Goal: Task Accomplishment & Management: Manage account settings

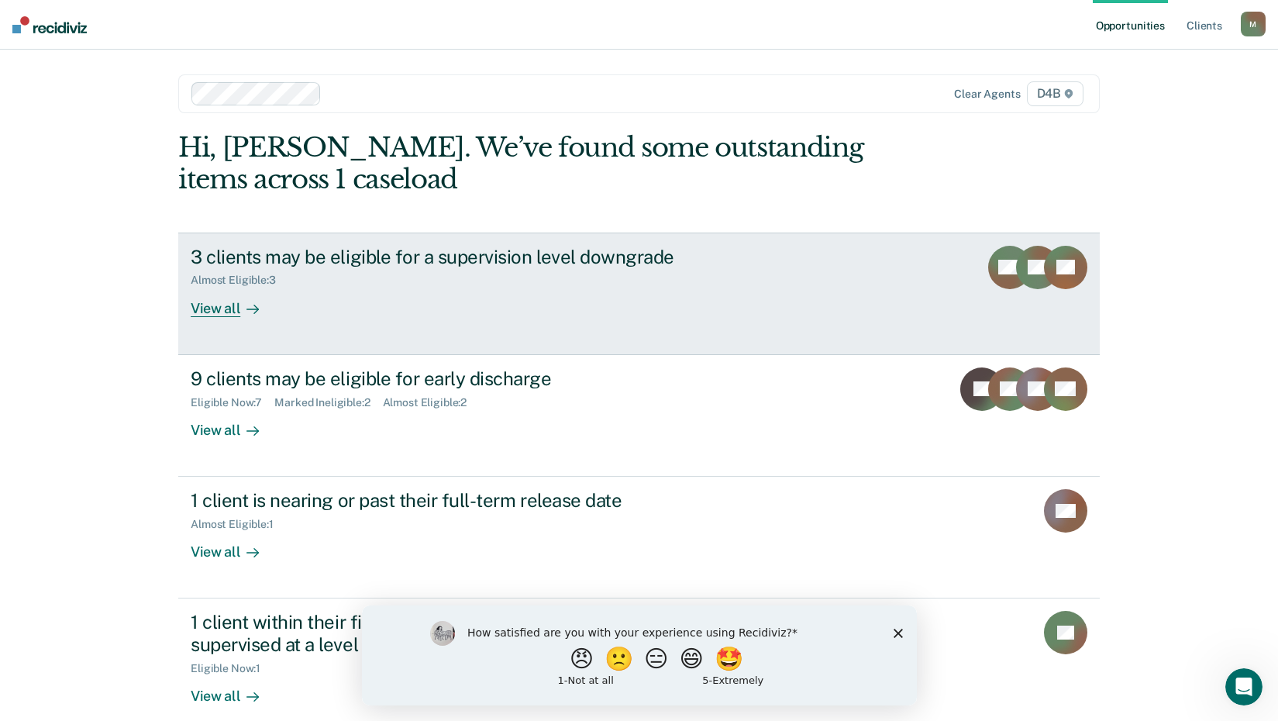
click at [228, 303] on div "View all" at bounding box center [234, 302] width 87 height 30
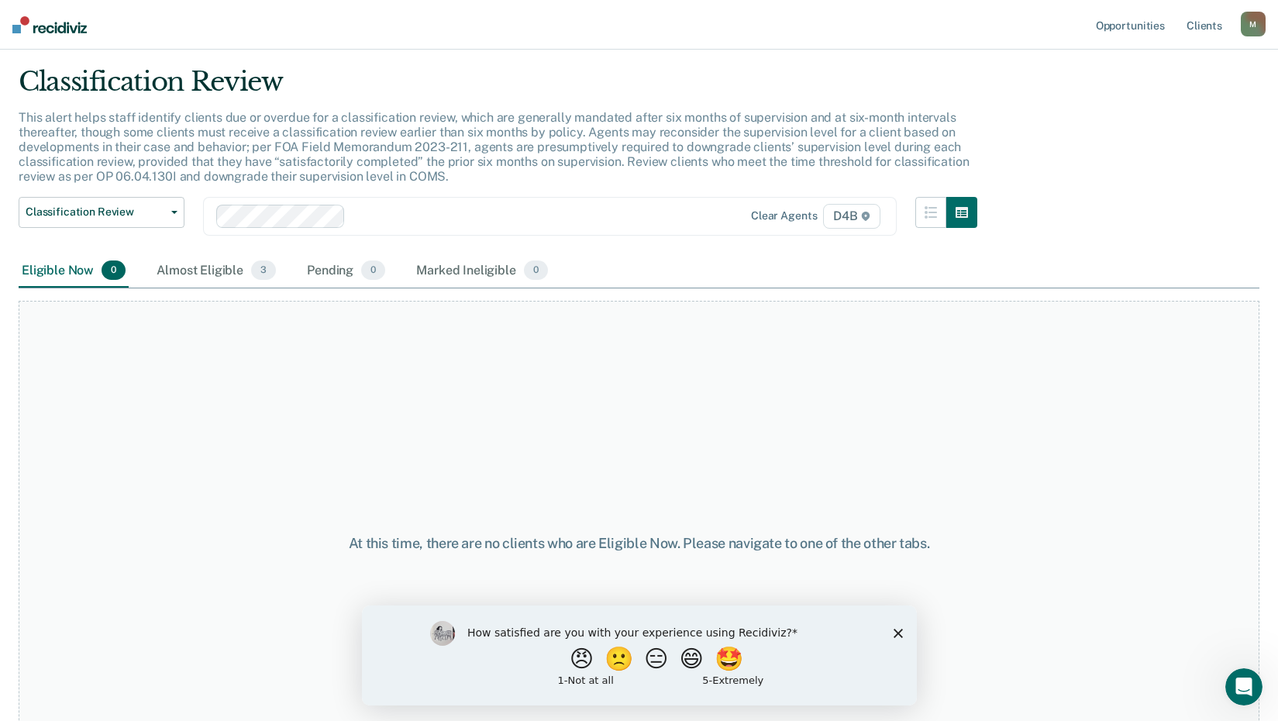
scroll to position [77, 0]
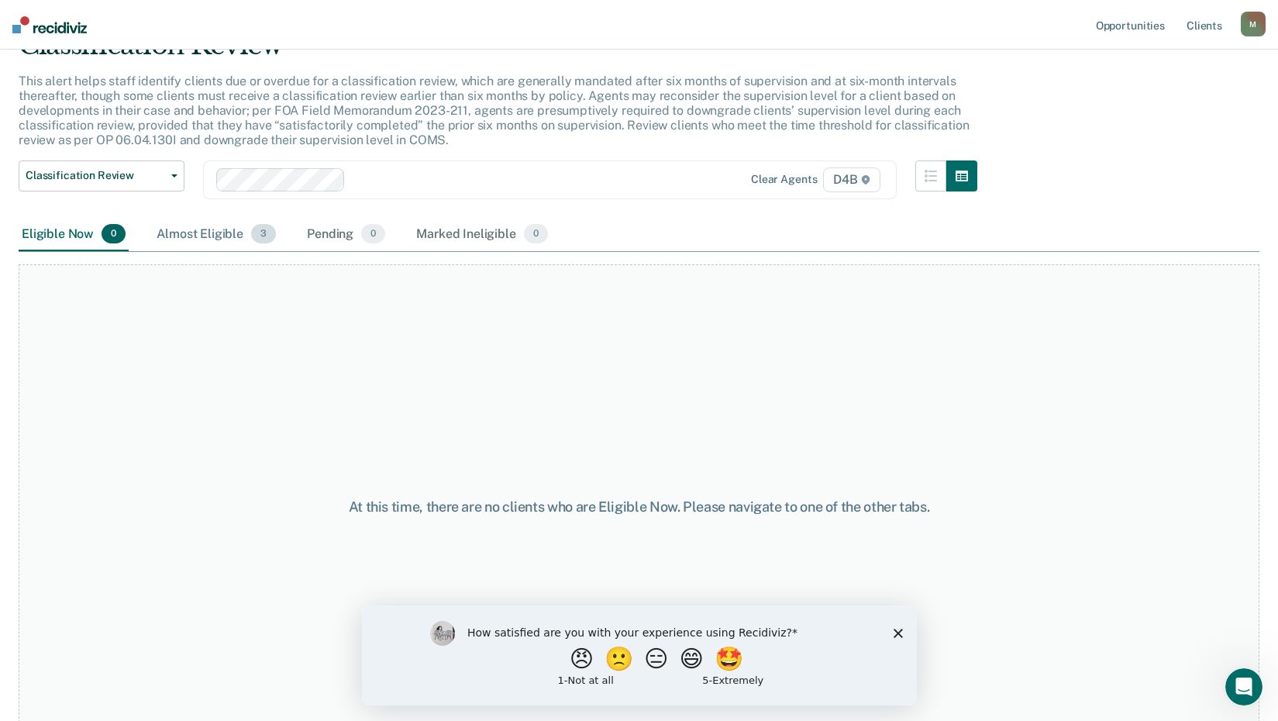
click at [219, 234] on div "Almost Eligible 3" at bounding box center [216, 235] width 126 height 34
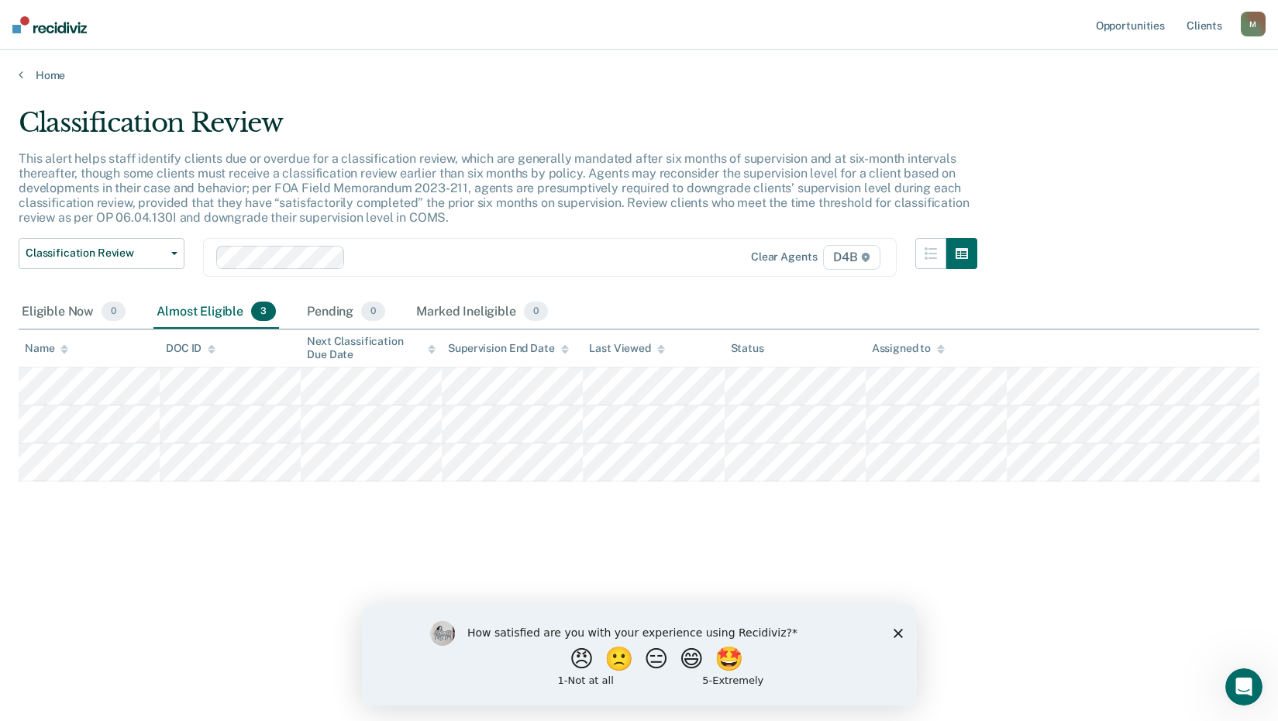
scroll to position [0, 0]
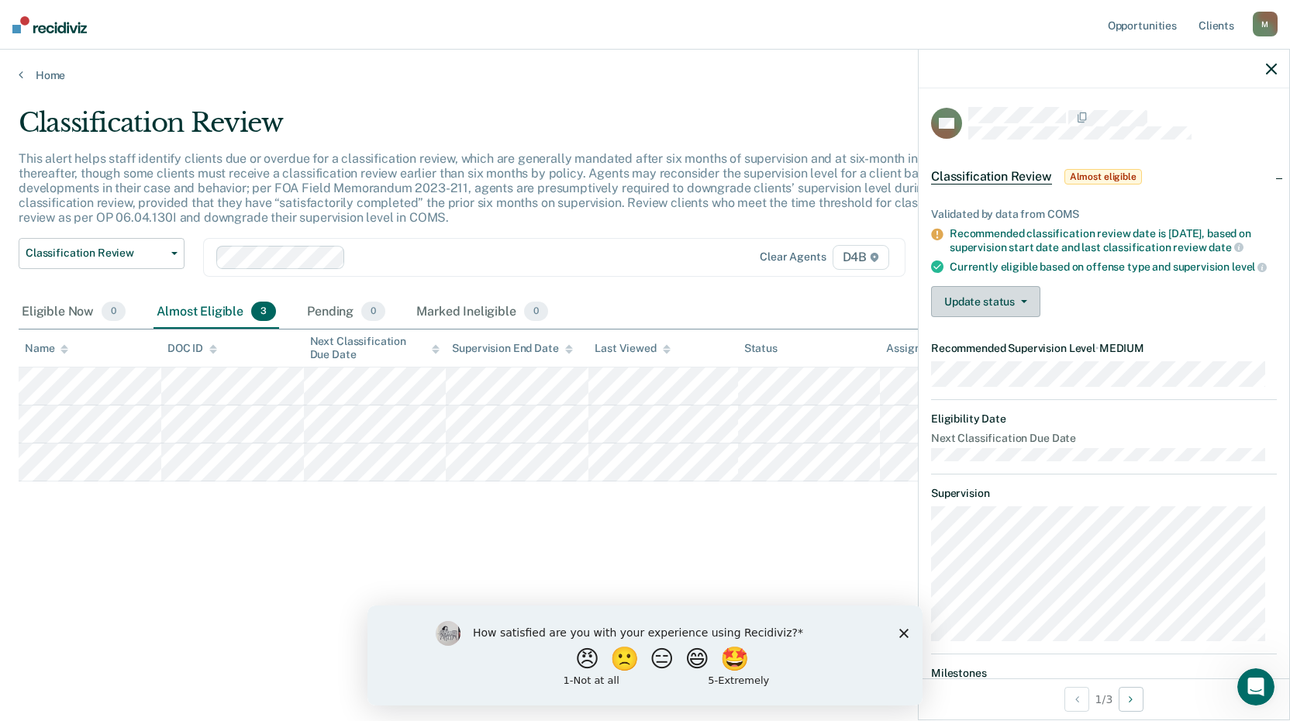
click at [957, 315] on button "Update status" at bounding box center [985, 301] width 109 height 31
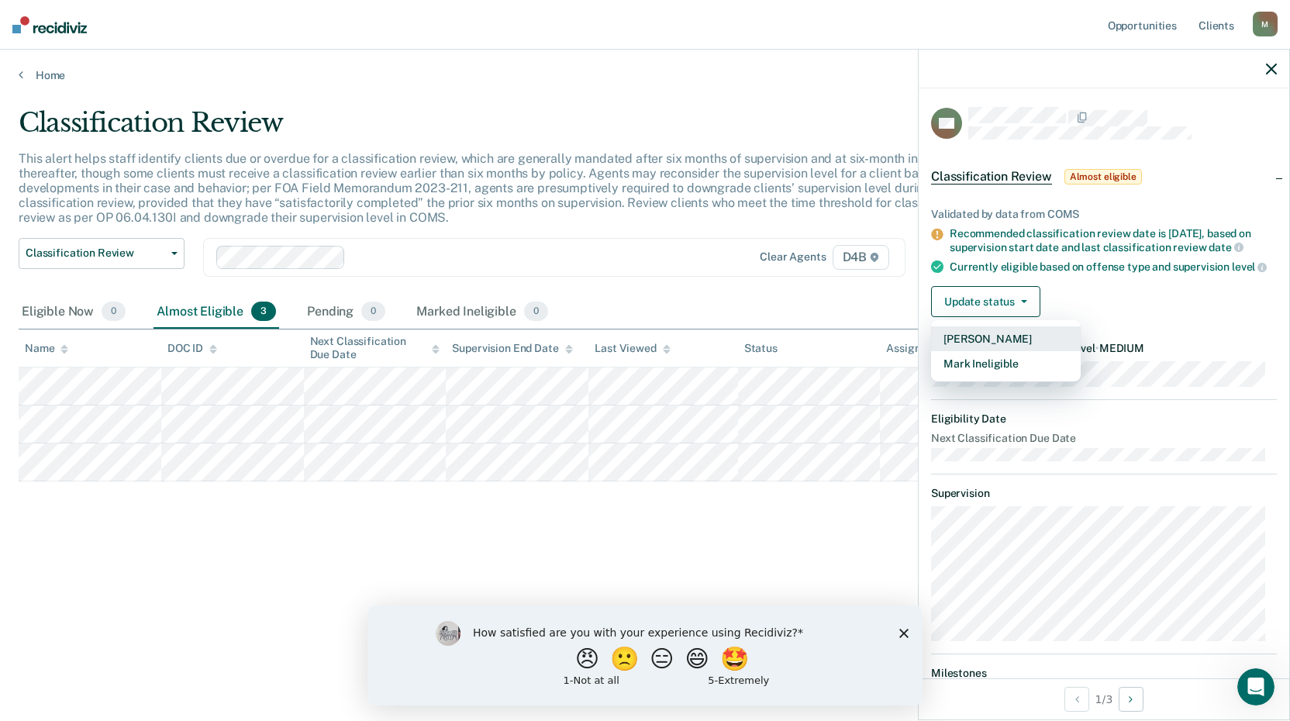
click at [951, 347] on button "[PERSON_NAME]" at bounding box center [1006, 338] width 150 height 25
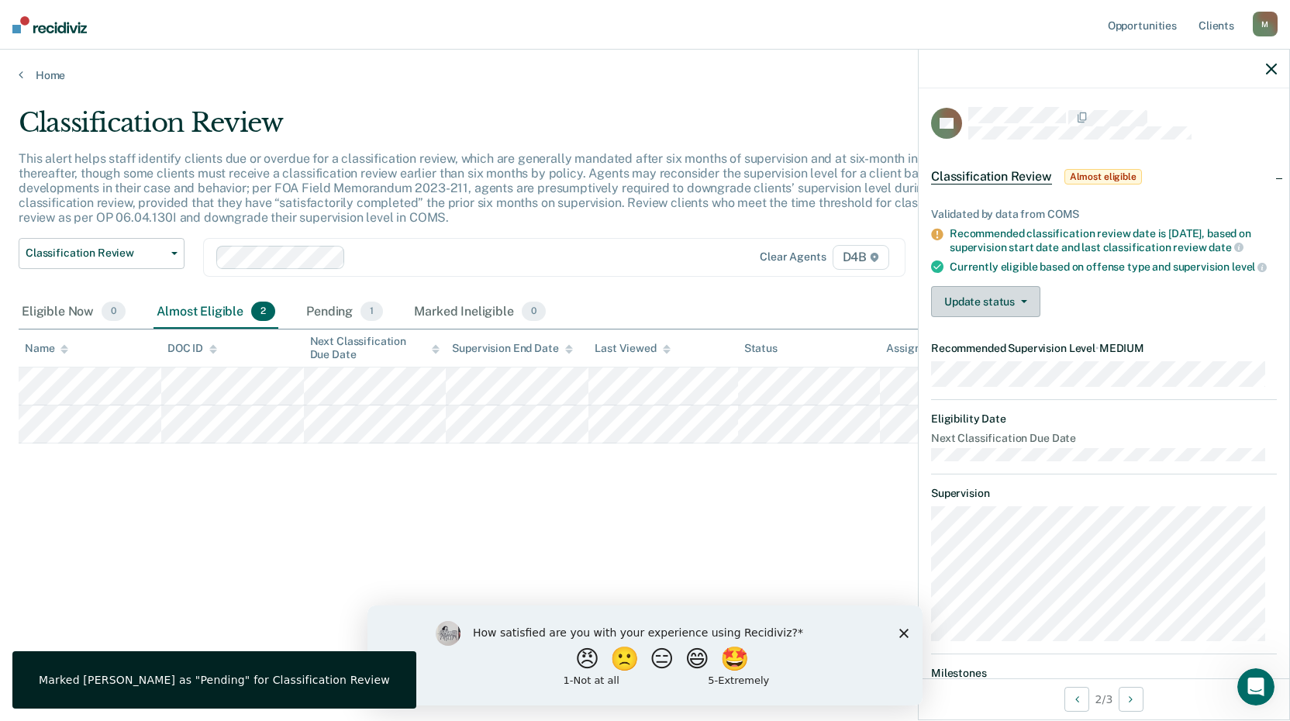
click at [942, 315] on button "Update status" at bounding box center [985, 301] width 109 height 31
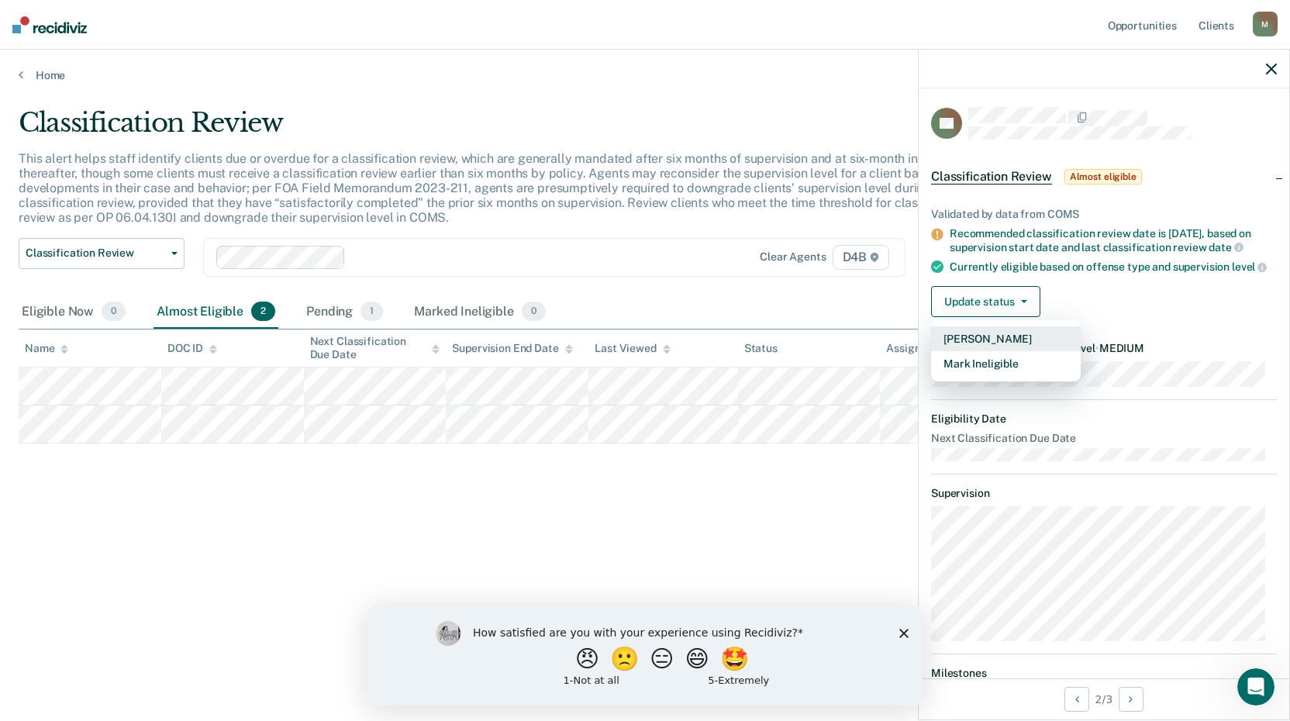
click at [940, 351] on button "[PERSON_NAME]" at bounding box center [1006, 338] width 150 height 25
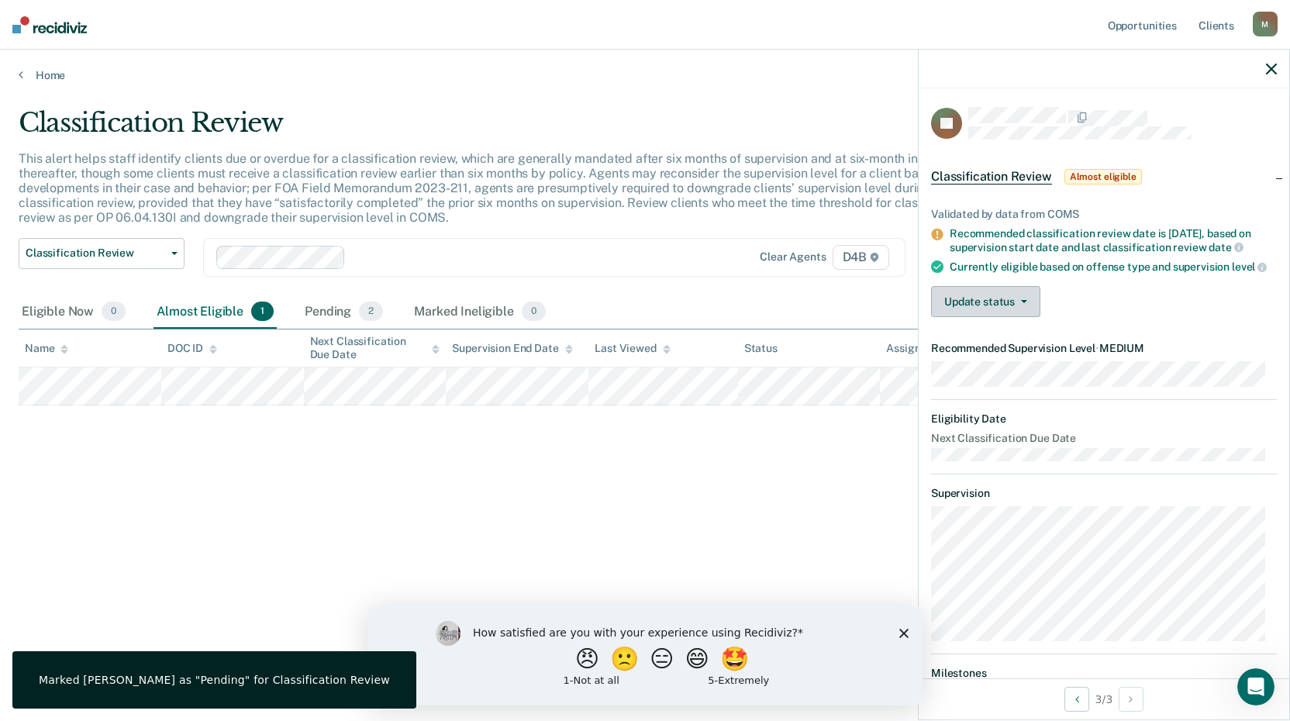
click at [996, 317] on button "Update status" at bounding box center [985, 301] width 109 height 31
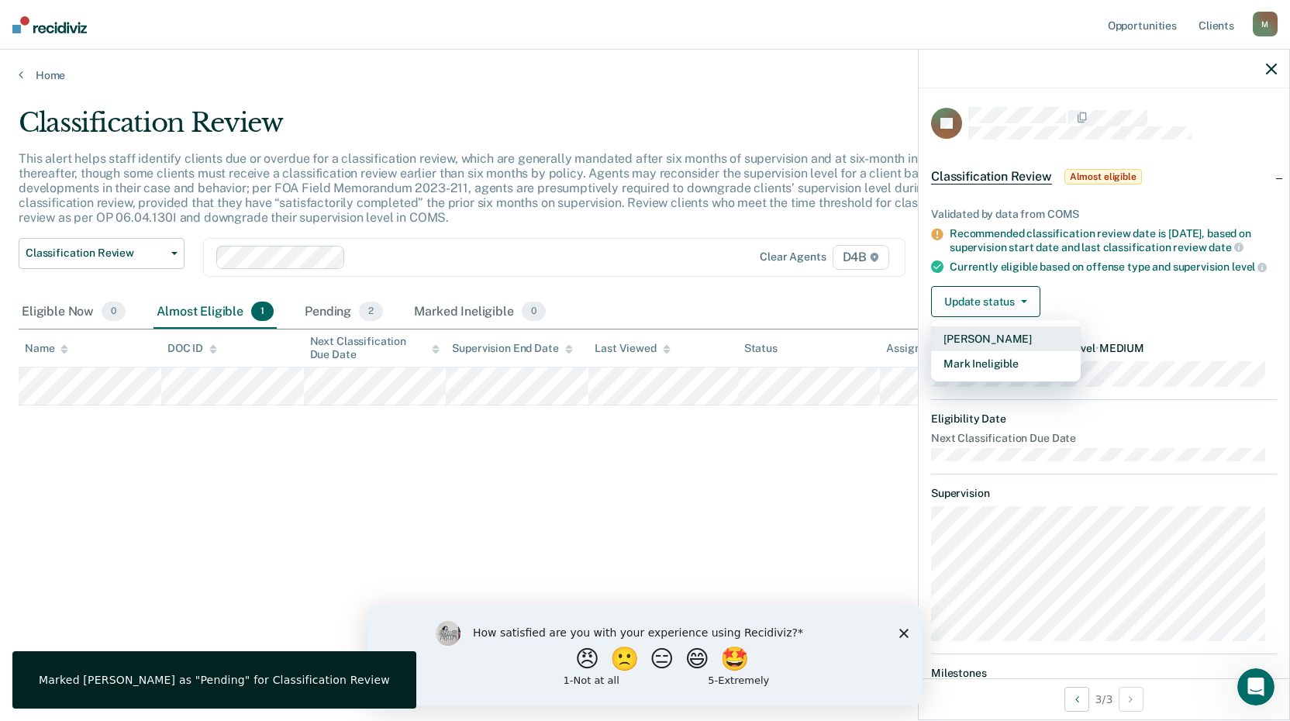
click at [990, 349] on button "[PERSON_NAME]" at bounding box center [1006, 338] width 150 height 25
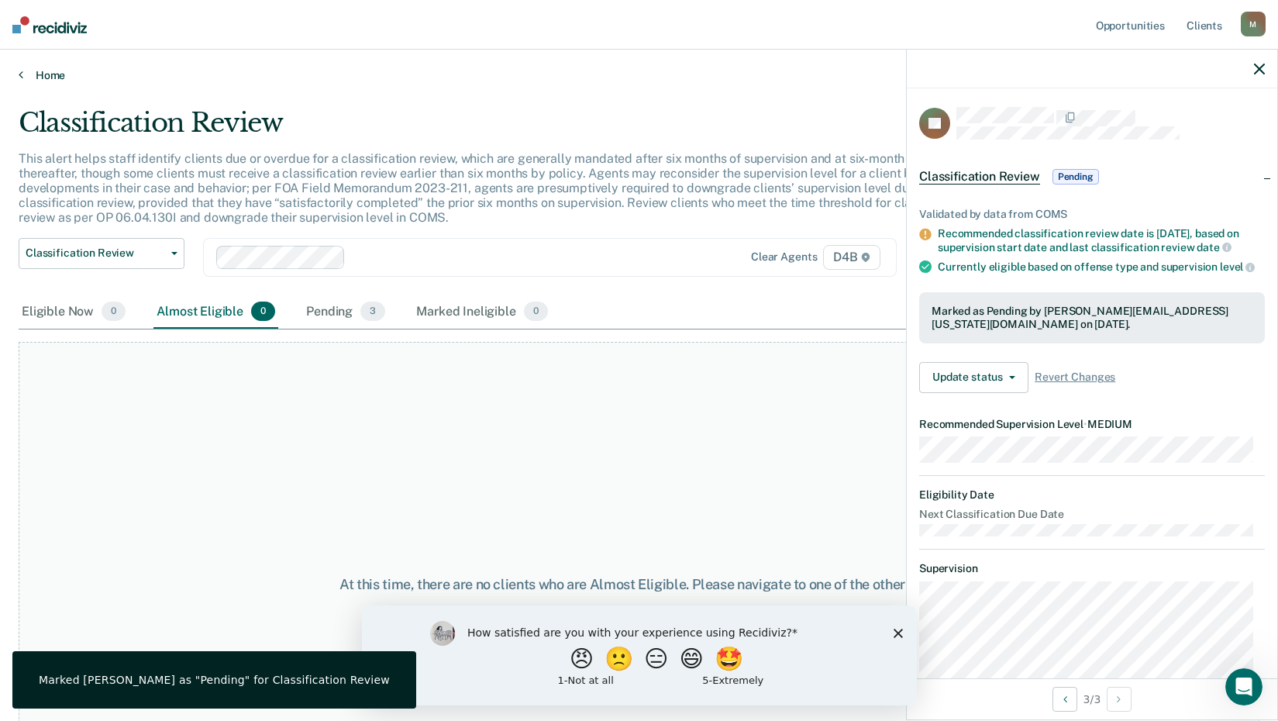
click at [25, 80] on link "Home" at bounding box center [639, 75] width 1241 height 14
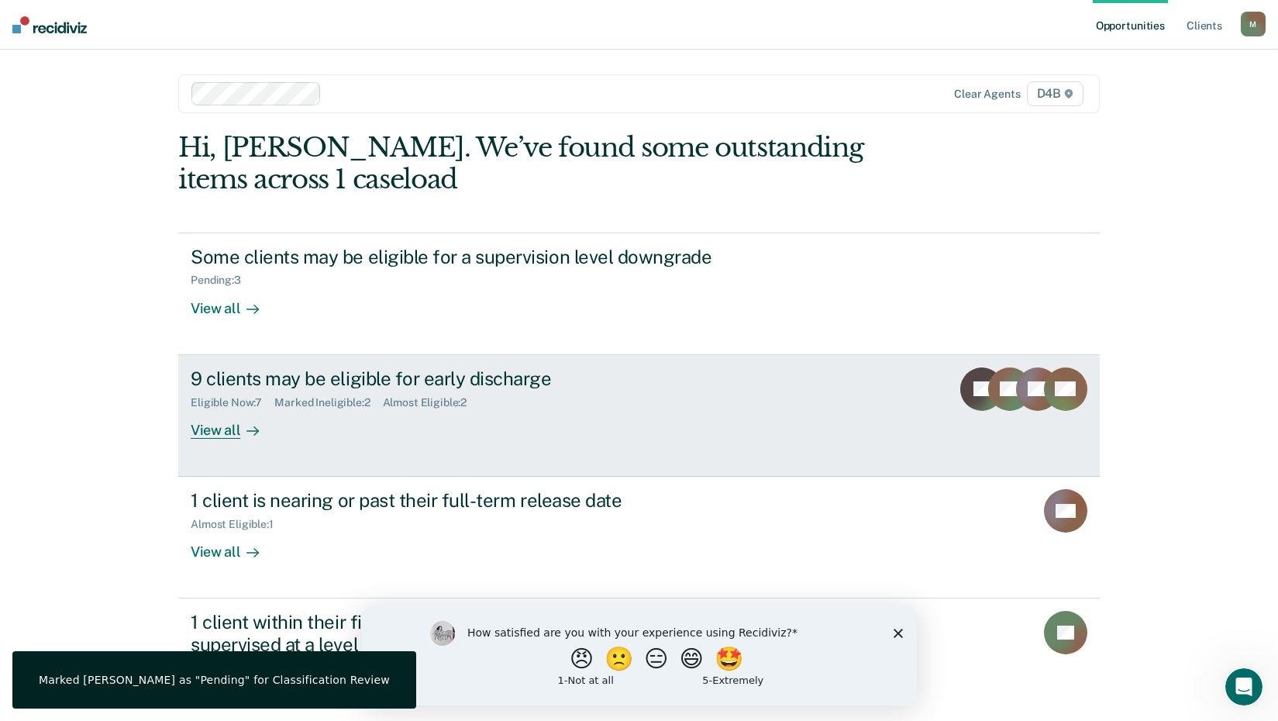
click at [228, 381] on div "9 clients may be eligible for early discharge" at bounding box center [463, 378] width 544 height 22
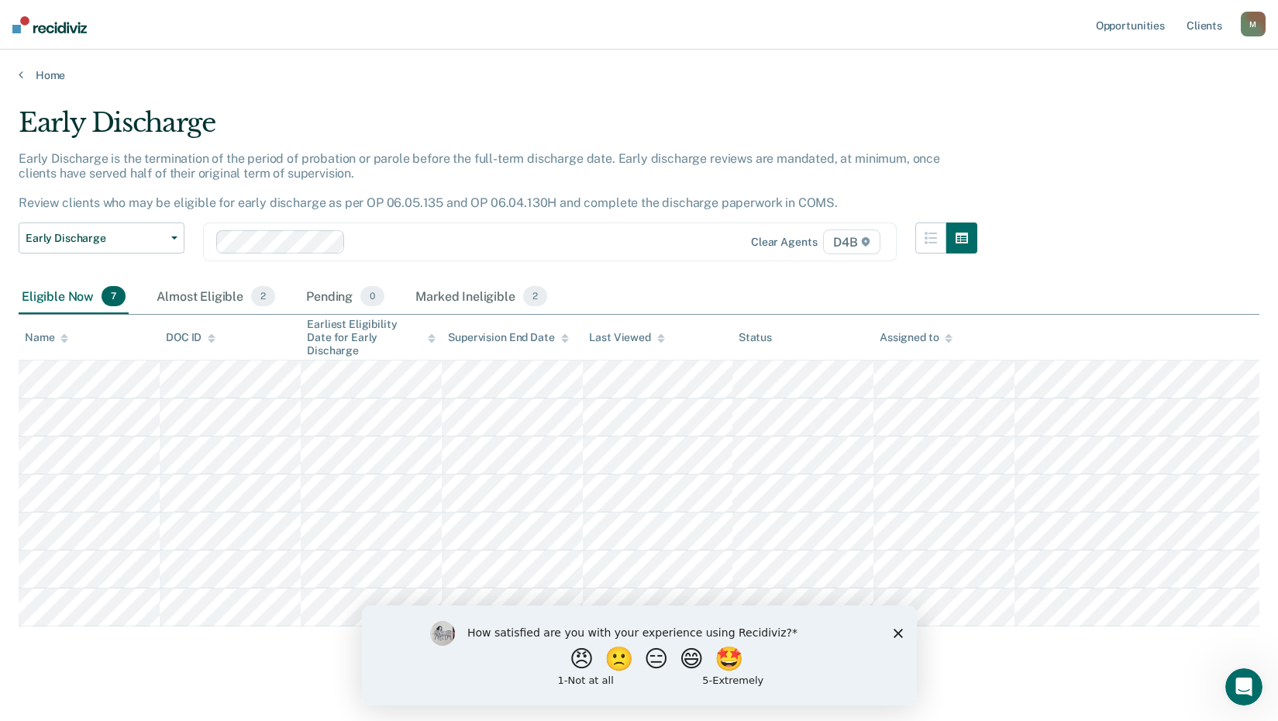
scroll to position [9, 0]
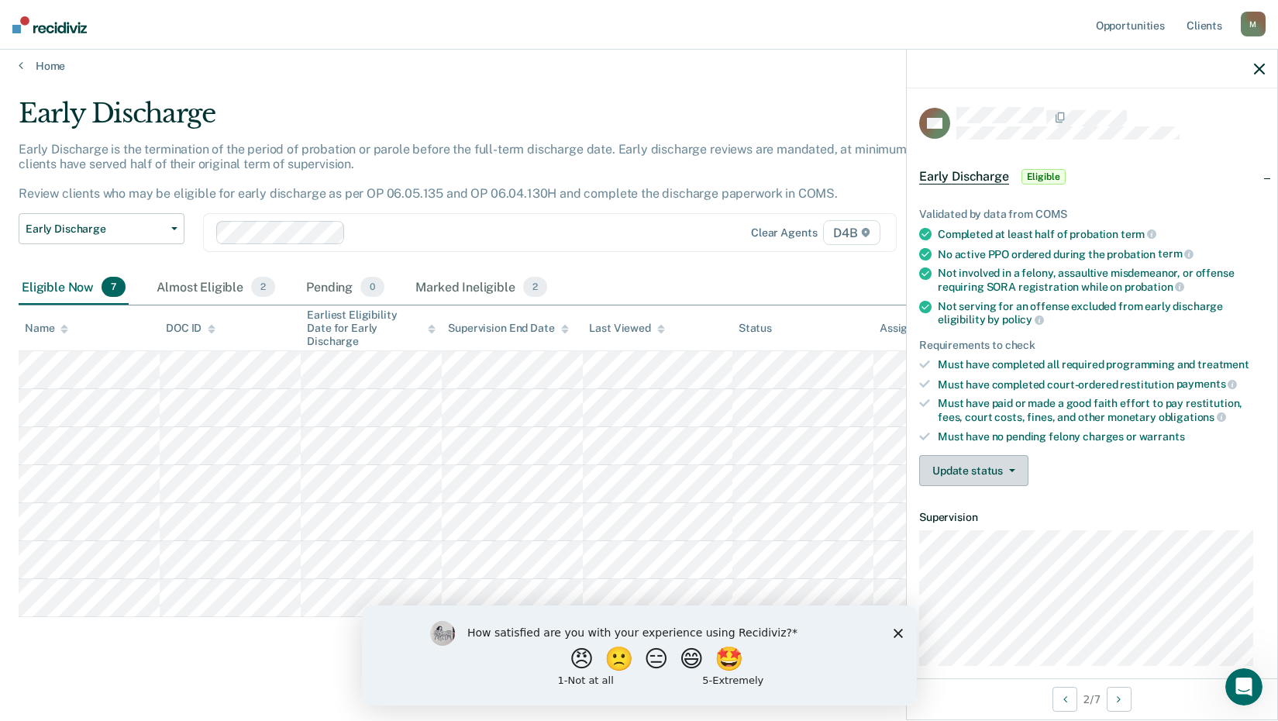
click at [1001, 455] on button "Update status" at bounding box center [973, 470] width 109 height 31
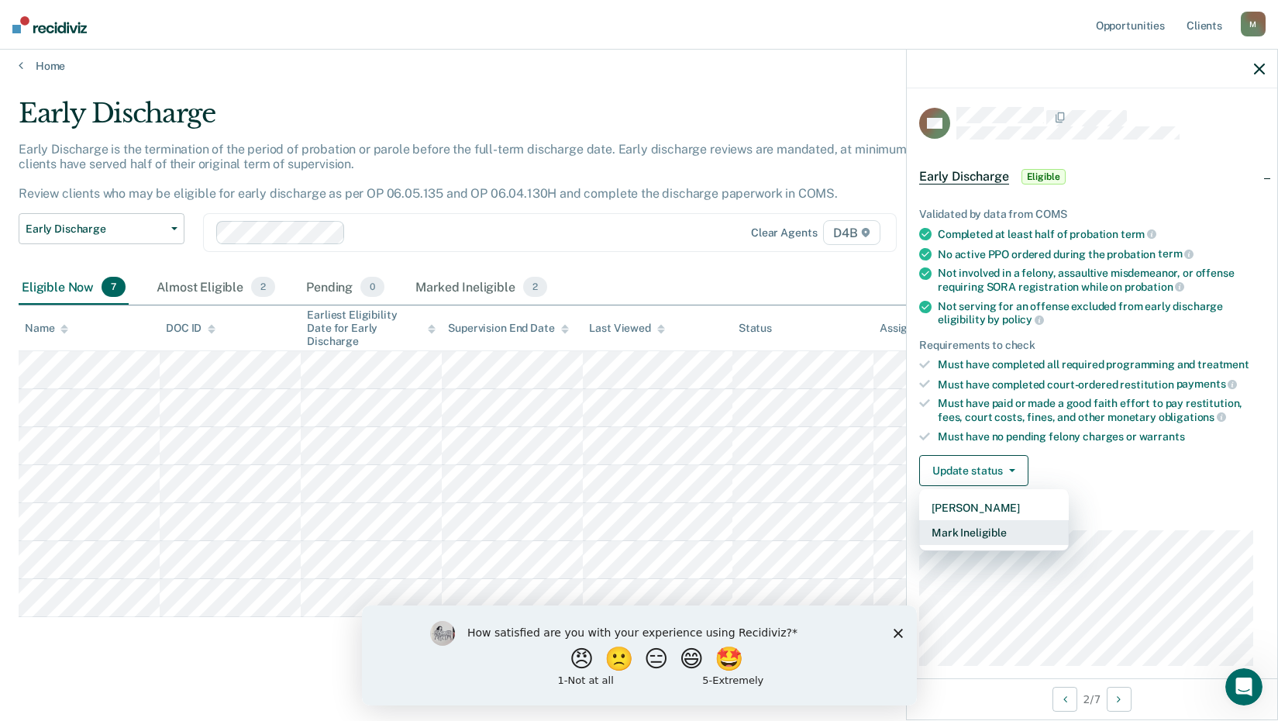
click at [993, 520] on button "Mark Ineligible" at bounding box center [994, 532] width 150 height 25
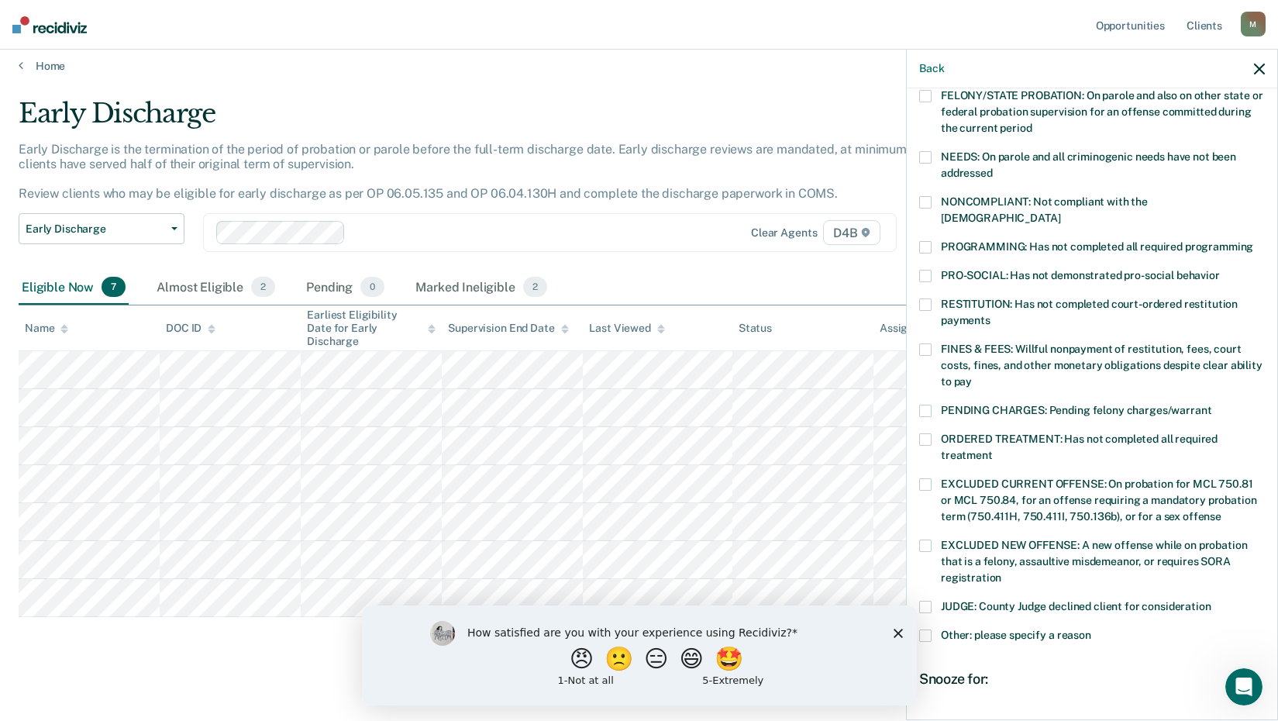
scroll to position [232, 0]
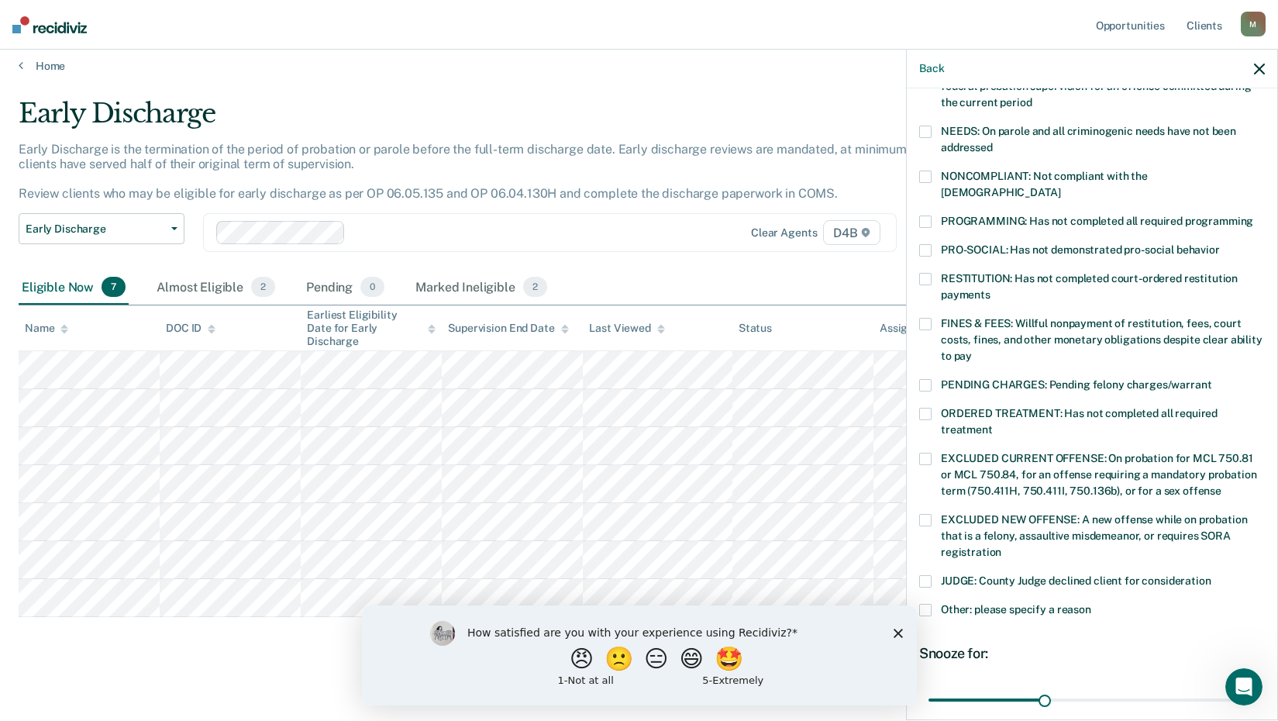
click at [925, 604] on span at bounding box center [925, 610] width 12 height 12
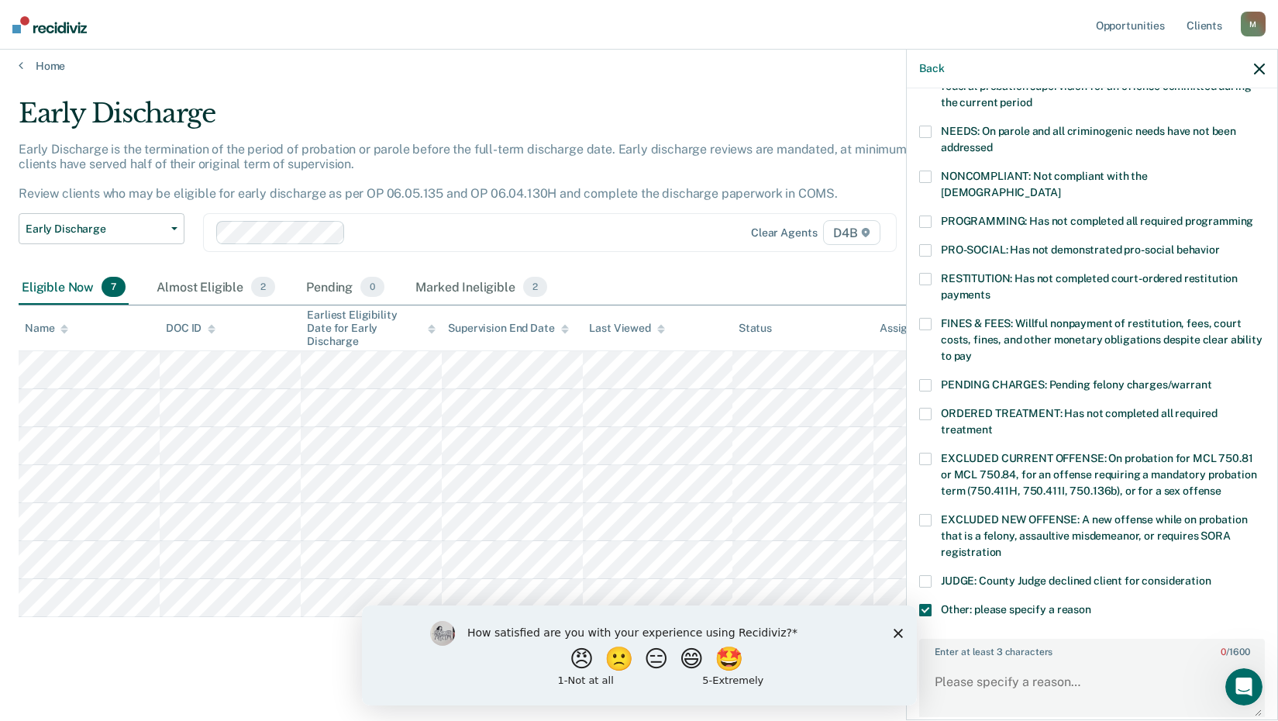
scroll to position [387, 0]
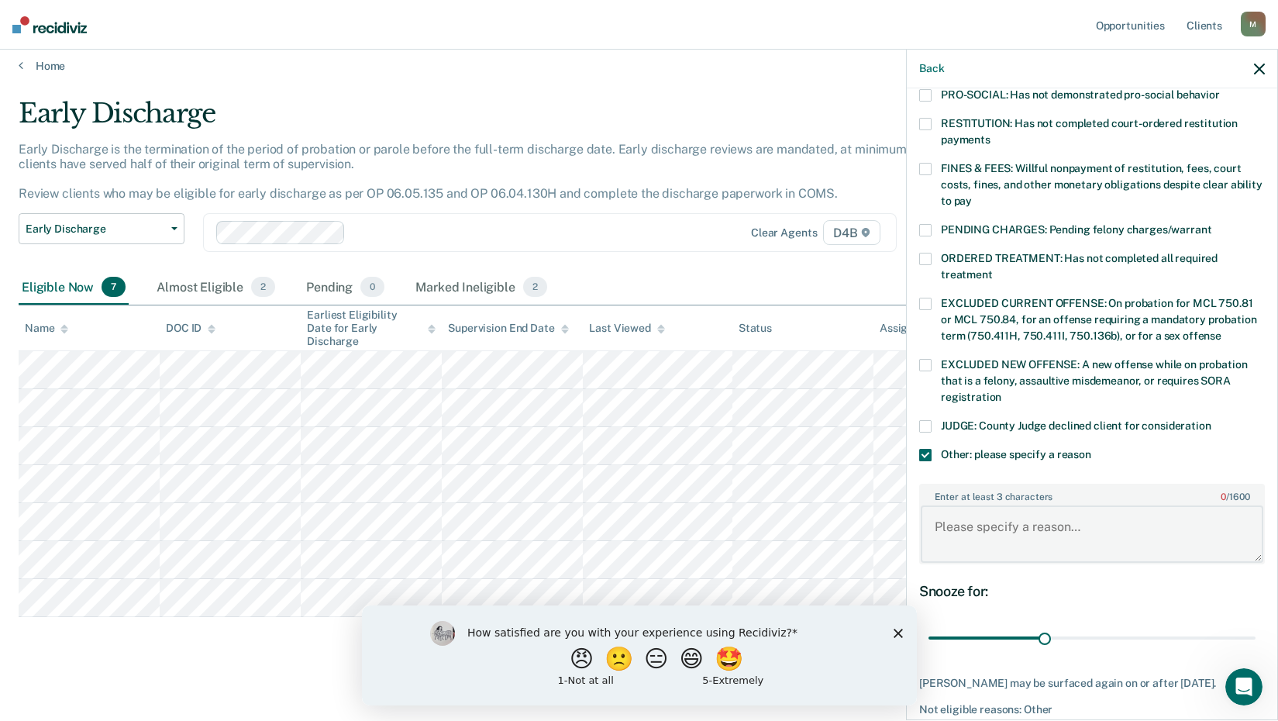
click at [1028, 510] on textarea "Enter at least 3 characters 0 / 1600" at bounding box center [1092, 533] width 343 height 57
type textarea "R"
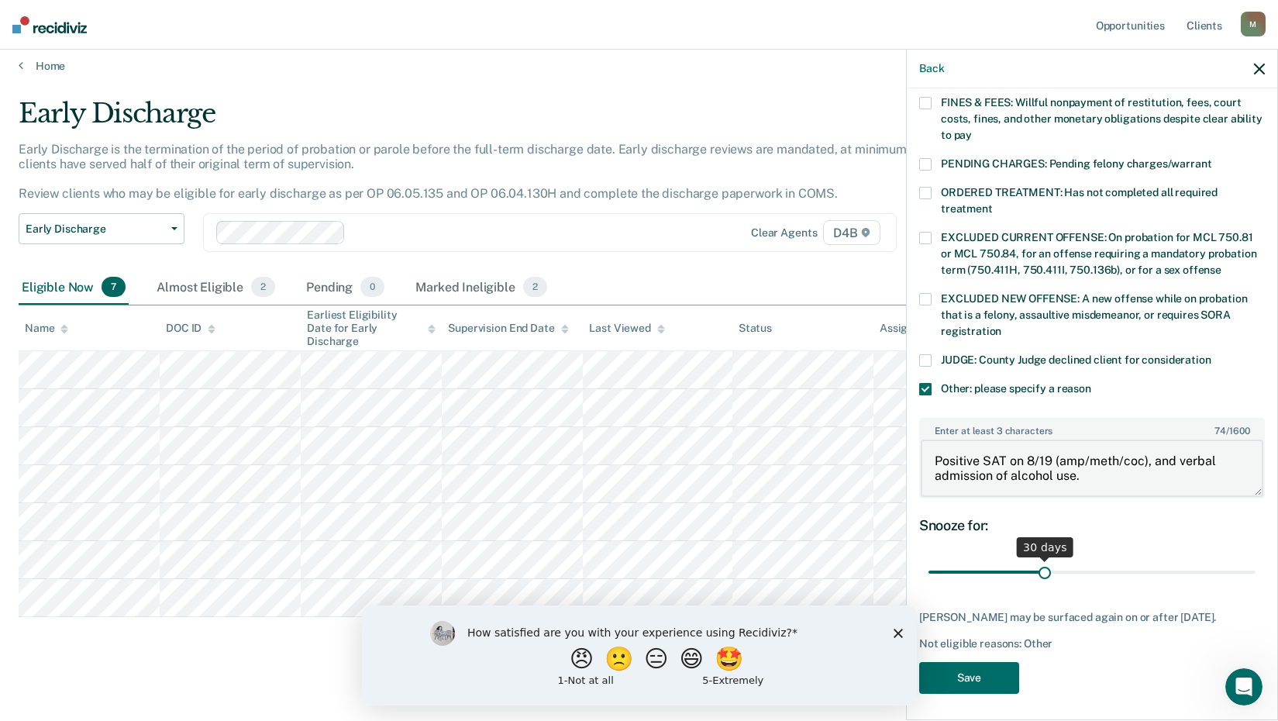
type textarea "Positive SAT on 8/19 (amp/meth/coc), and verbal admission of alcohol use."
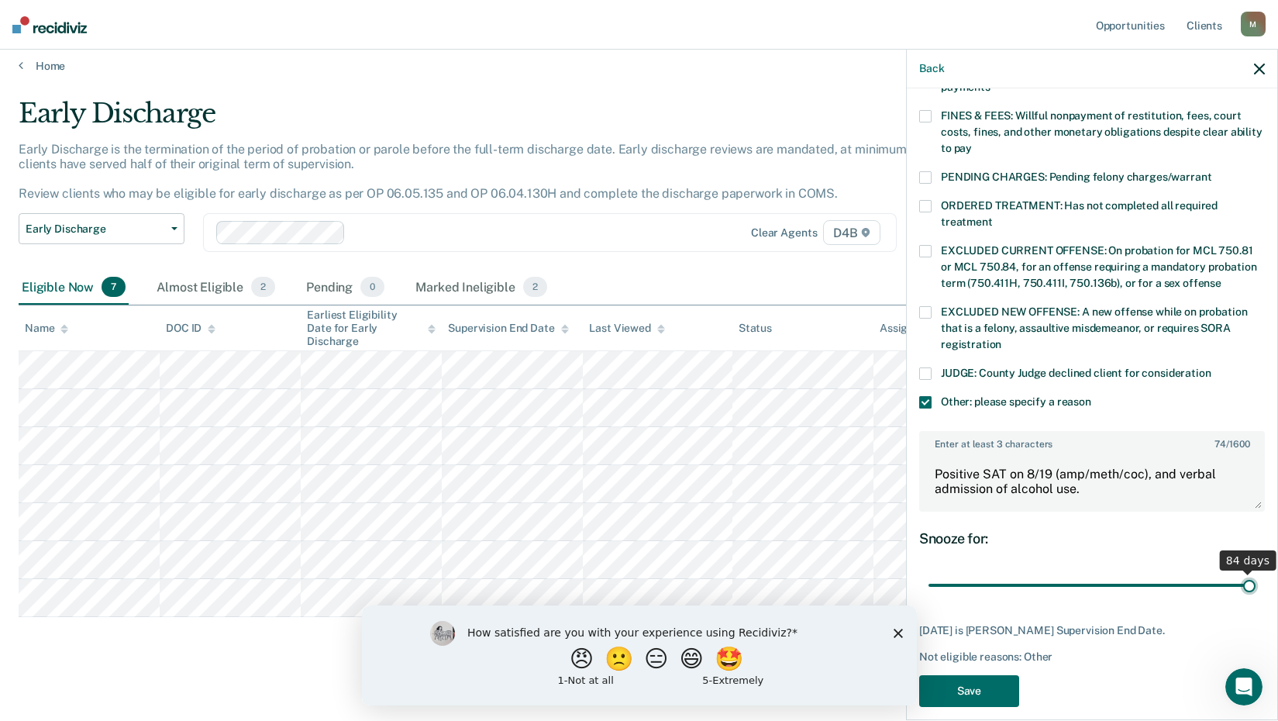
drag, startPoint x: 1041, startPoint y: 556, endPoint x: 1295, endPoint y: 554, distance: 254.2
type input "84"
click at [1255, 572] on input "range" at bounding box center [1091, 585] width 327 height 27
drag, startPoint x: 1242, startPoint y: 565, endPoint x: 1265, endPoint y: 567, distance: 22.5
click at [1255, 572] on input "range" at bounding box center [1091, 585] width 327 height 27
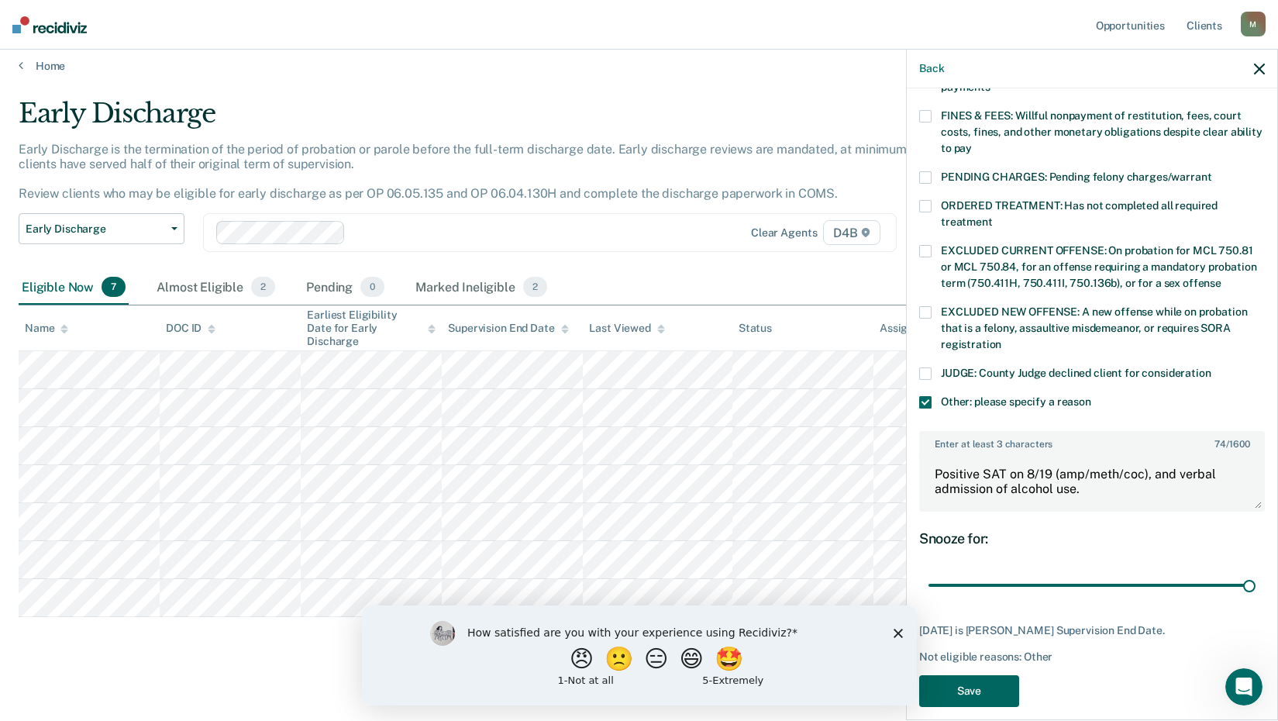
click at [963, 675] on button "Save" at bounding box center [969, 691] width 100 height 32
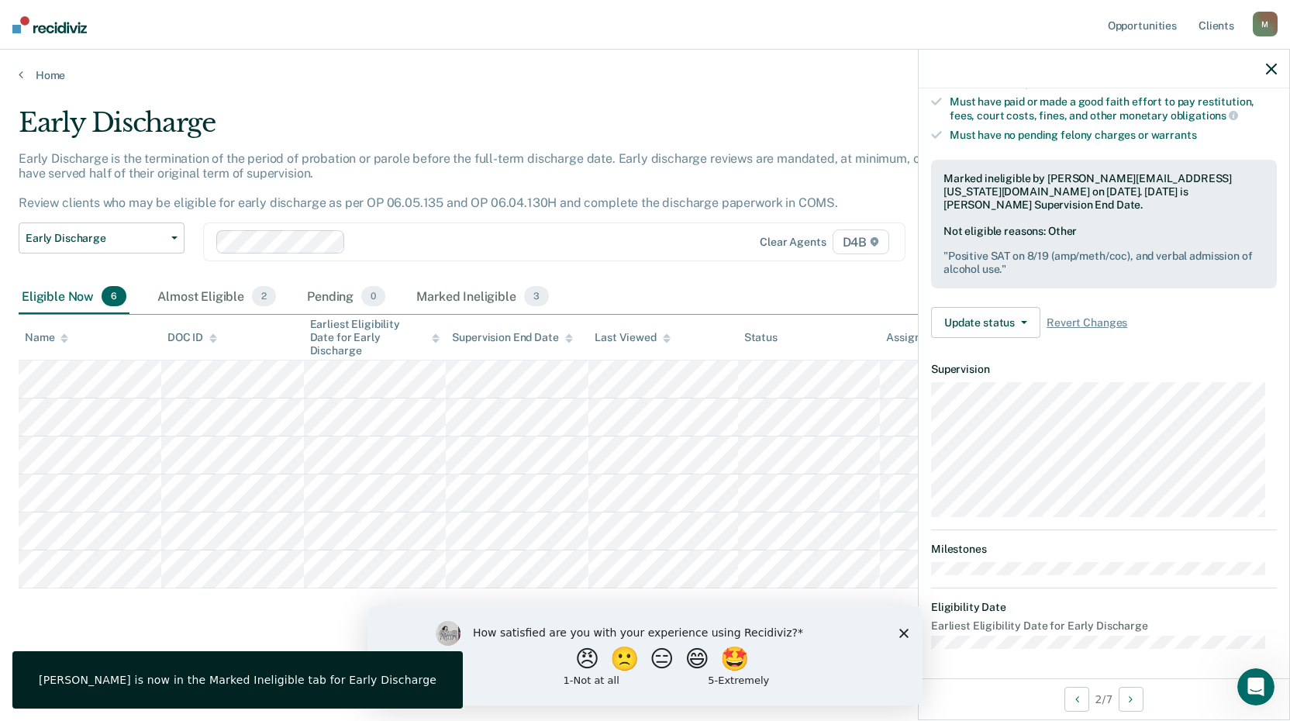
scroll to position [267, 0]
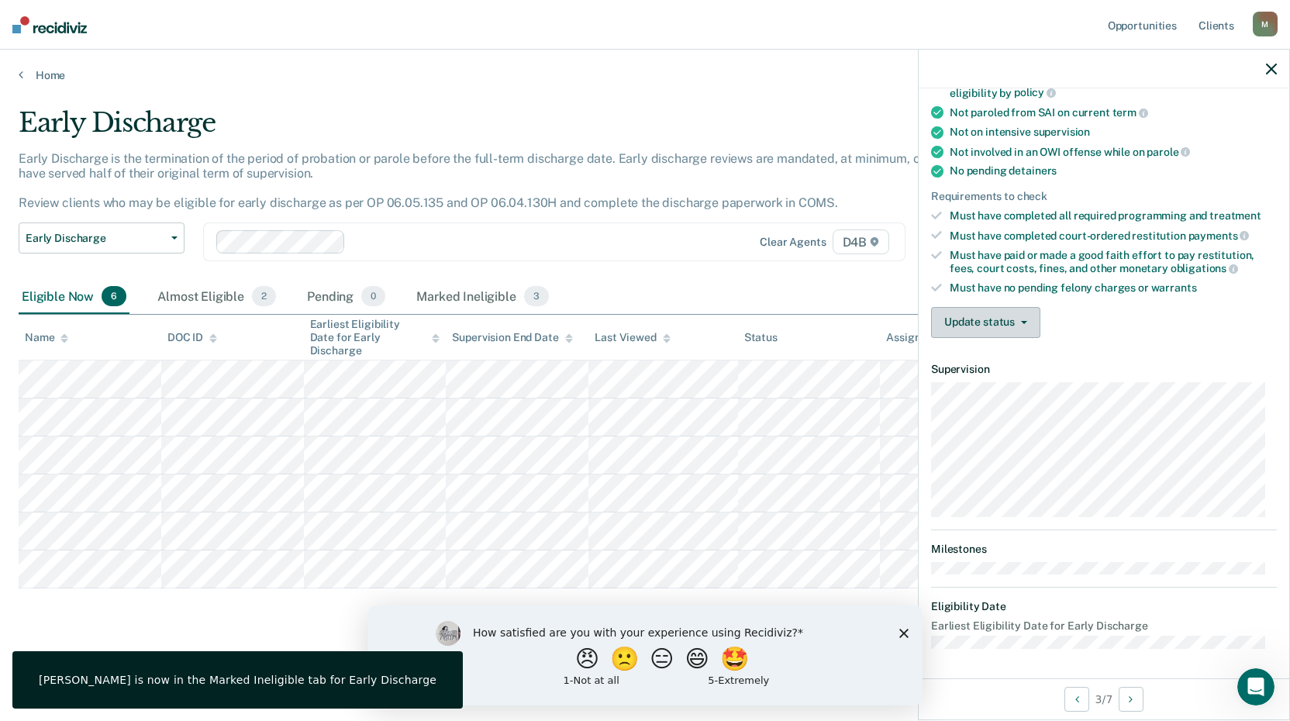
click at [997, 322] on button "Update status" at bounding box center [985, 322] width 109 height 31
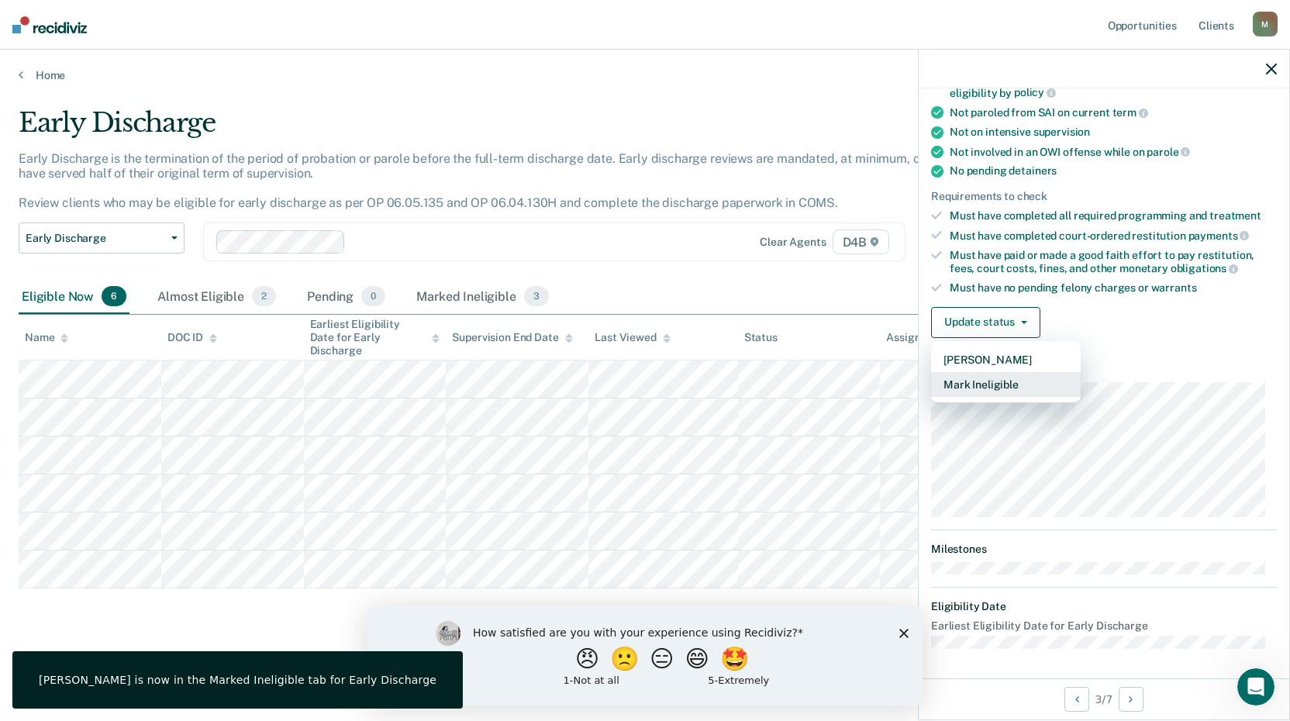
click at [1001, 385] on button "Mark Ineligible" at bounding box center [1006, 384] width 150 height 25
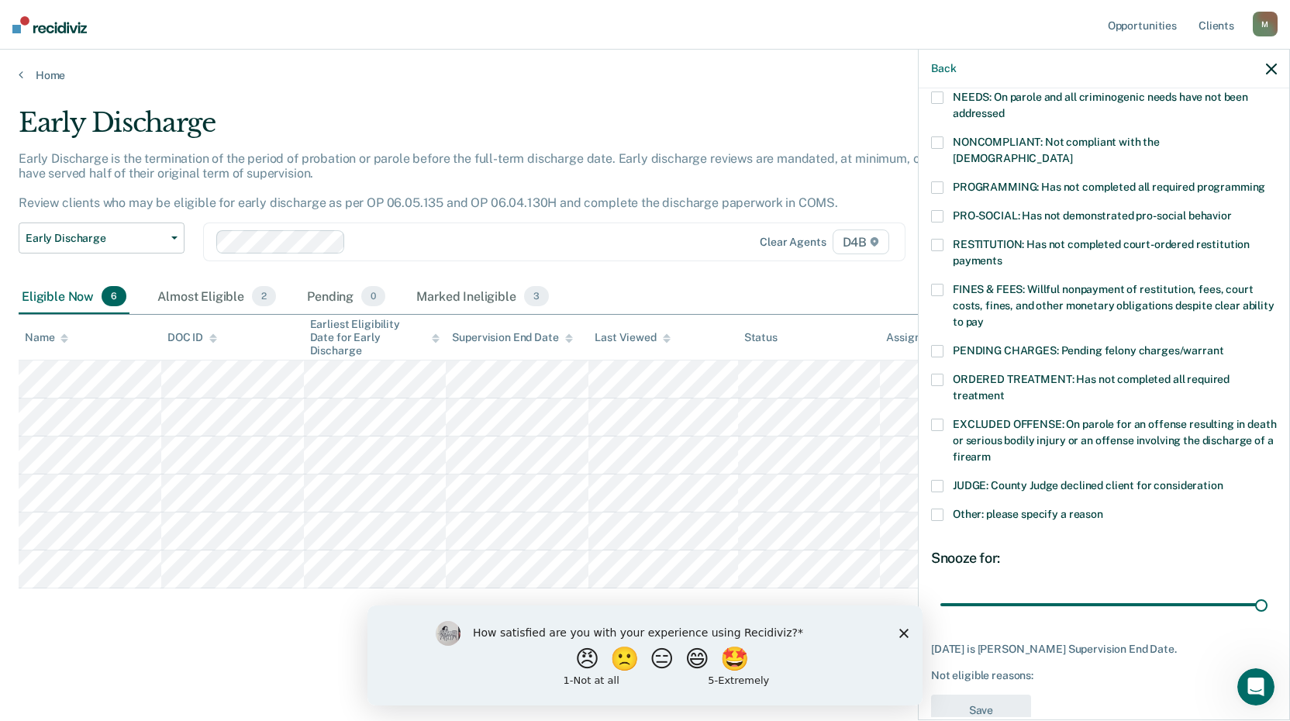
click at [943, 508] on label "Other: please specify a reason" at bounding box center [1104, 516] width 346 height 16
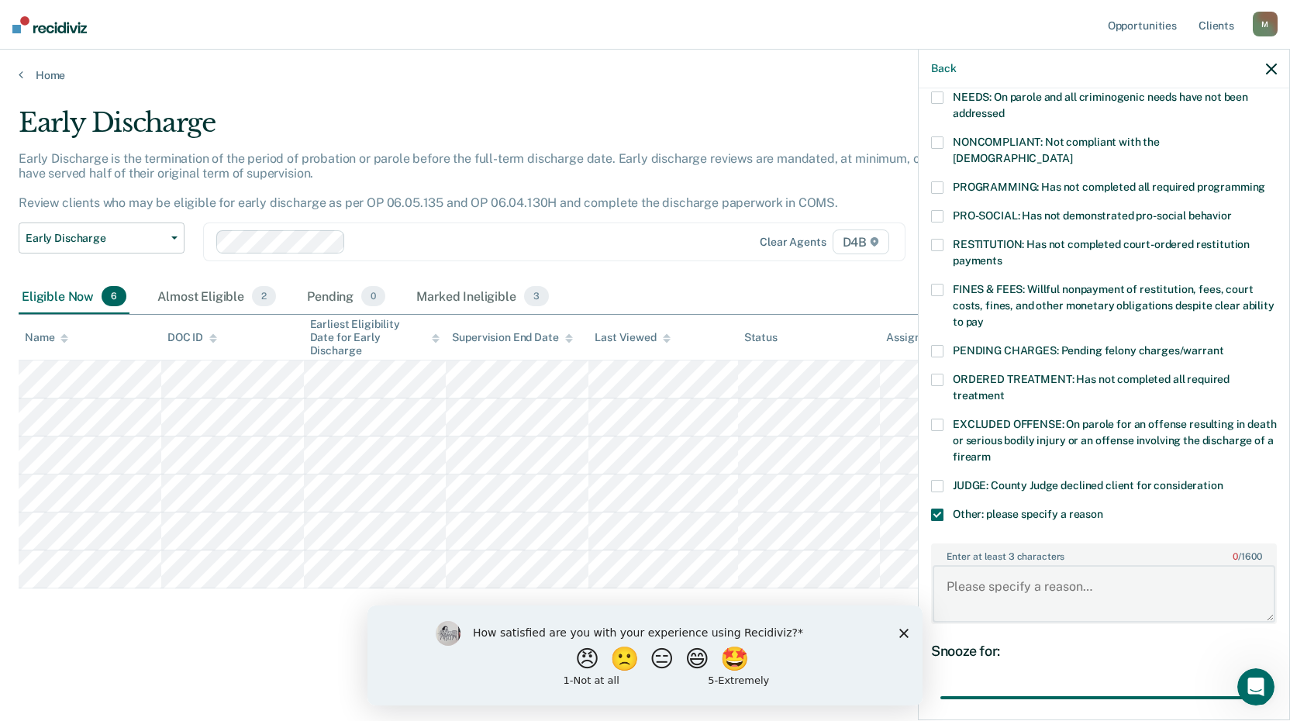
click at [971, 579] on textarea "Enter at least 3 characters 0 / 1600" at bounding box center [1103, 593] width 343 height 57
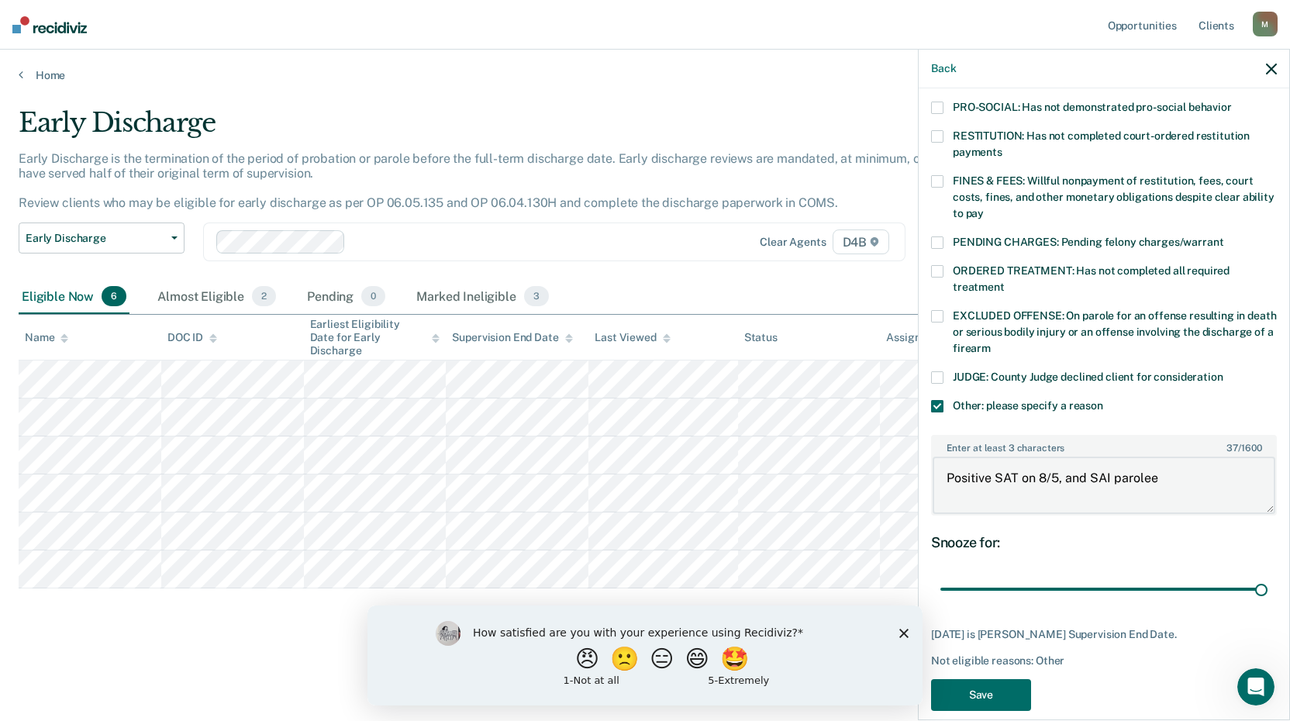
scroll to position [379, 0]
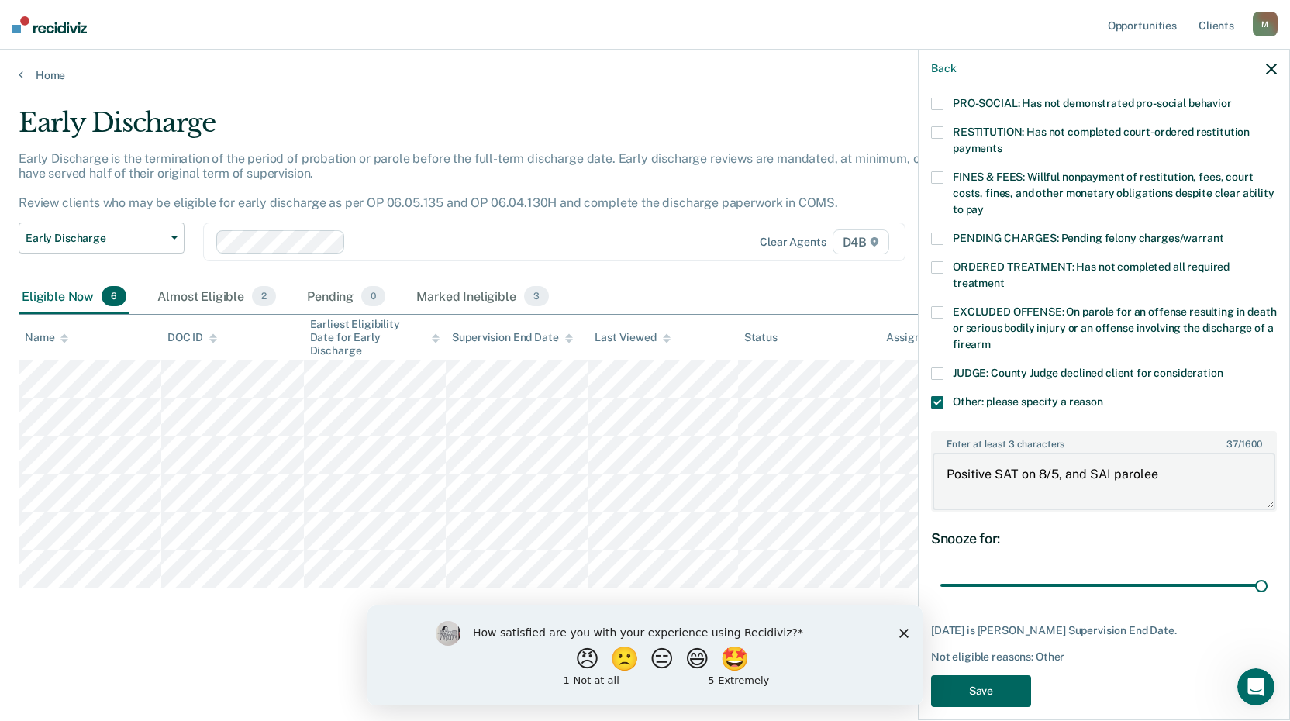
type textarea "Positive SAT on 8/5, and SAI parolee"
click at [1011, 675] on button "Save" at bounding box center [981, 691] width 100 height 32
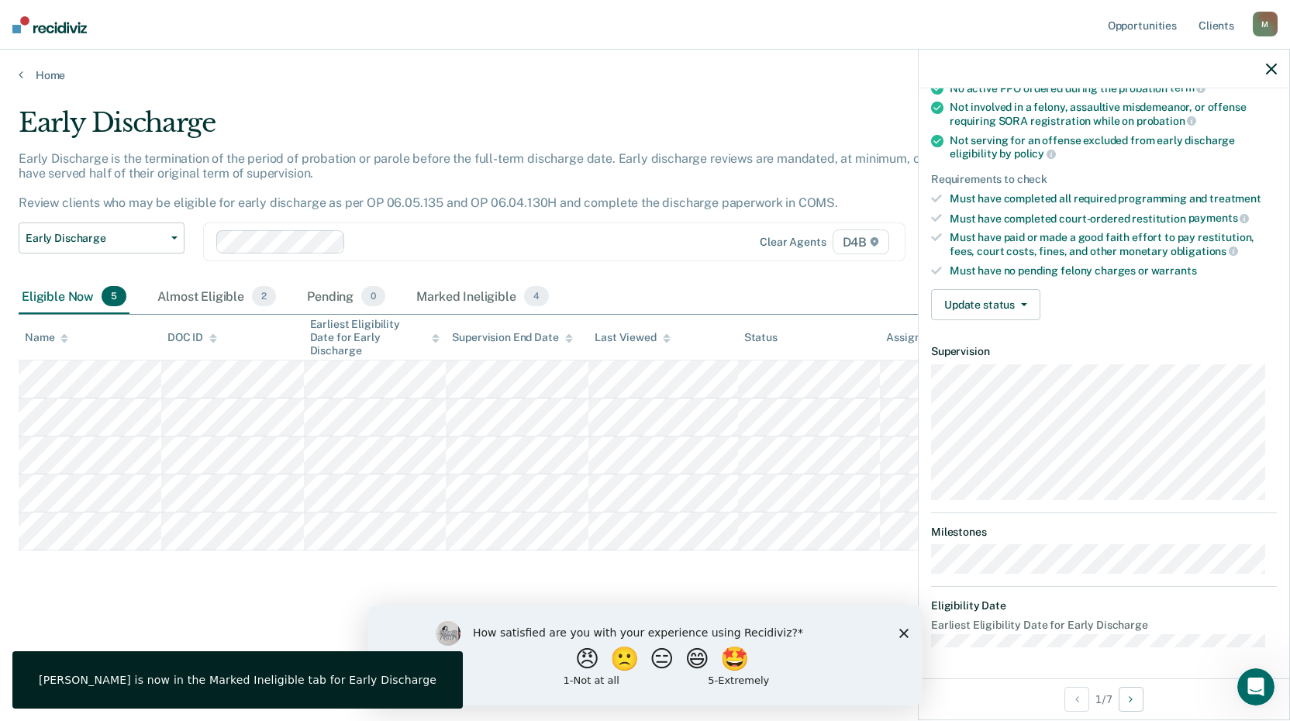
scroll to position [164, 0]
click at [959, 308] on button "Update status" at bounding box center [985, 306] width 109 height 31
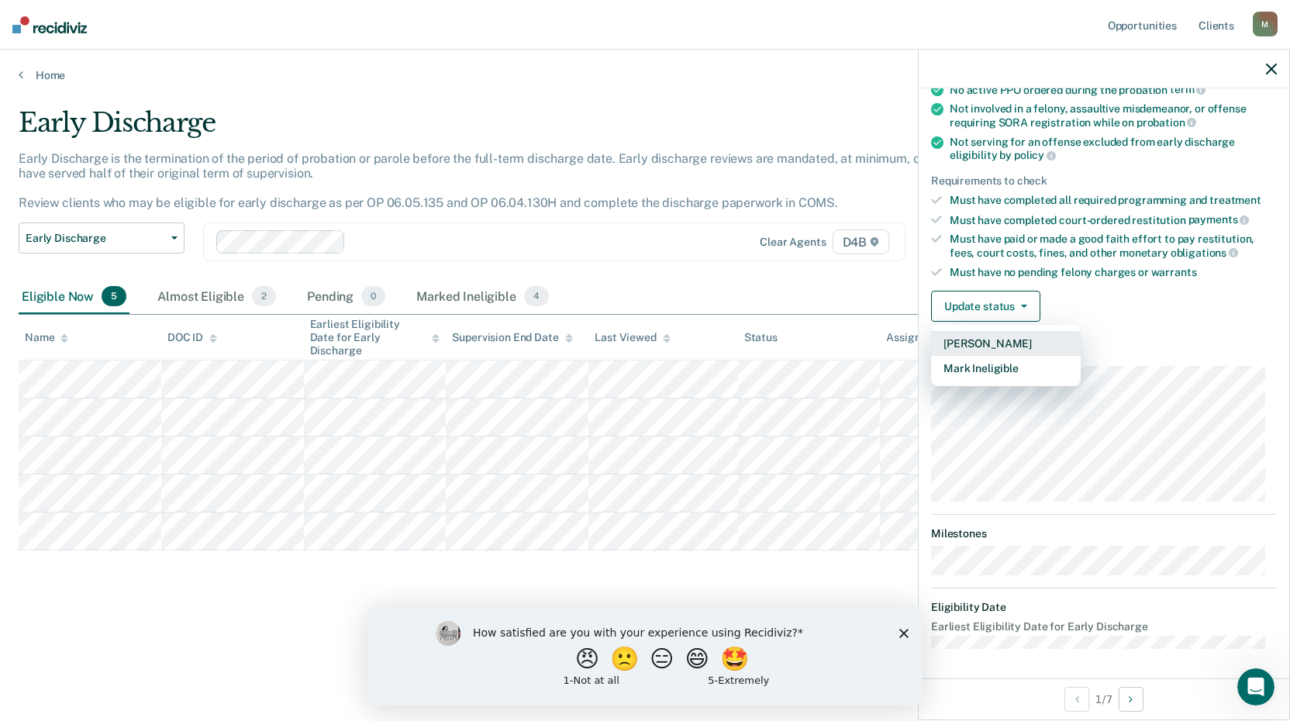
click at [967, 345] on button "[PERSON_NAME]" at bounding box center [1006, 343] width 150 height 25
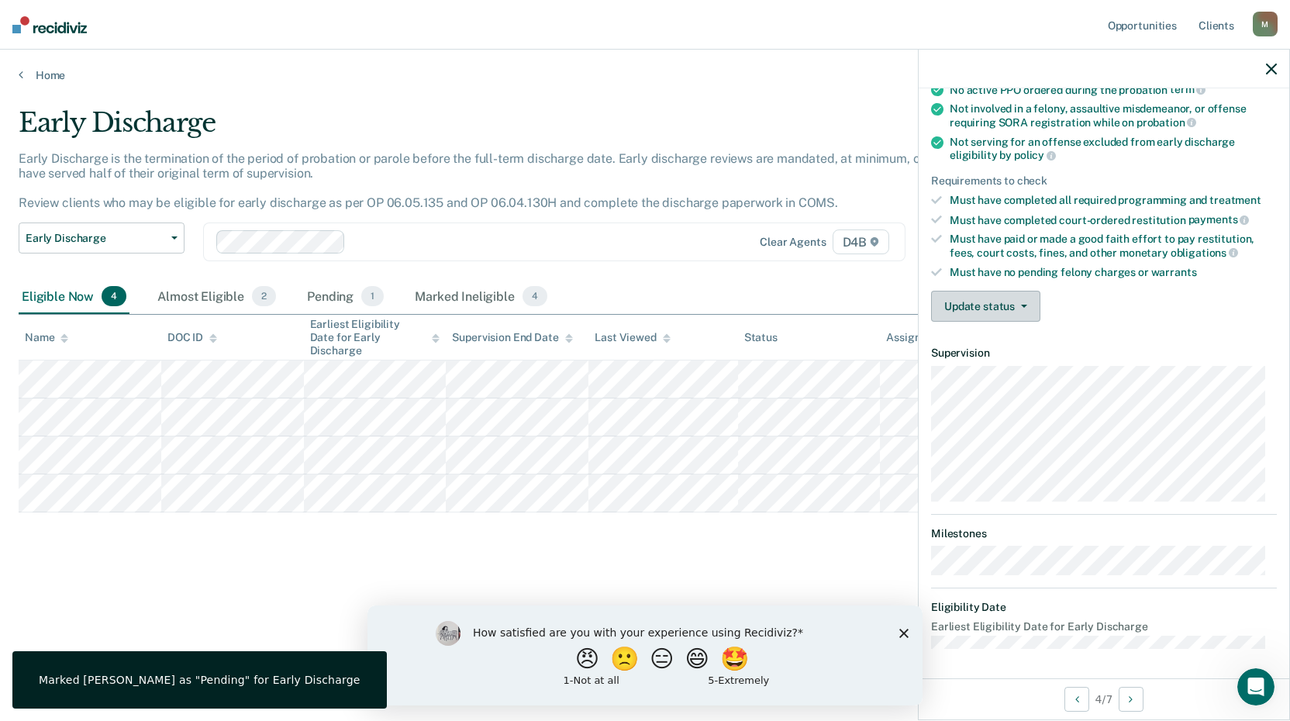
click at [983, 315] on button "Update status" at bounding box center [985, 306] width 109 height 31
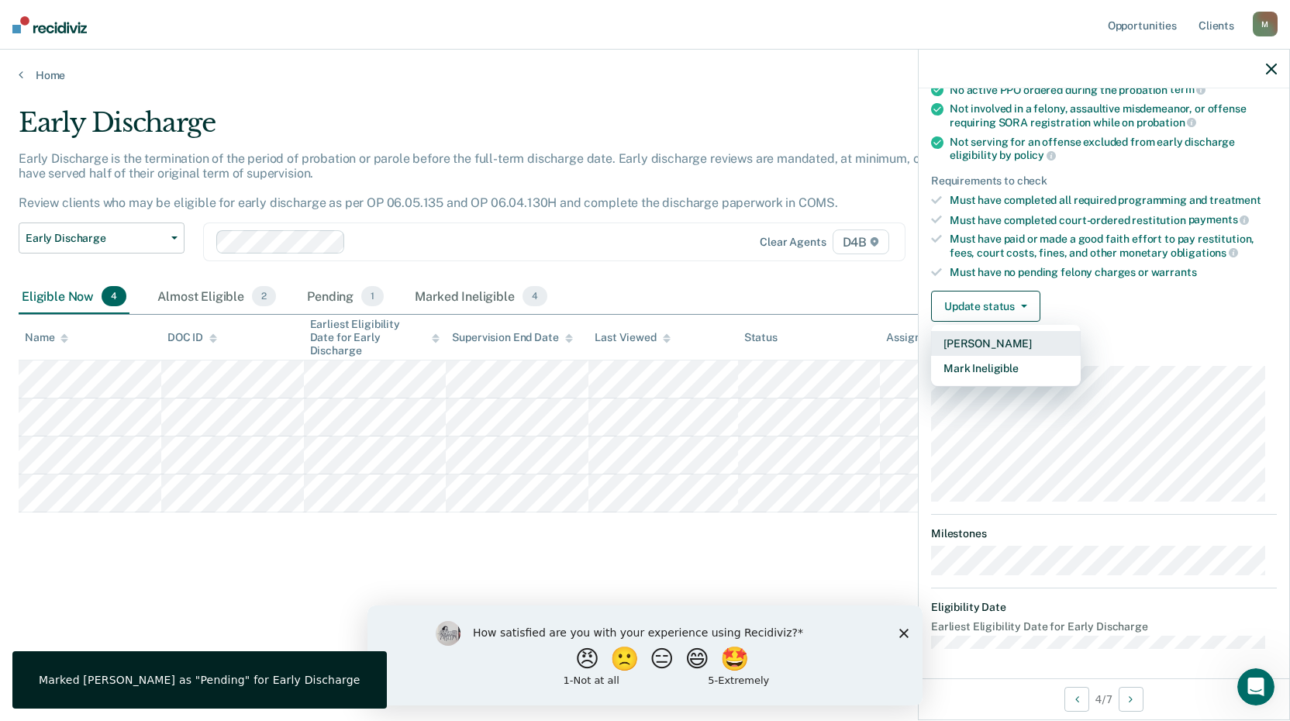
click at [983, 341] on button "[PERSON_NAME]" at bounding box center [1006, 343] width 150 height 25
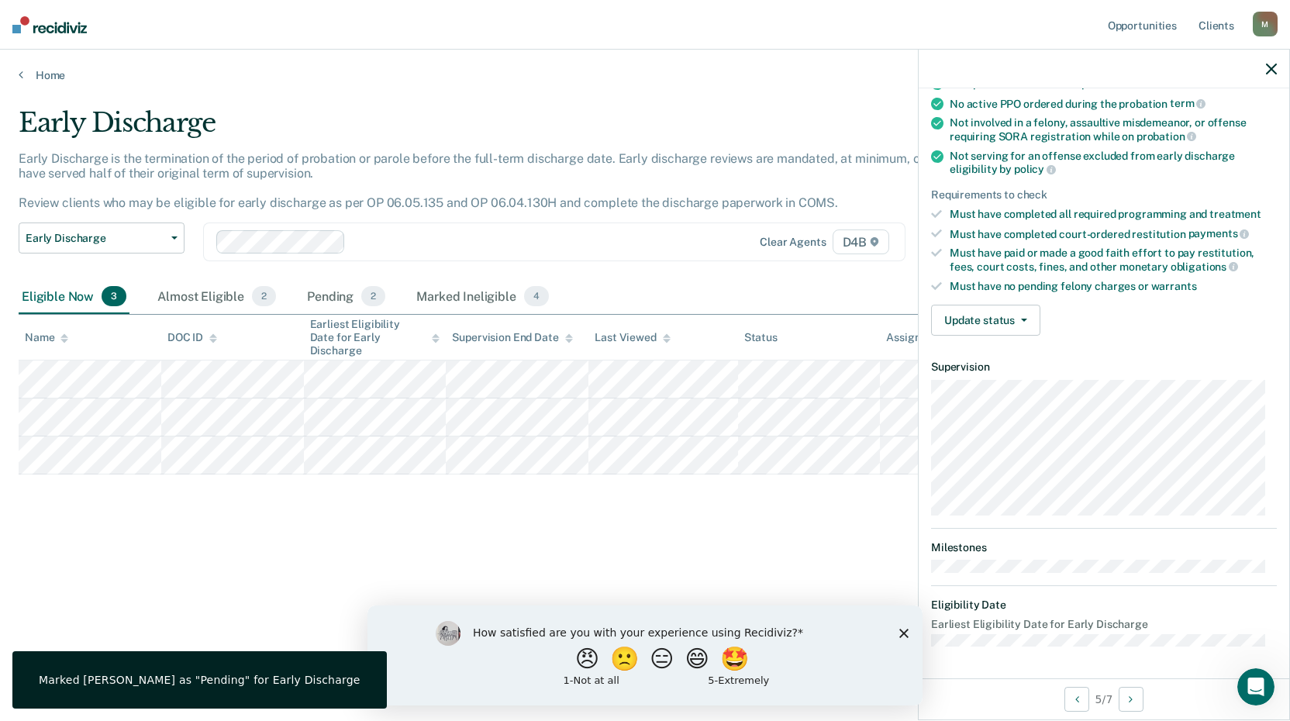
scroll to position [148, 0]
click at [990, 339] on div "Validated by data from COMS Completed at least half of probation term No active…" at bounding box center [1103, 192] width 370 height 315
click at [990, 329] on button "Update status" at bounding box center [985, 322] width 109 height 31
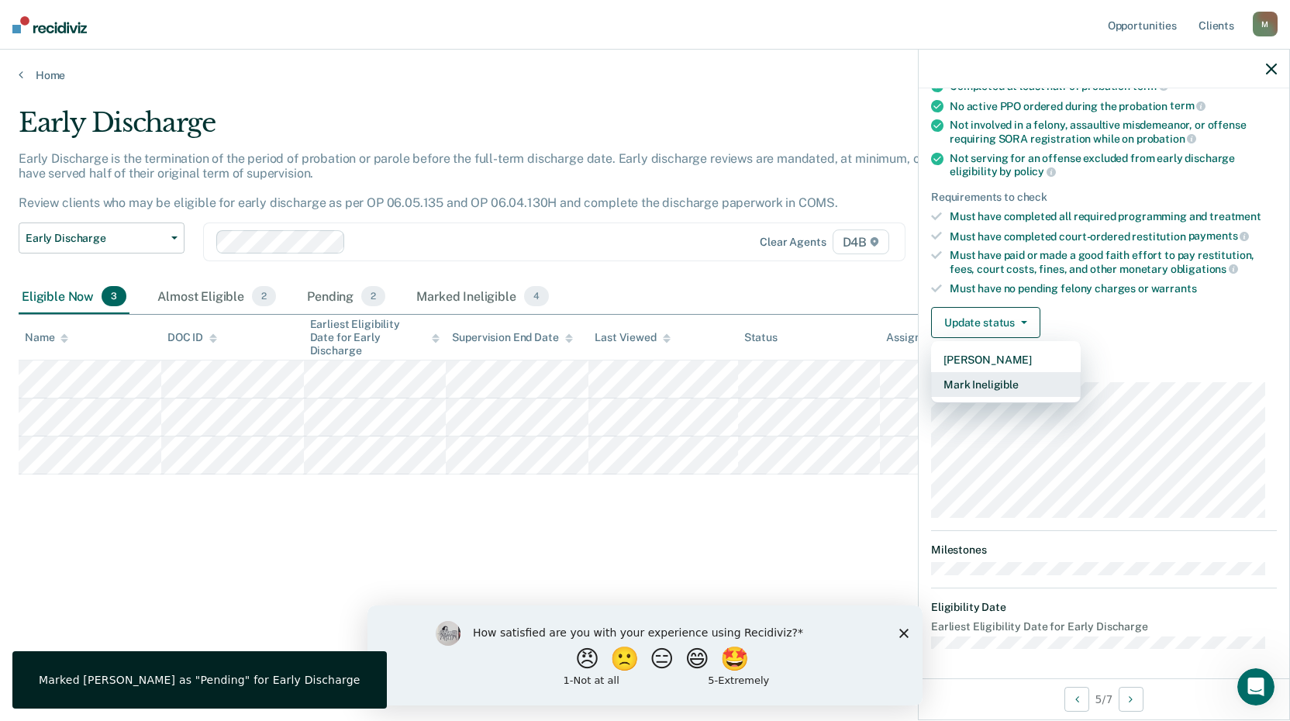
click at [986, 387] on button "Mark Ineligible" at bounding box center [1006, 384] width 150 height 25
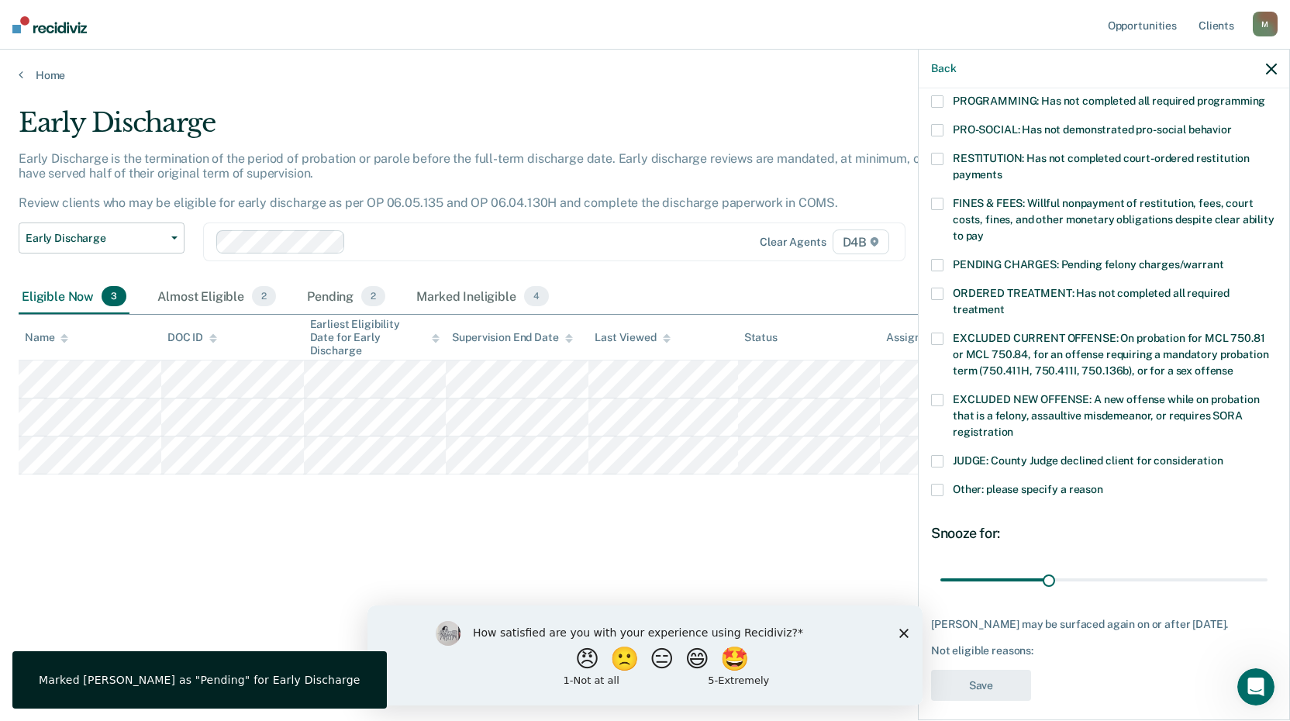
scroll to position [360, 0]
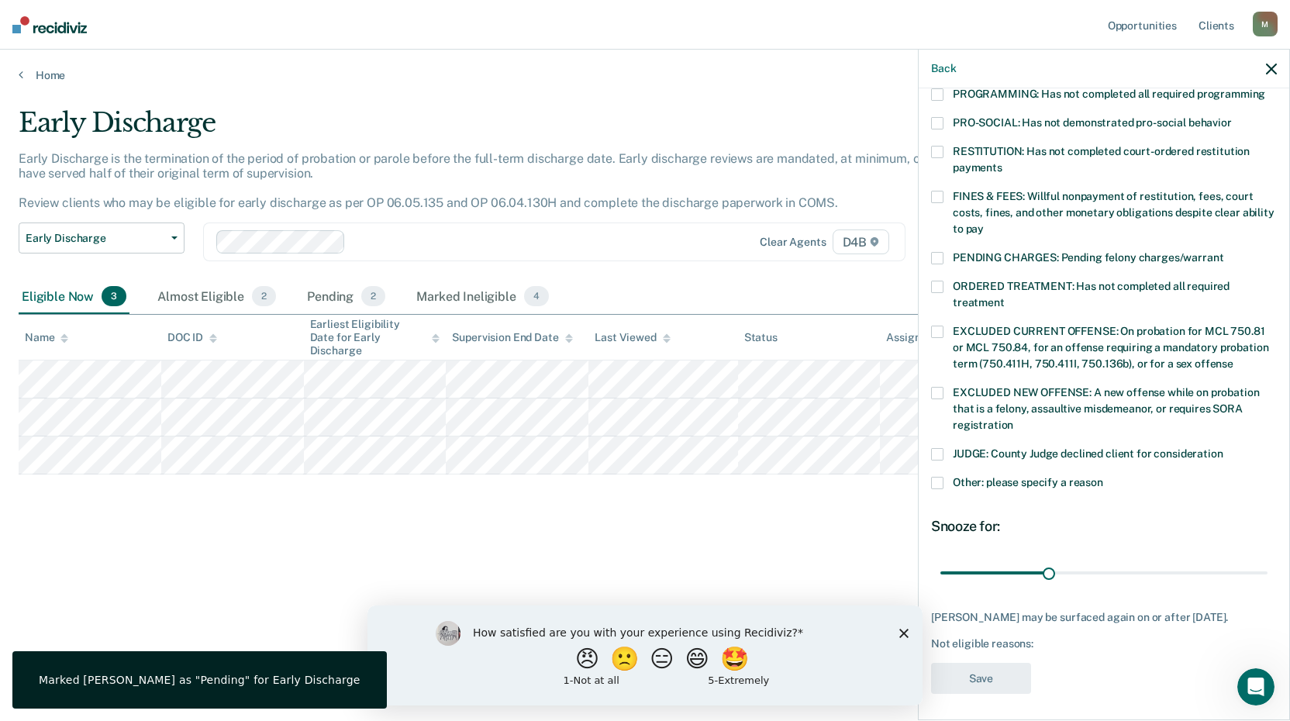
click at [935, 477] on span at bounding box center [937, 483] width 12 height 12
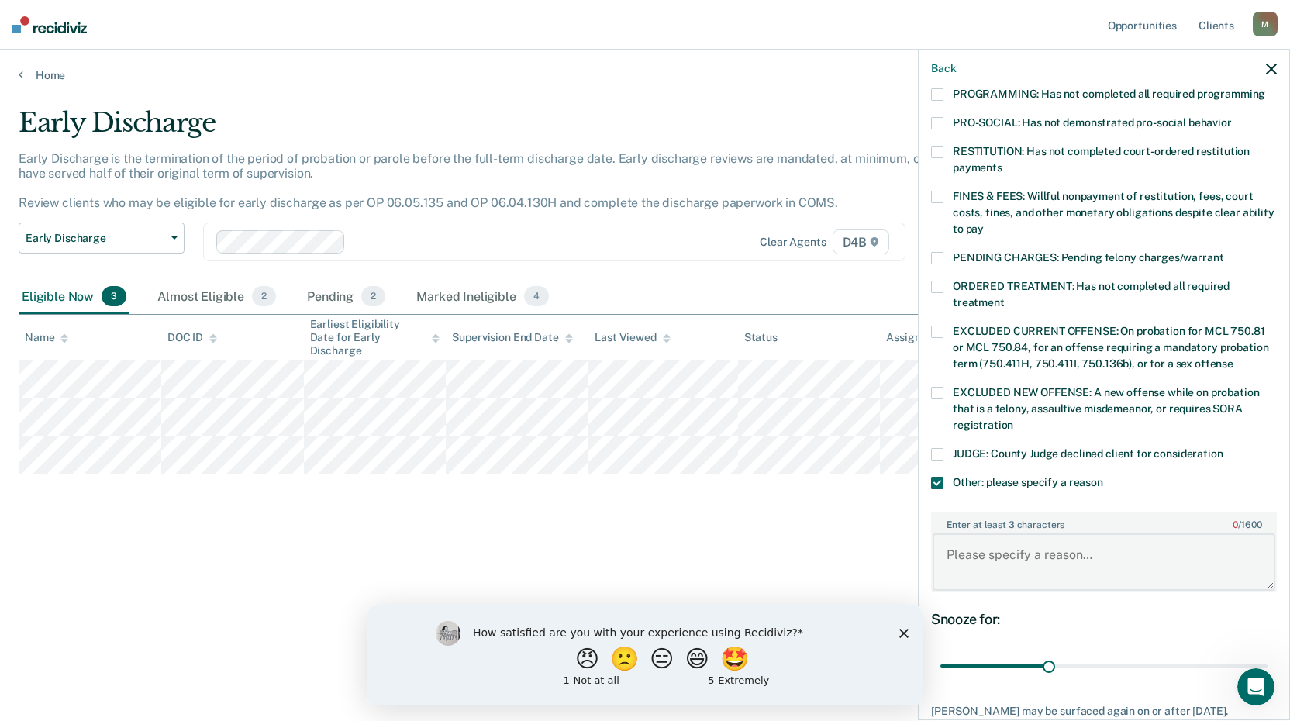
click at [994, 542] on textarea "Enter at least 3 characters 0 / 1600" at bounding box center [1103, 561] width 343 height 57
click at [1150, 556] on textarea "Positive SAT with CPS on 8/14 and 8/19 (meth/coc/thc)" at bounding box center [1103, 561] width 343 height 57
drag, startPoint x: 1204, startPoint y: 545, endPoint x: 1126, endPoint y: 541, distance: 77.6
click at [1126, 541] on textarea "Positive SAT with CPS on 8/14 and 8/19 (meth/amp/coc/thc/bez)" at bounding box center [1103, 561] width 343 height 57
click at [1125, 537] on textarea "Positive SAT with CPS on 8/14 and 8/19 (meth/amp/coc/thc/bez)" at bounding box center [1103, 561] width 343 height 57
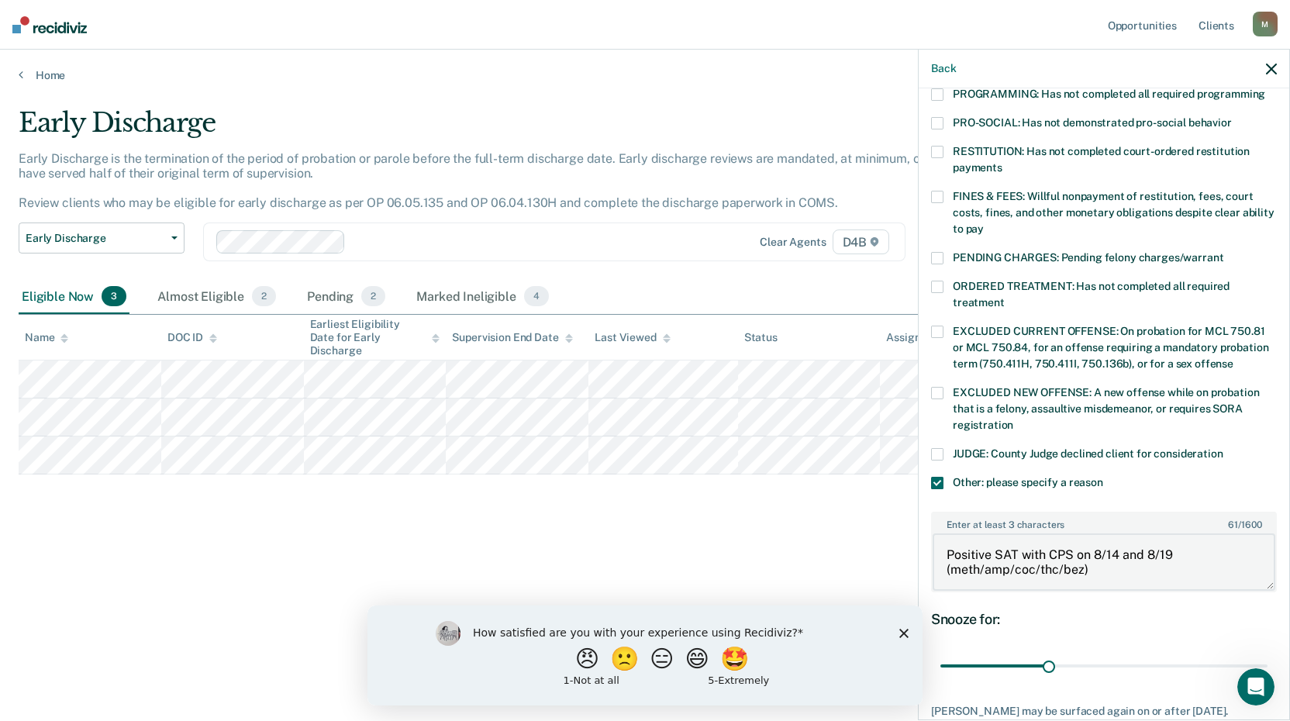
drag, startPoint x: 1124, startPoint y: 537, endPoint x: 1170, endPoint y: 537, distance: 46.5
click at [1170, 537] on textarea "Positive SAT with CPS on 8/14 and 8/19 (meth/amp/coc/thc/bez)" at bounding box center [1103, 561] width 343 height 57
click at [1074, 543] on textarea "Positive SAT with CPS on 8/14 (meth/amp/coc/thc/bez); Ongoing SUD treatment." at bounding box center [1103, 561] width 343 height 57
click at [1076, 555] on textarea "Positive SAT with CPS on 8/14 (meth/amp/coc/thc/bez); Ongoing SUD treatment." at bounding box center [1103, 561] width 343 height 57
type textarea "Positive SAT with CPS on 8/14 (meth/amp/coc/thc/bzo); Ongoing SUD treatment."
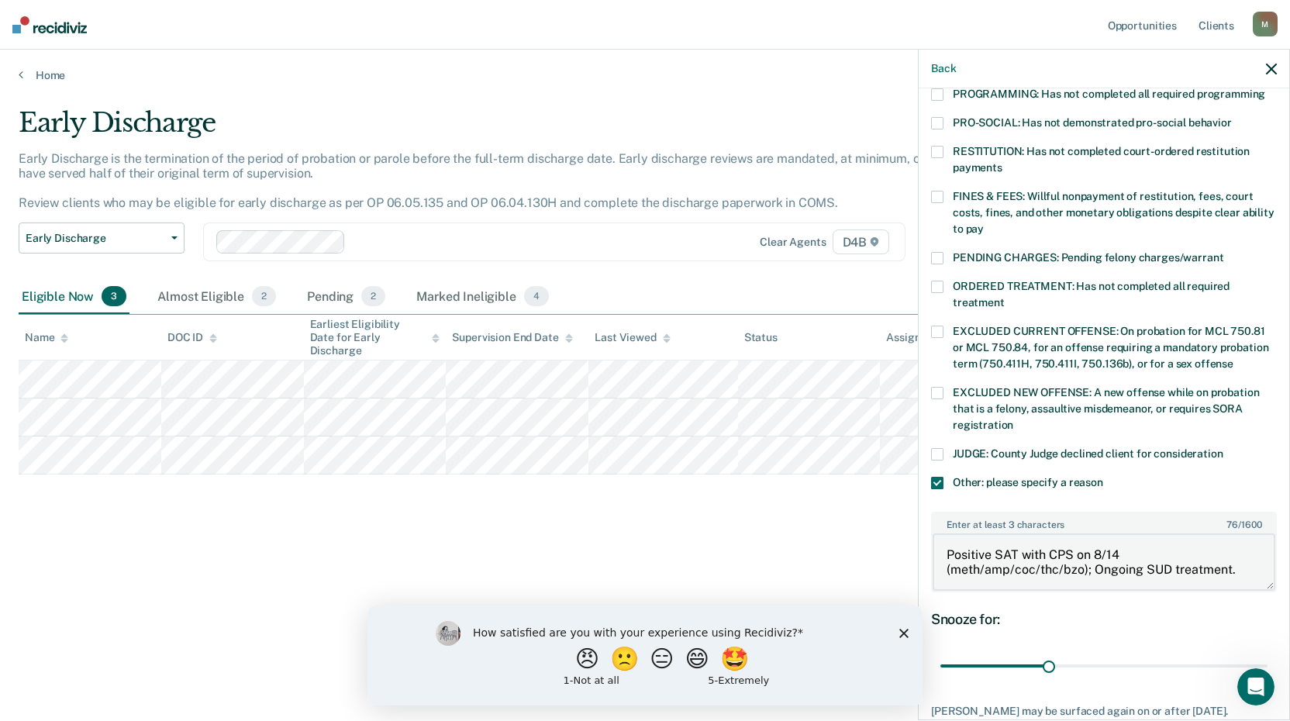
click at [1234, 543] on textarea "Positive SAT with CPS on 8/14 (meth/amp/coc/thc/bzo); Ongoing SUD treatment." at bounding box center [1103, 561] width 343 height 57
drag, startPoint x: 1044, startPoint y: 645, endPoint x: 1294, endPoint y: 622, distance: 251.3
type input "90"
click at [1267, 653] on input "range" at bounding box center [1103, 666] width 327 height 27
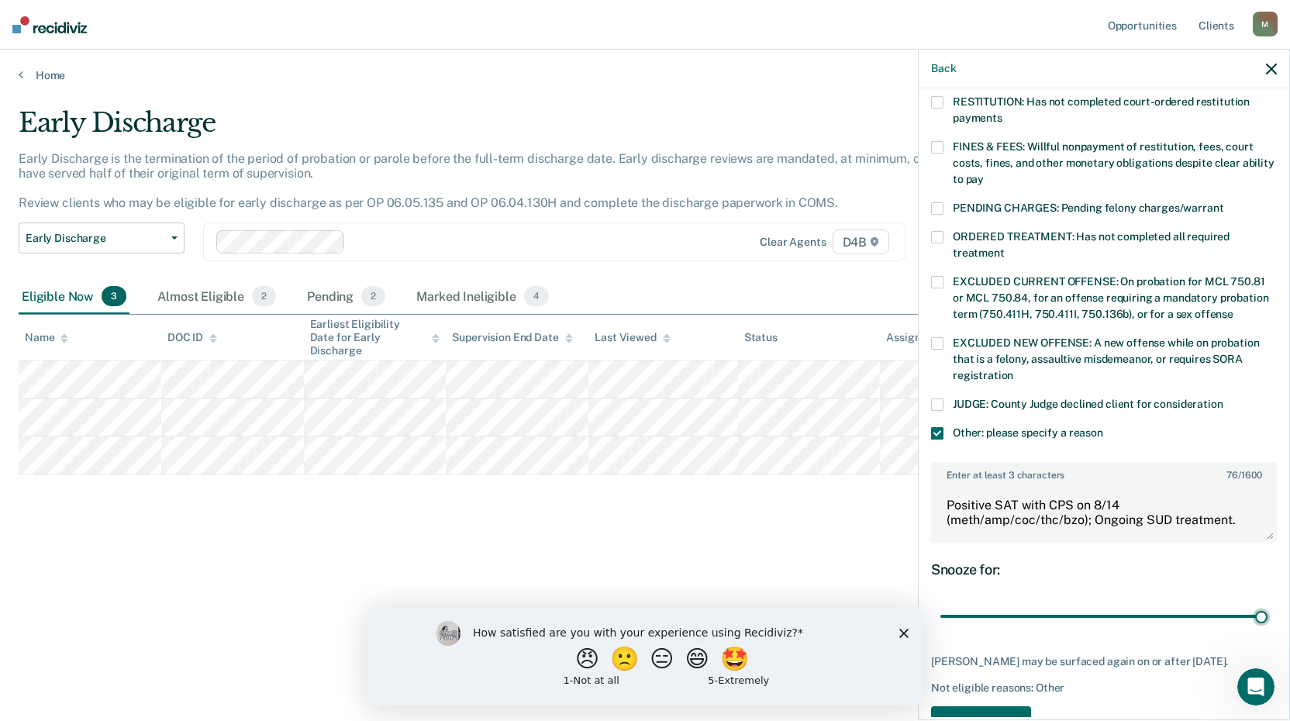
scroll to position [453, 0]
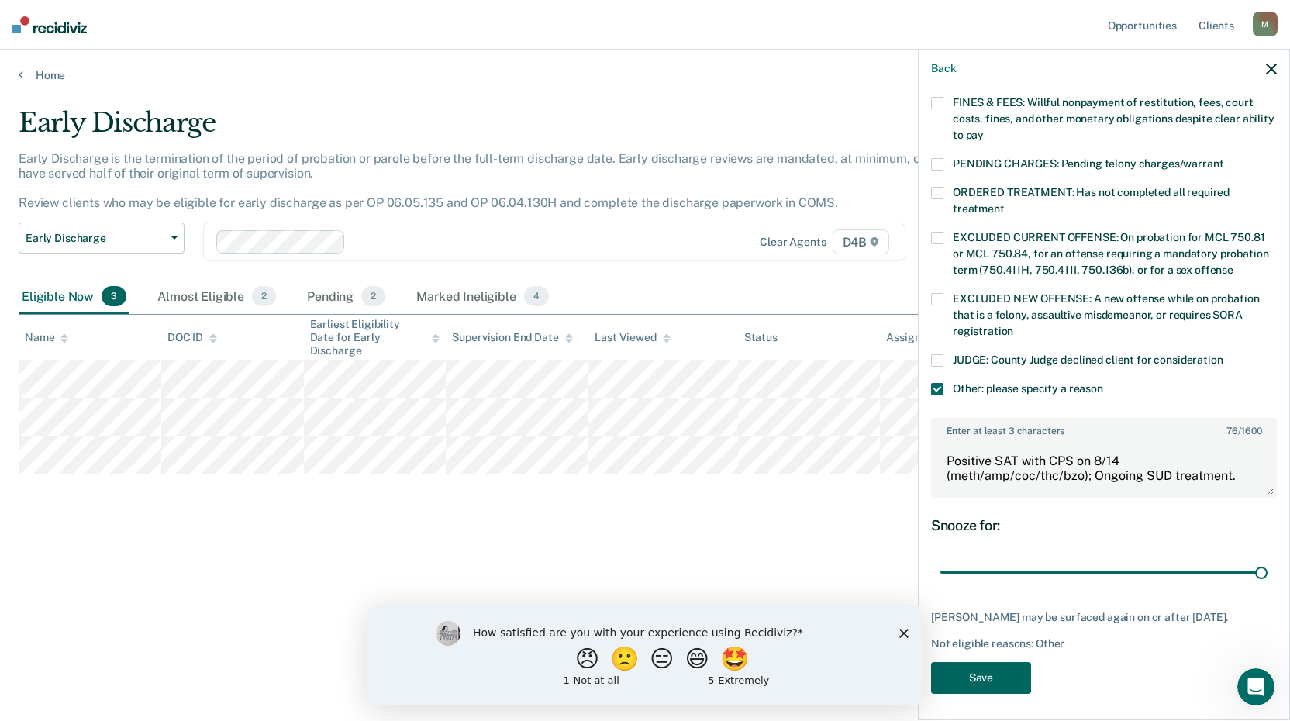
click at [1002, 678] on button "Save" at bounding box center [981, 678] width 100 height 32
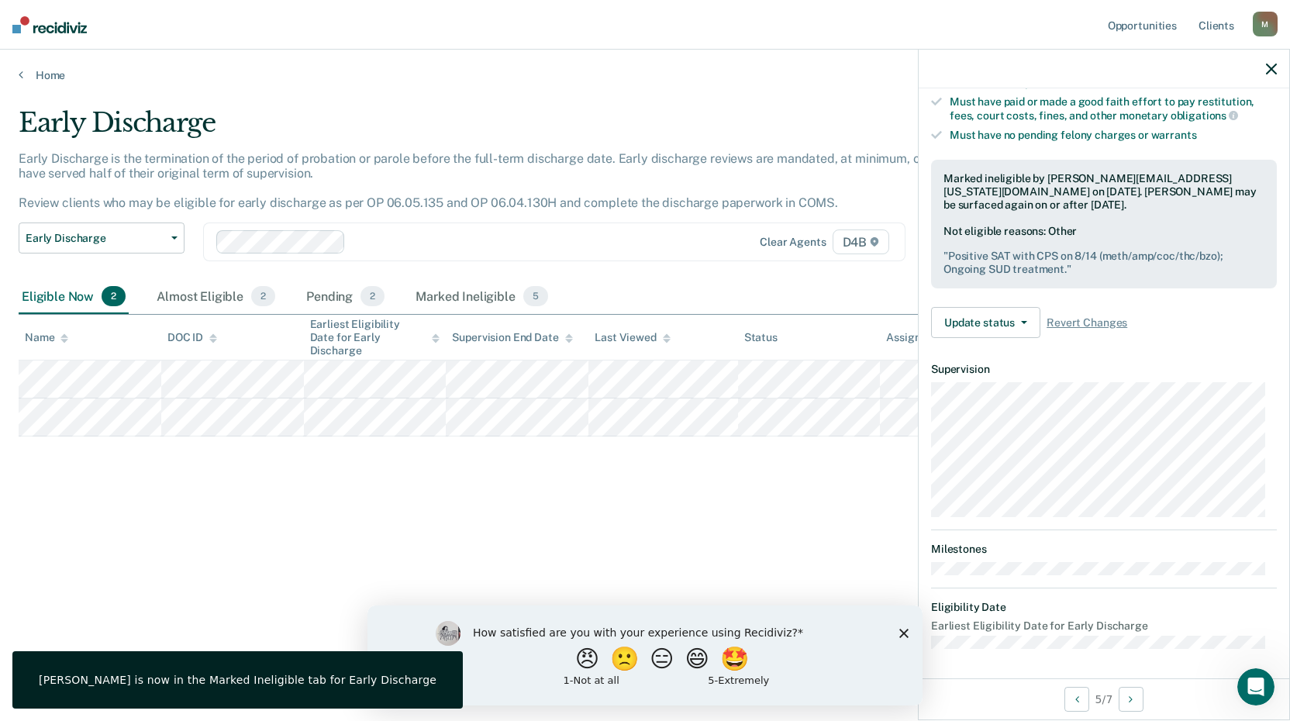
scroll to position [164, 0]
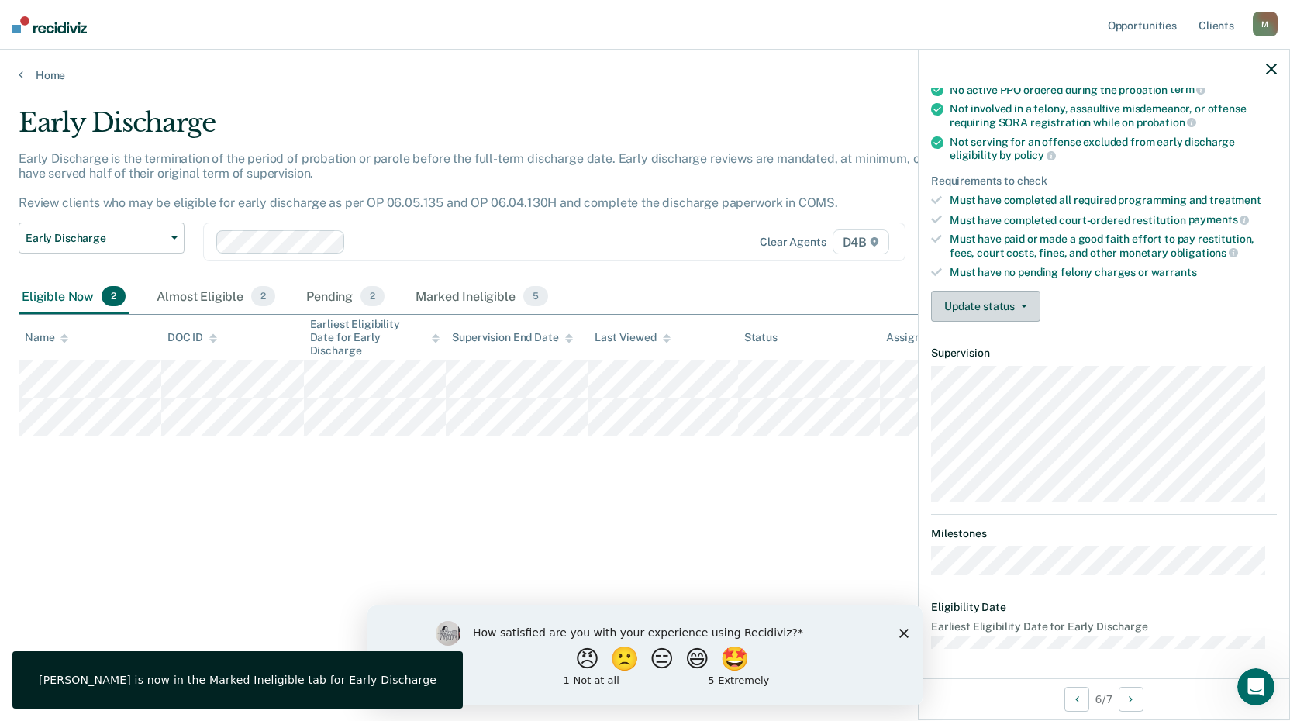
click at [959, 294] on button "Update status" at bounding box center [985, 306] width 109 height 31
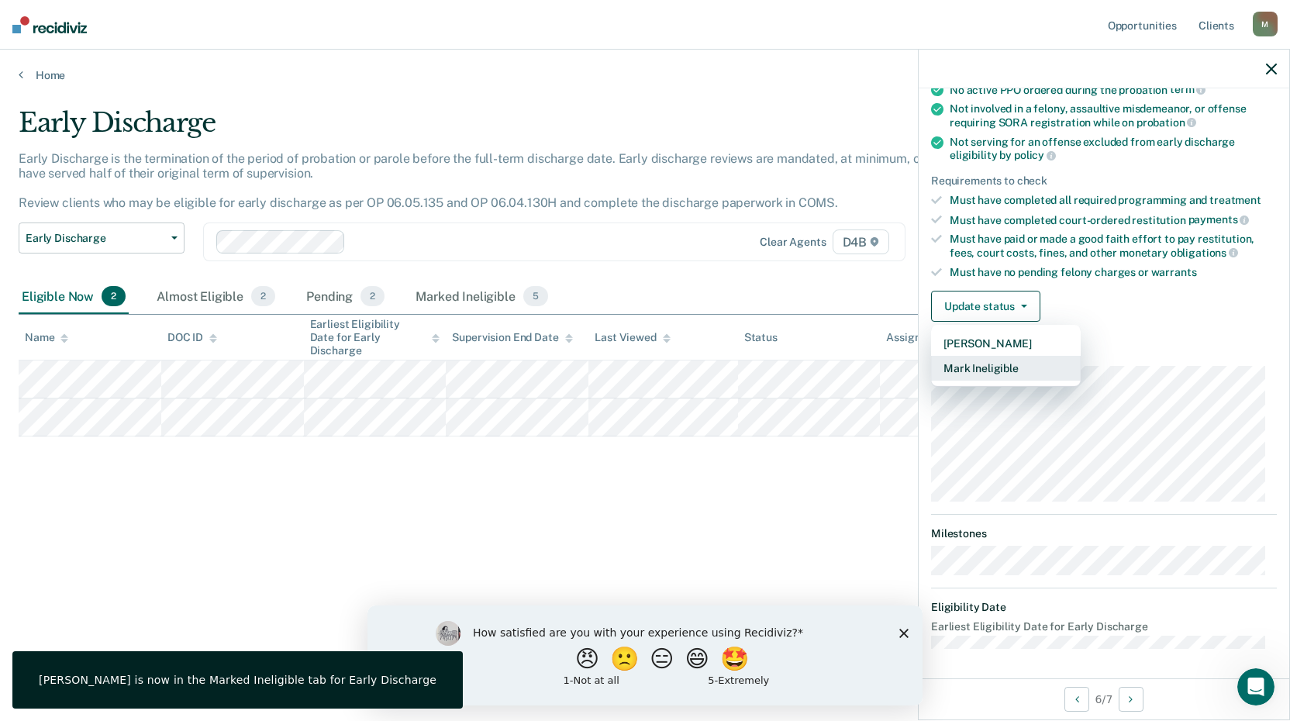
click at [960, 364] on button "Mark Ineligible" at bounding box center [1006, 368] width 150 height 25
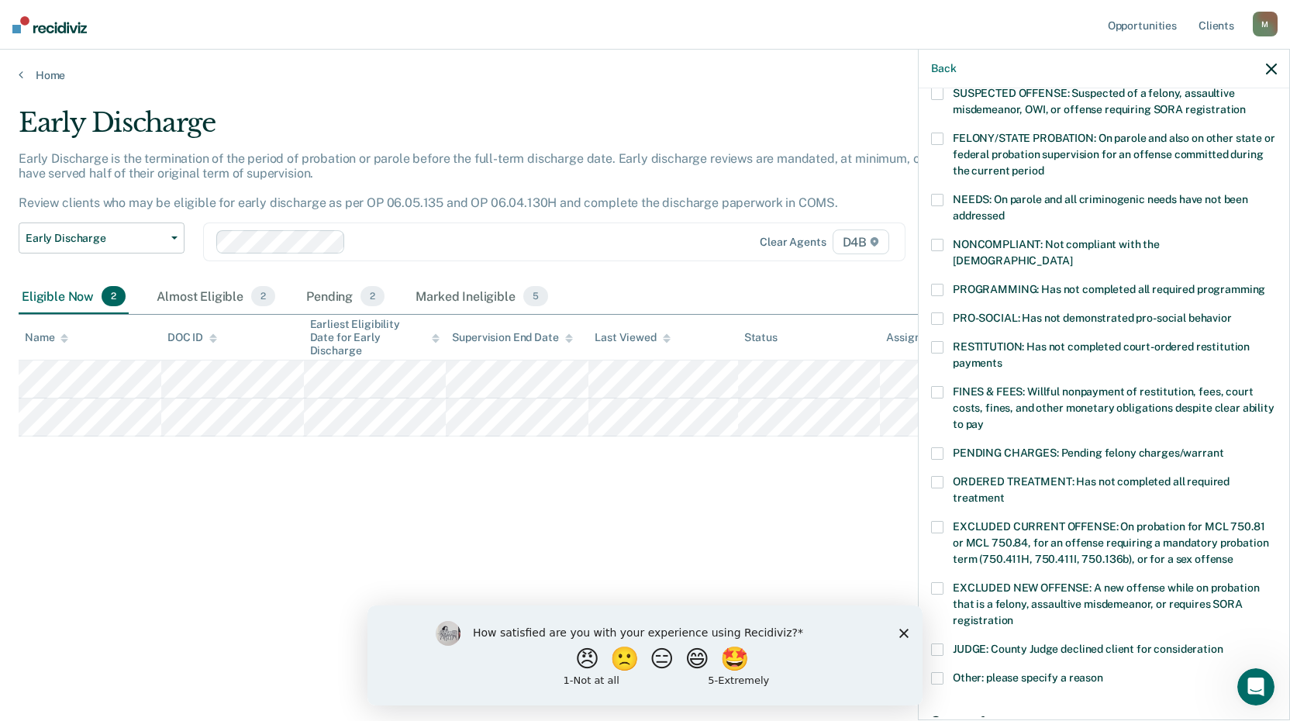
click at [939, 651] on div "JUDGE: County Judge declined client for consideration" at bounding box center [1104, 657] width 346 height 29
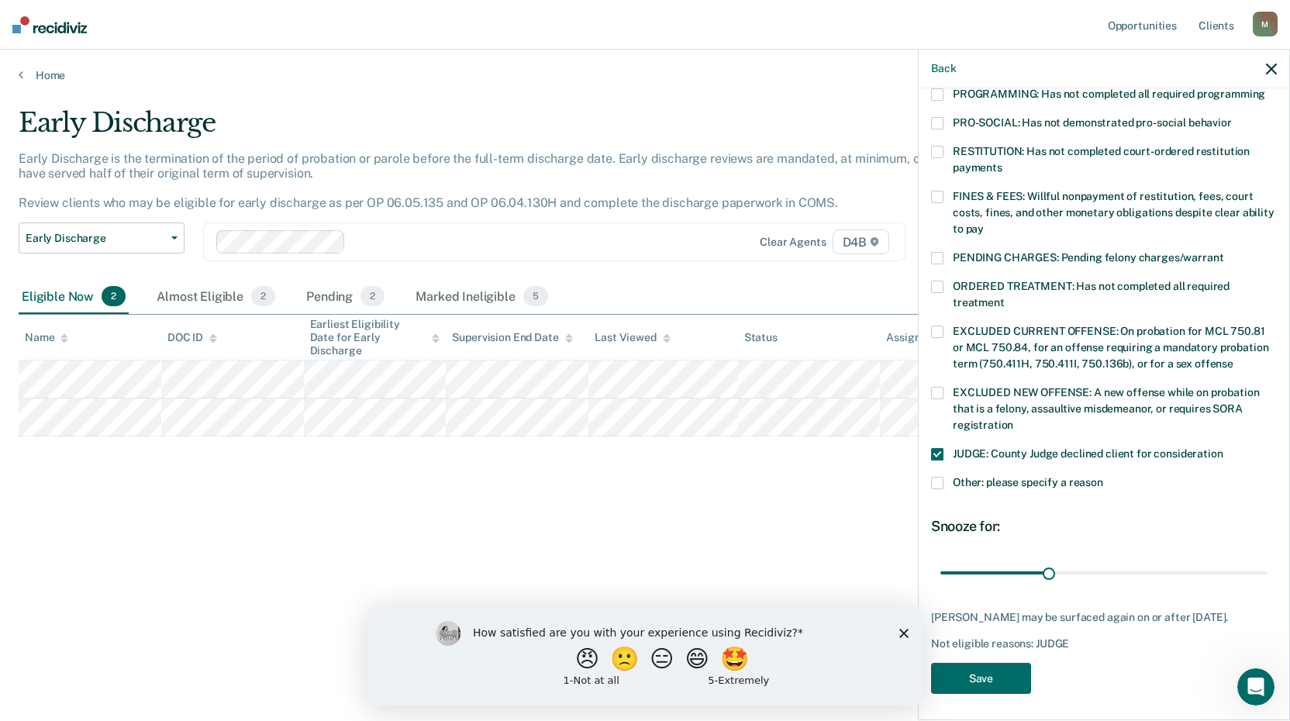
click at [934, 477] on span at bounding box center [937, 483] width 12 height 12
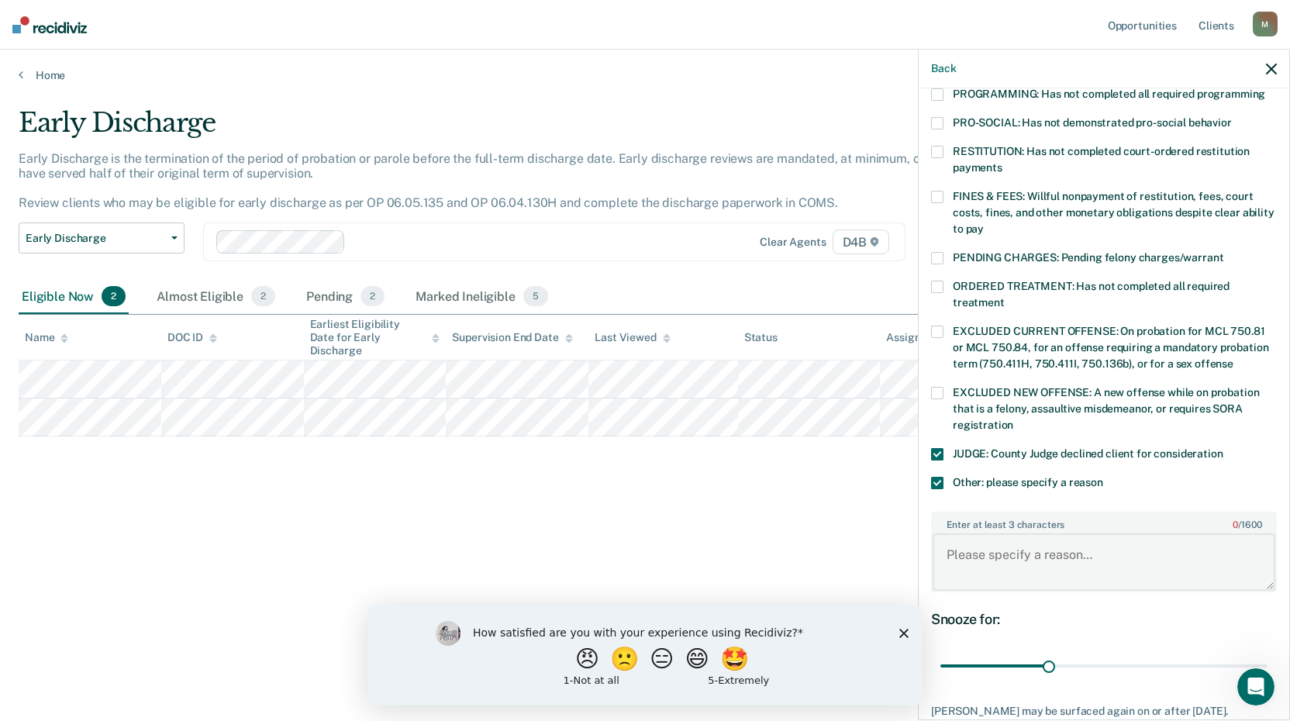
click at [985, 553] on textarea "Enter at least 3 characters 0 / 1600" at bounding box center [1103, 561] width 343 height 57
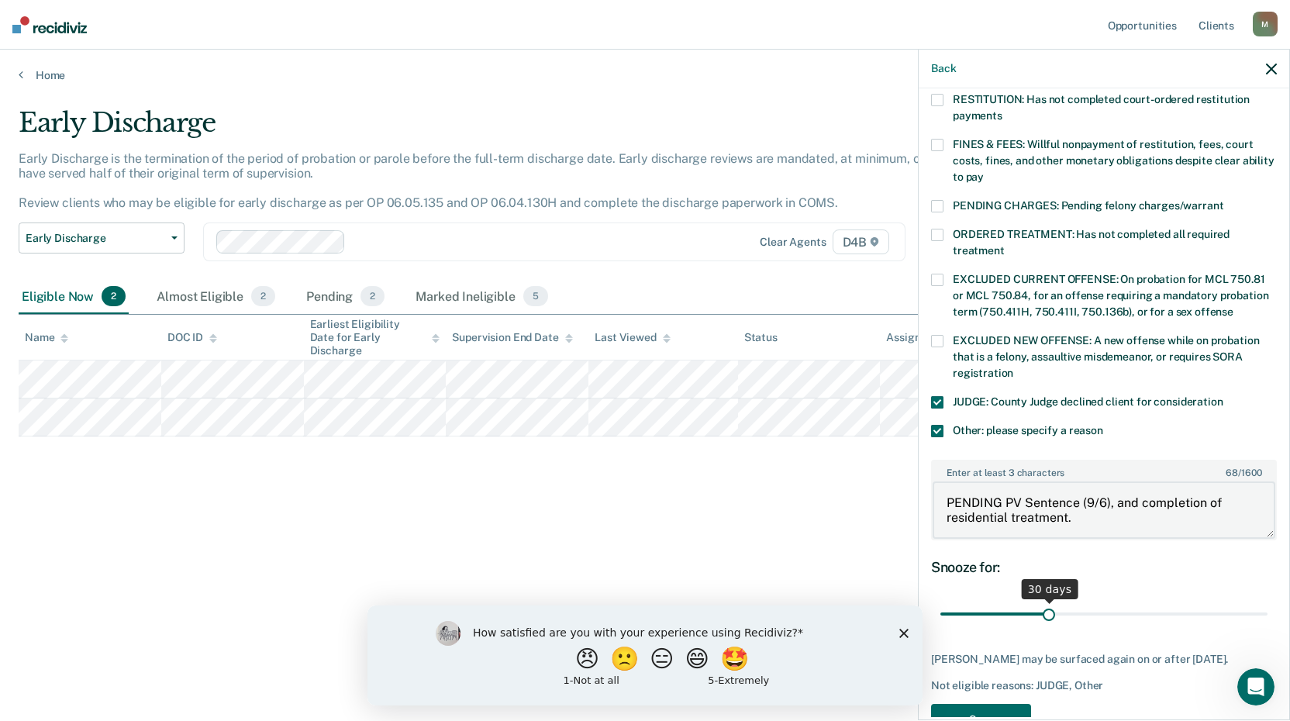
scroll to position [453, 0]
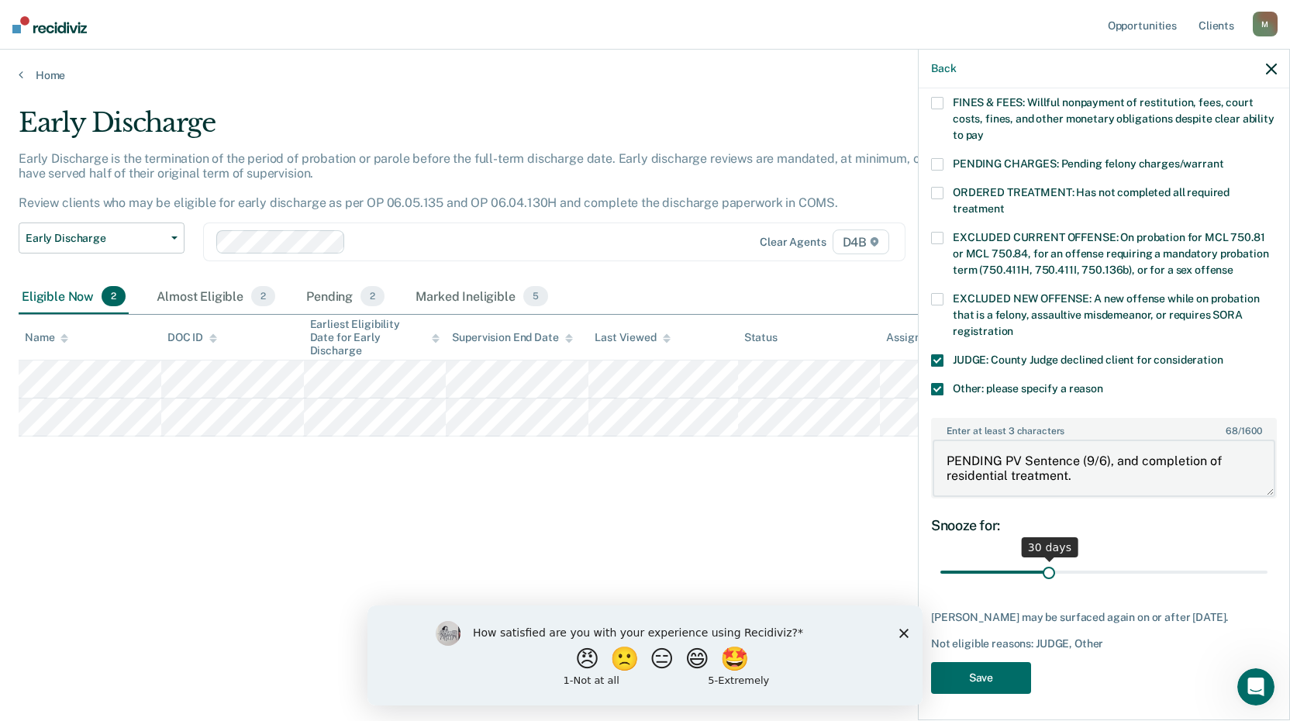
type textarea "PENDING PV Sentence (9/6), and completion of residential treatment."
drag, startPoint x: 1042, startPoint y: 558, endPoint x: 1295, endPoint y: 549, distance: 252.8
type input "90"
click at [1267, 559] on input "range" at bounding box center [1103, 572] width 327 height 27
click at [940, 674] on button "Save" at bounding box center [981, 678] width 100 height 32
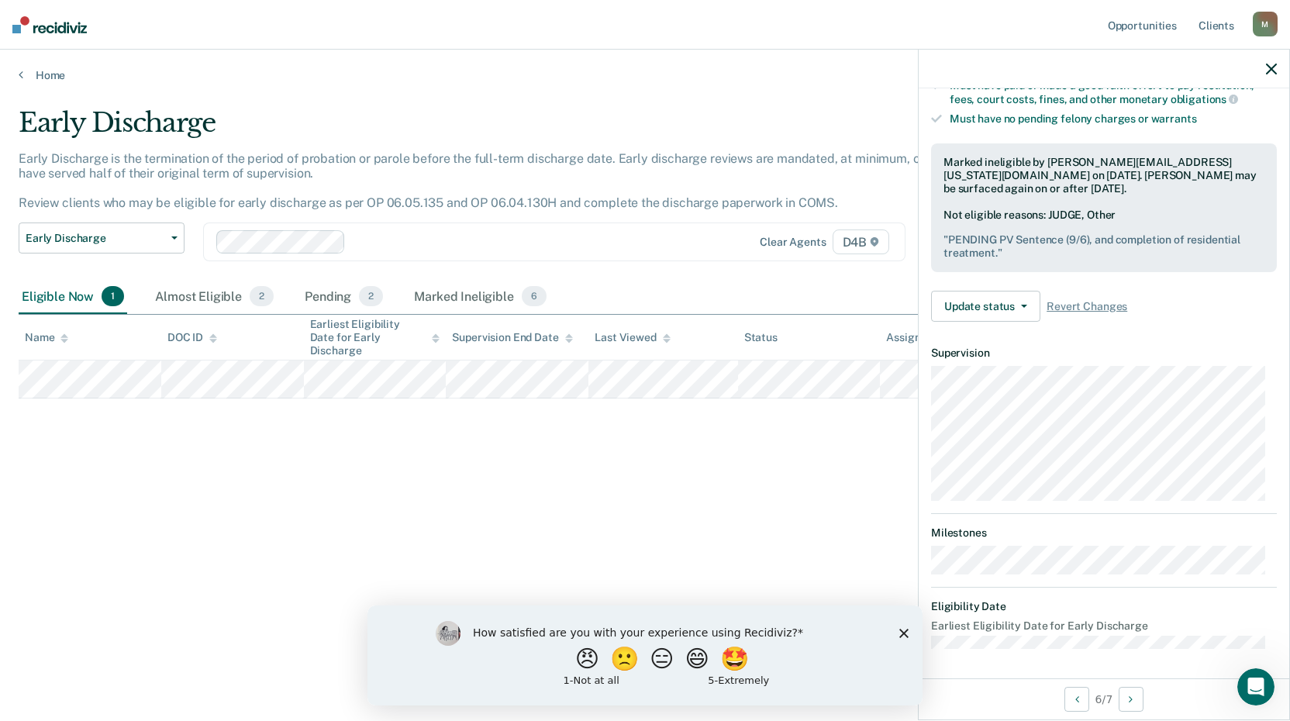
scroll to position [164, 0]
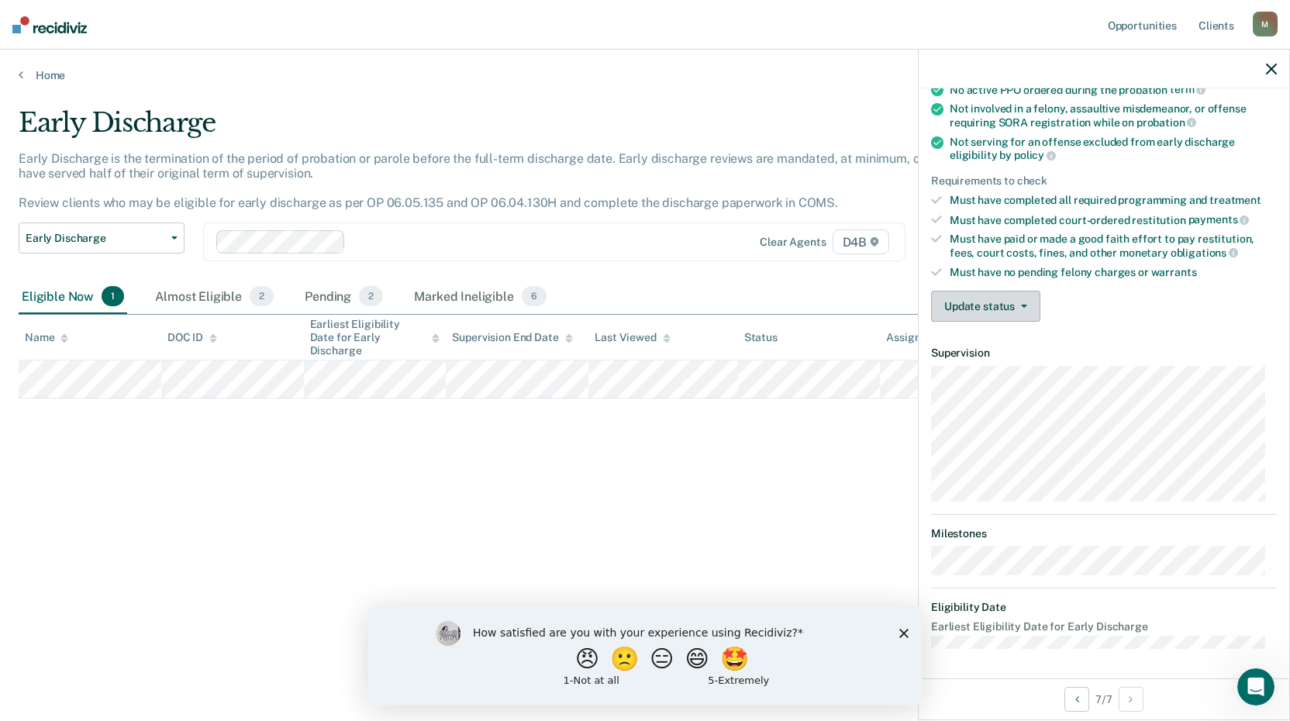
click at [1016, 312] on button "Update status" at bounding box center [985, 306] width 109 height 31
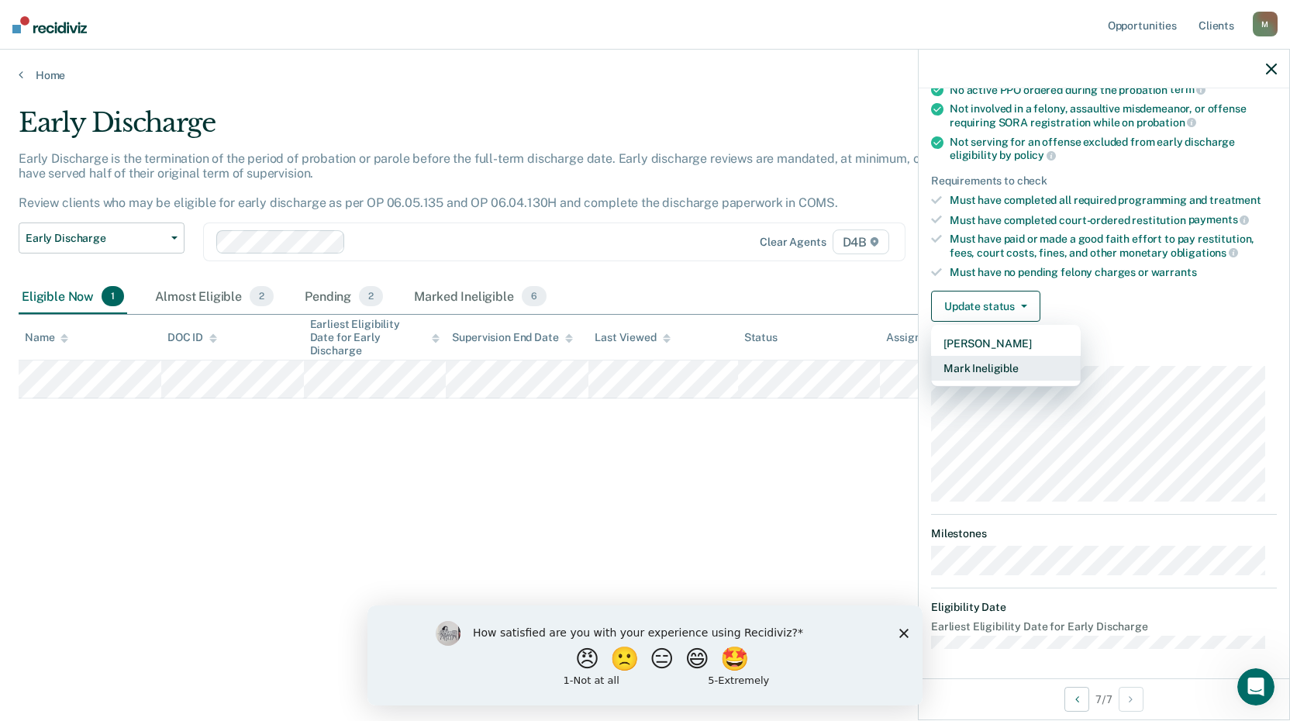
click at [1017, 378] on button "Mark Ineligible" at bounding box center [1006, 368] width 150 height 25
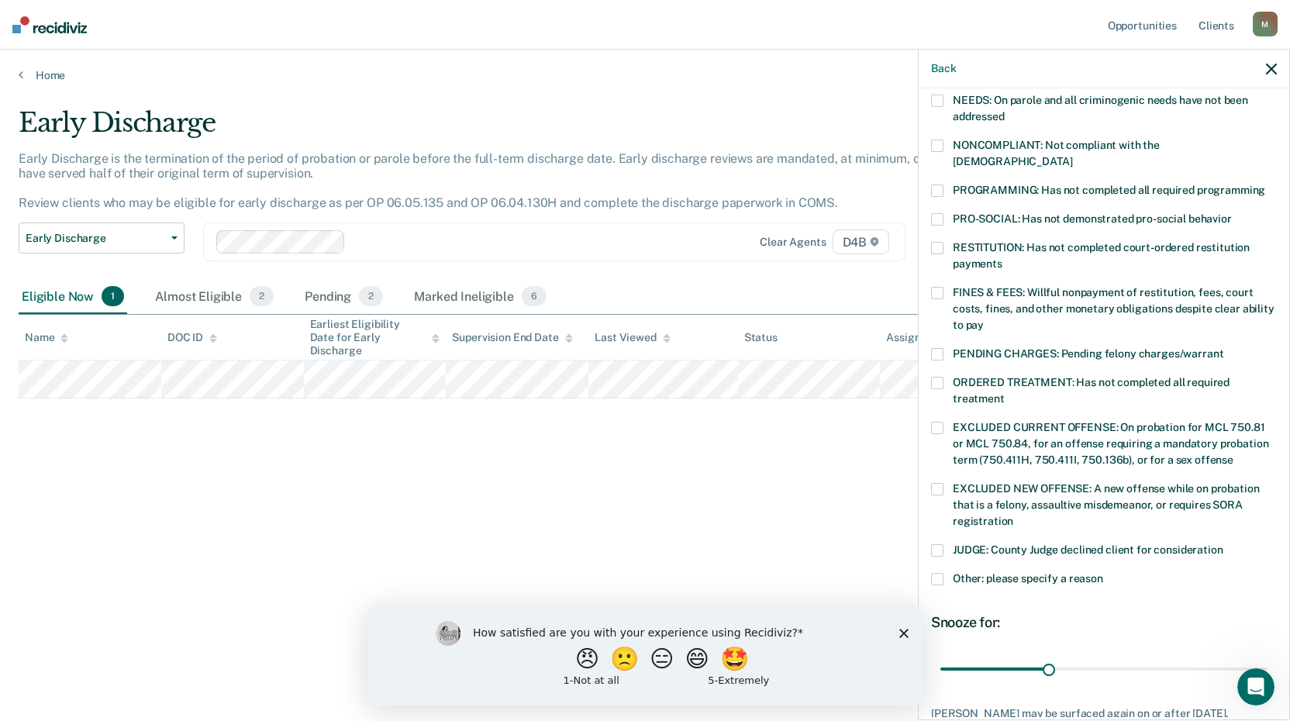
scroll to position [360, 0]
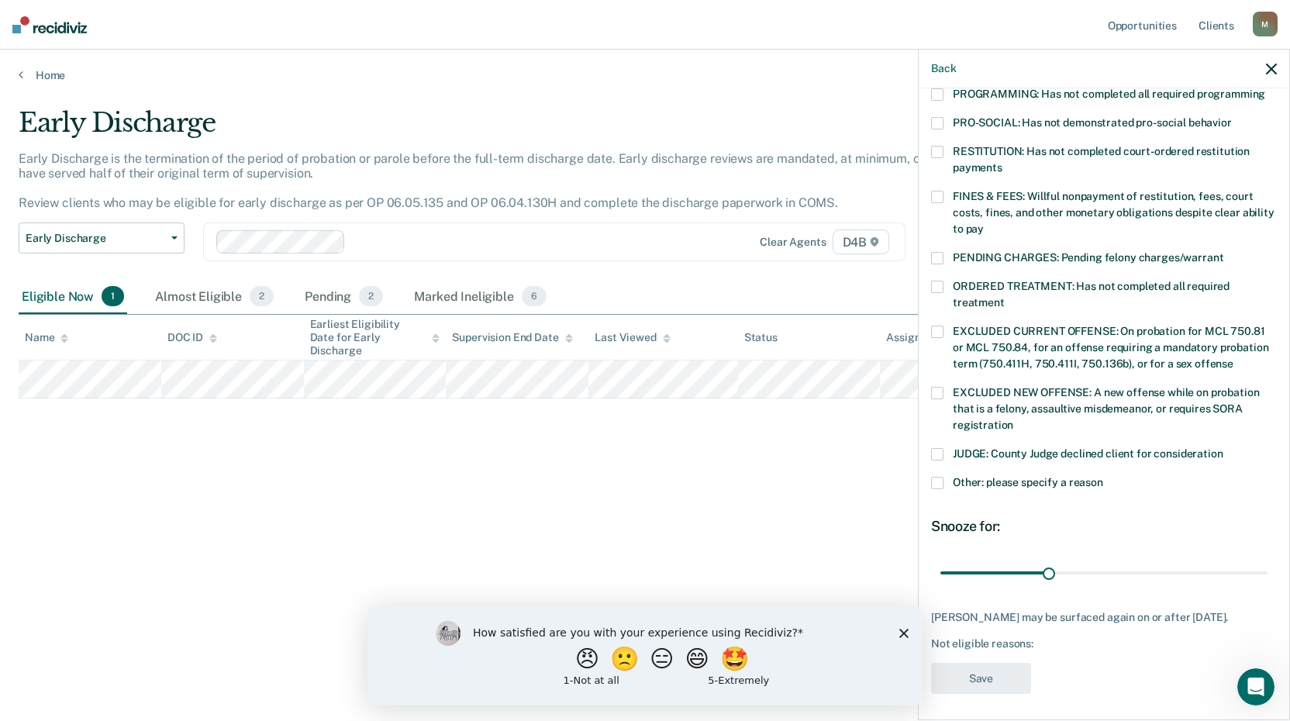
click at [941, 477] on span at bounding box center [937, 483] width 12 height 12
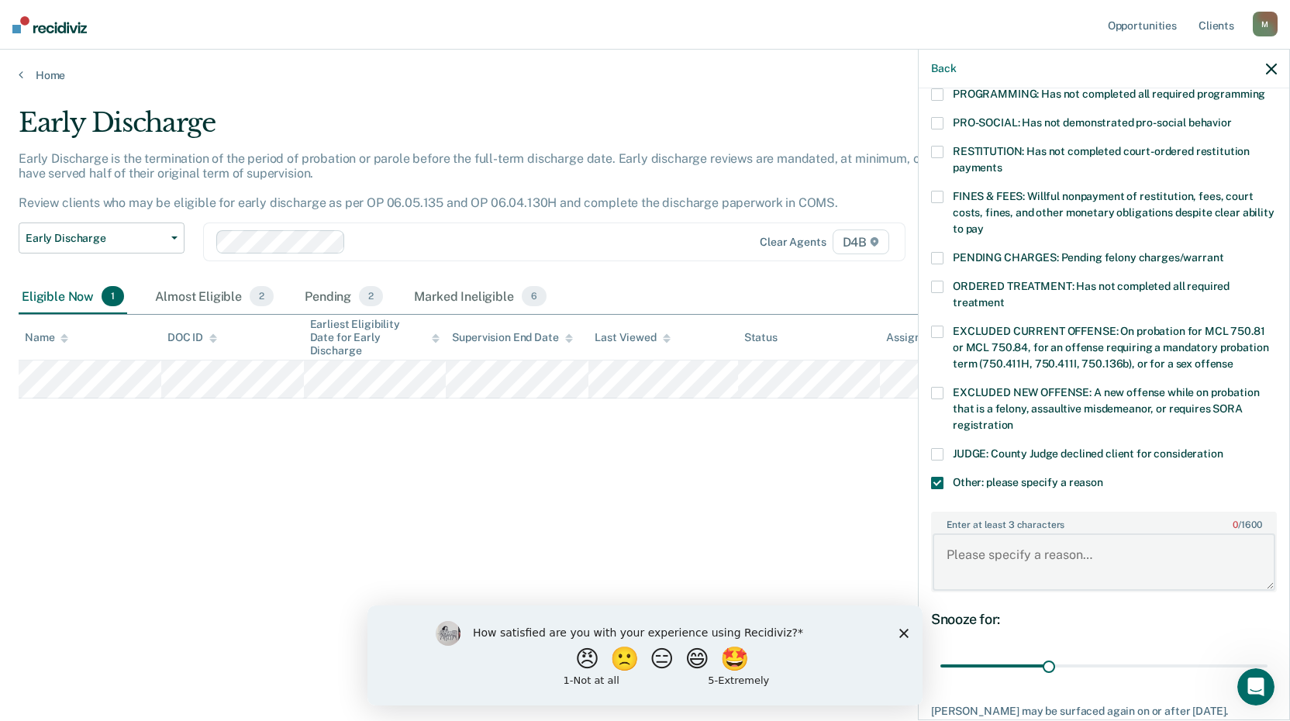
click at [1001, 536] on textarea "Enter at least 3 characters 0 / 1600" at bounding box center [1103, 561] width 343 height 57
paste textarea "Homicide - [MEDICAL_DATA] - Statutory Short Form"
type textarea "Homicide - [MEDICAL_DATA] - Statutory Short Form (death of her infant child)."
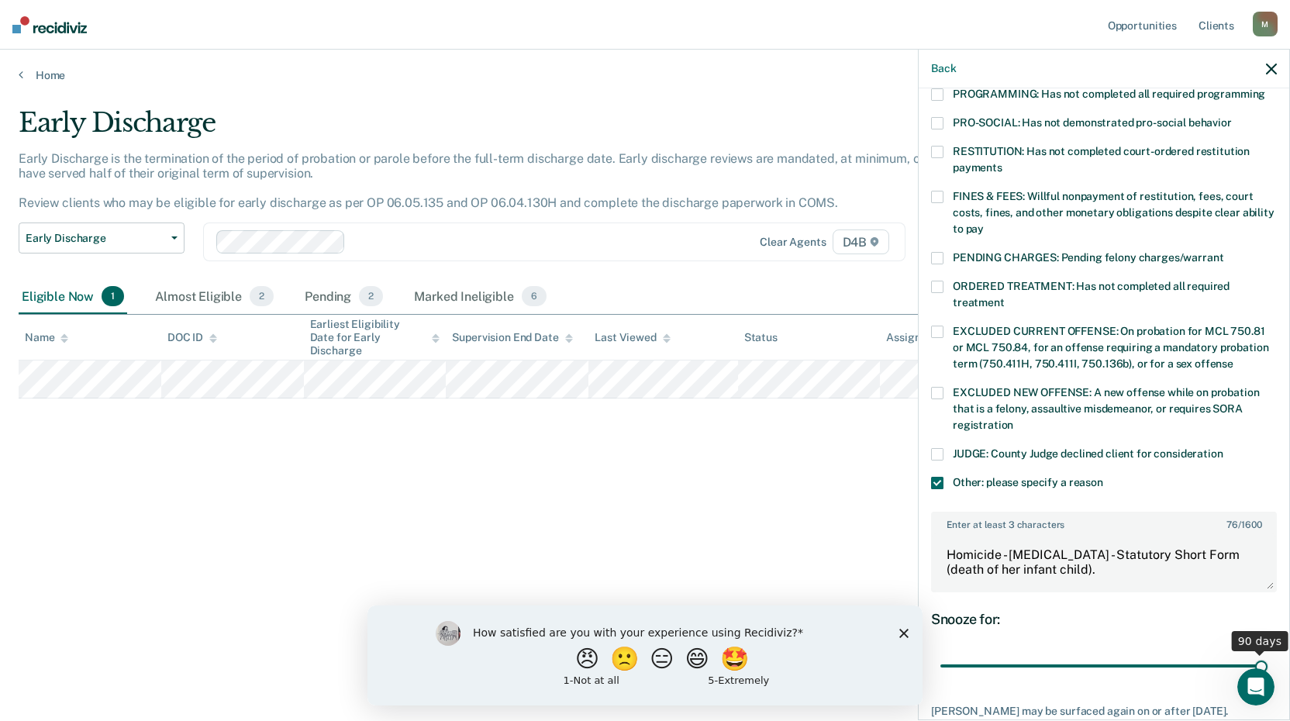
drag, startPoint x: 1047, startPoint y: 649, endPoint x: 1295, endPoint y: 642, distance: 248.1
type input "90"
click at [1267, 653] on input "range" at bounding box center [1103, 666] width 327 height 27
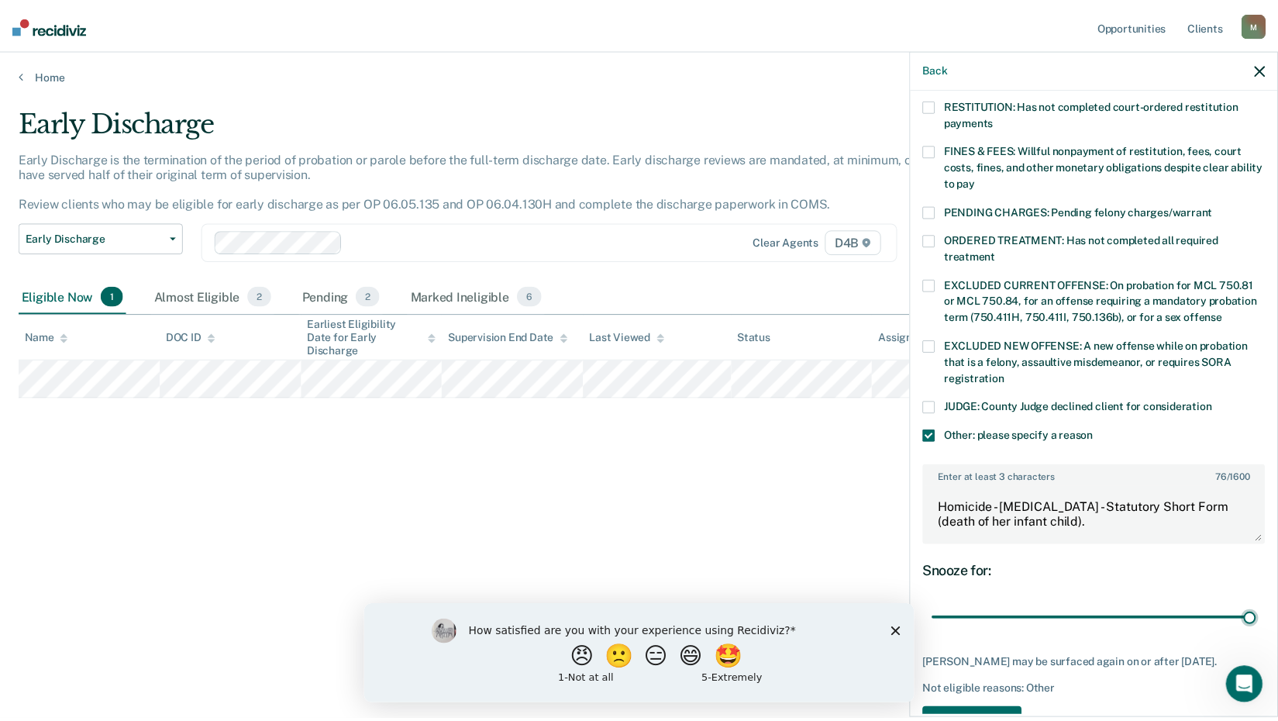
scroll to position [453, 0]
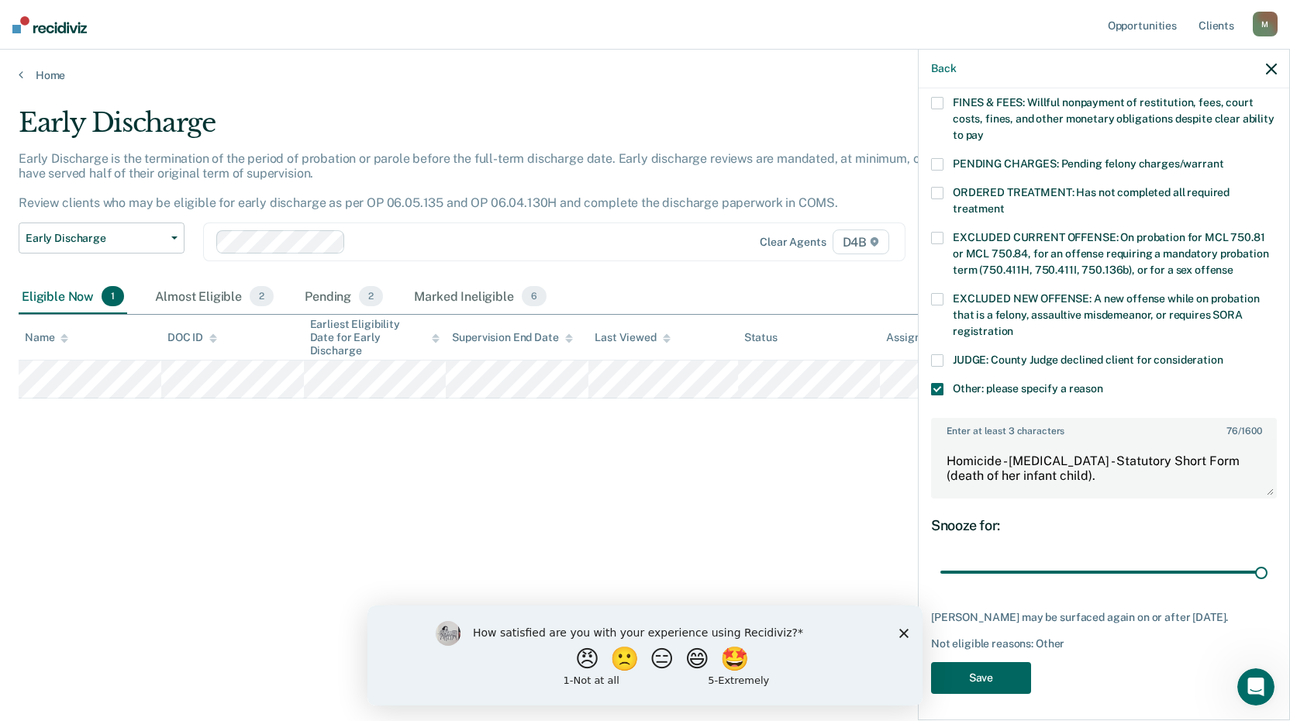
click at [1005, 680] on button "Save" at bounding box center [981, 678] width 100 height 32
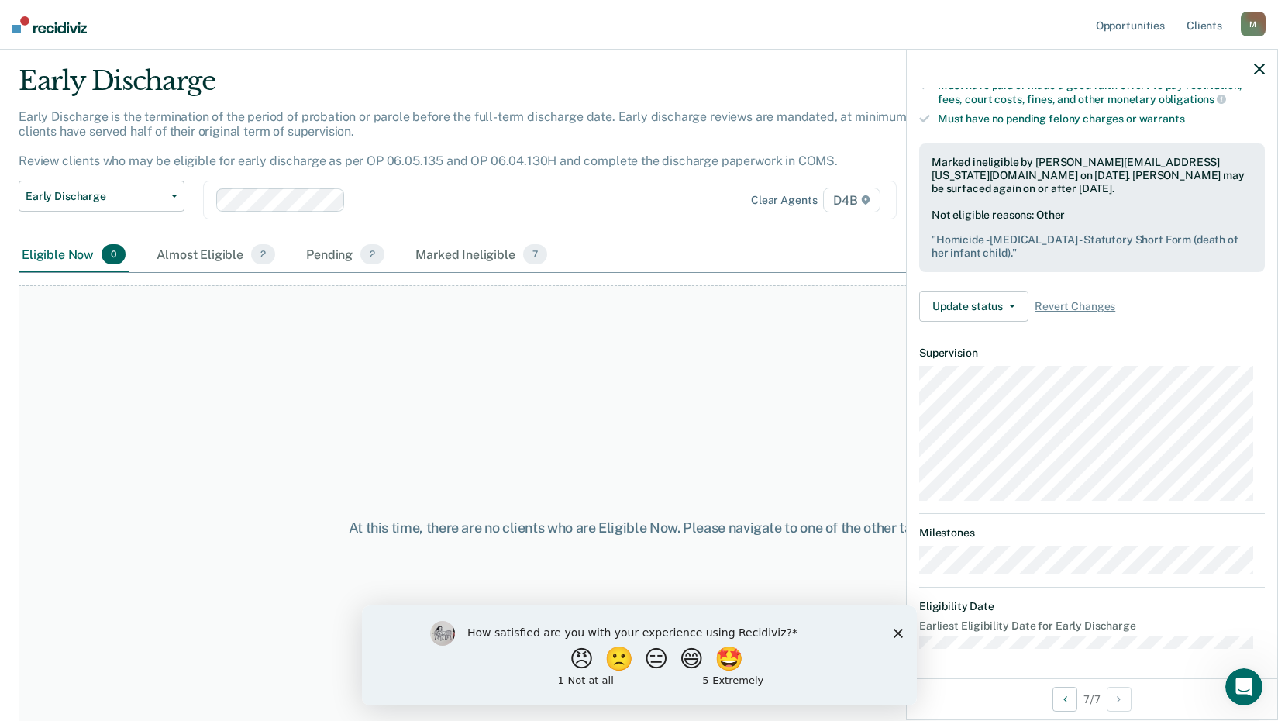
scroll to position [0, 0]
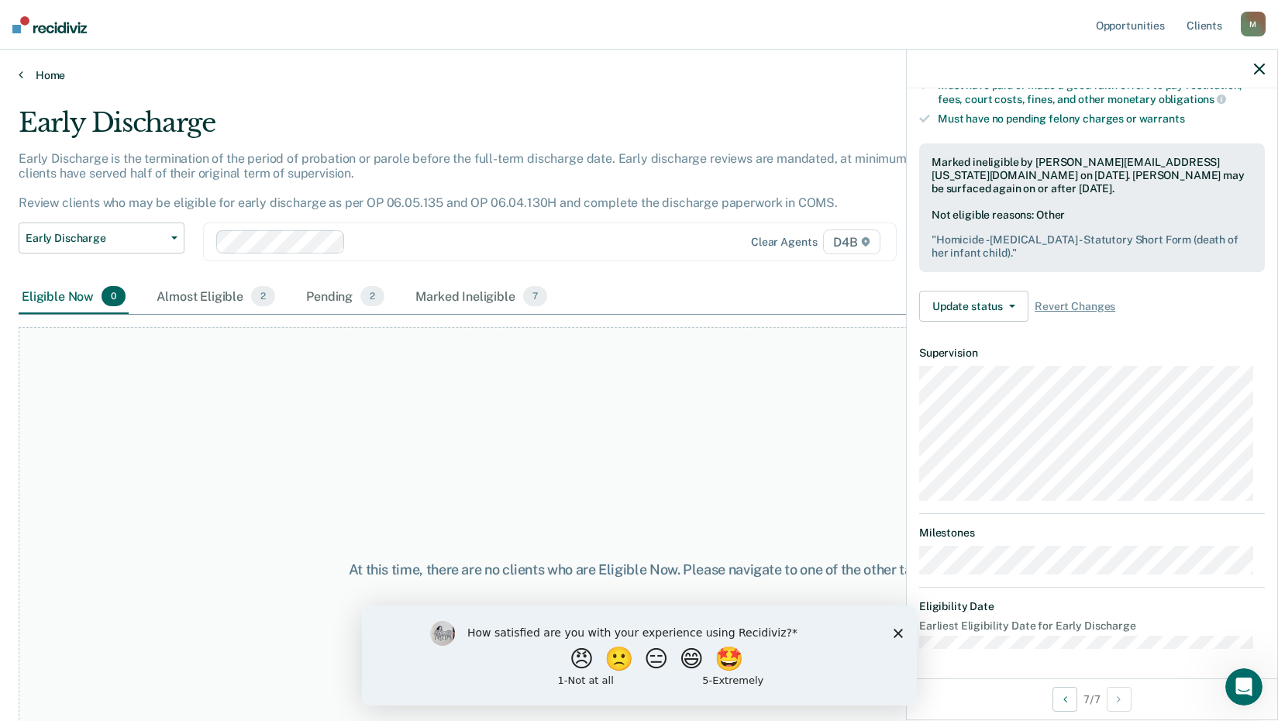
click at [36, 76] on link "Home" at bounding box center [639, 75] width 1241 height 14
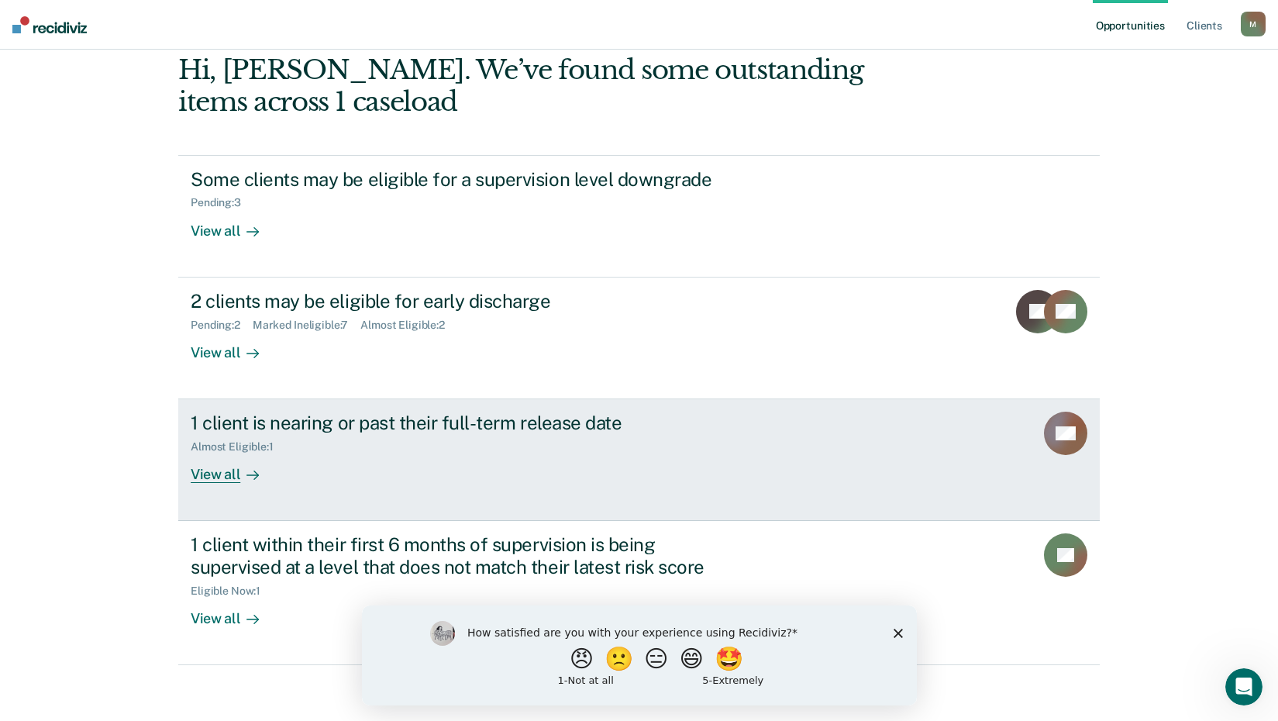
scroll to position [84, 0]
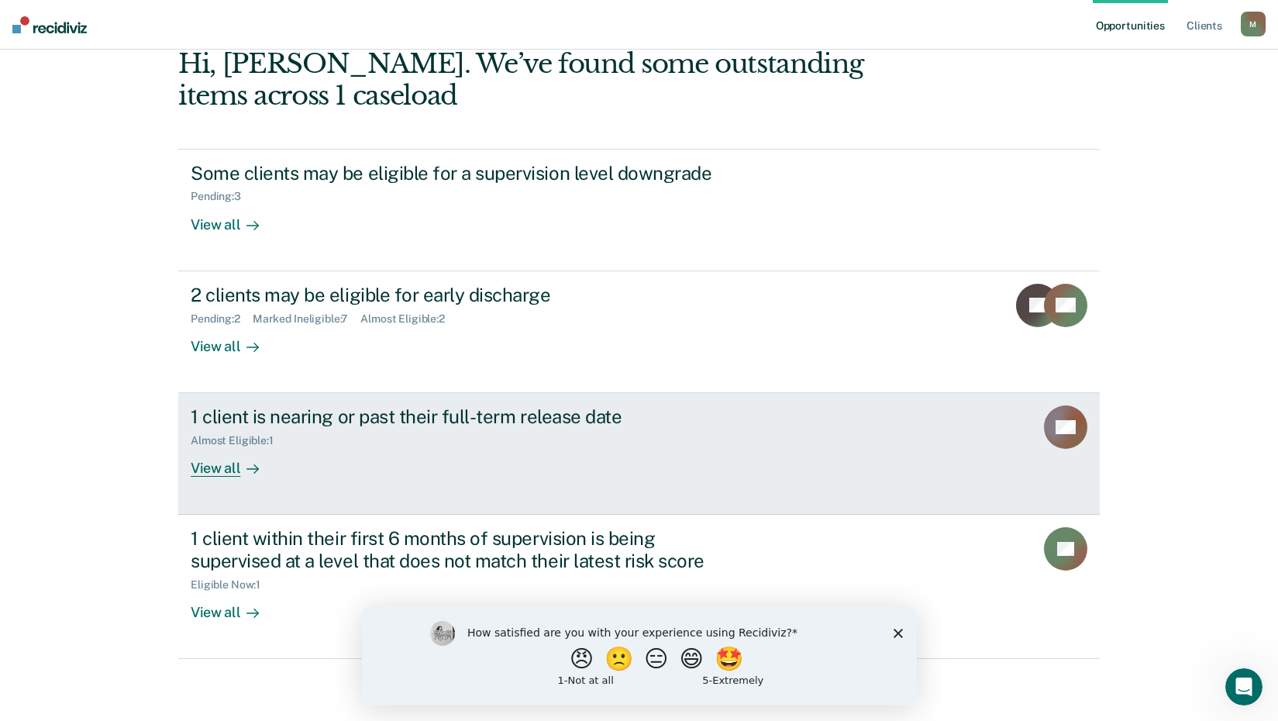
click at [450, 425] on div "1 client is nearing or past their full-term release date" at bounding box center [463, 416] width 544 height 22
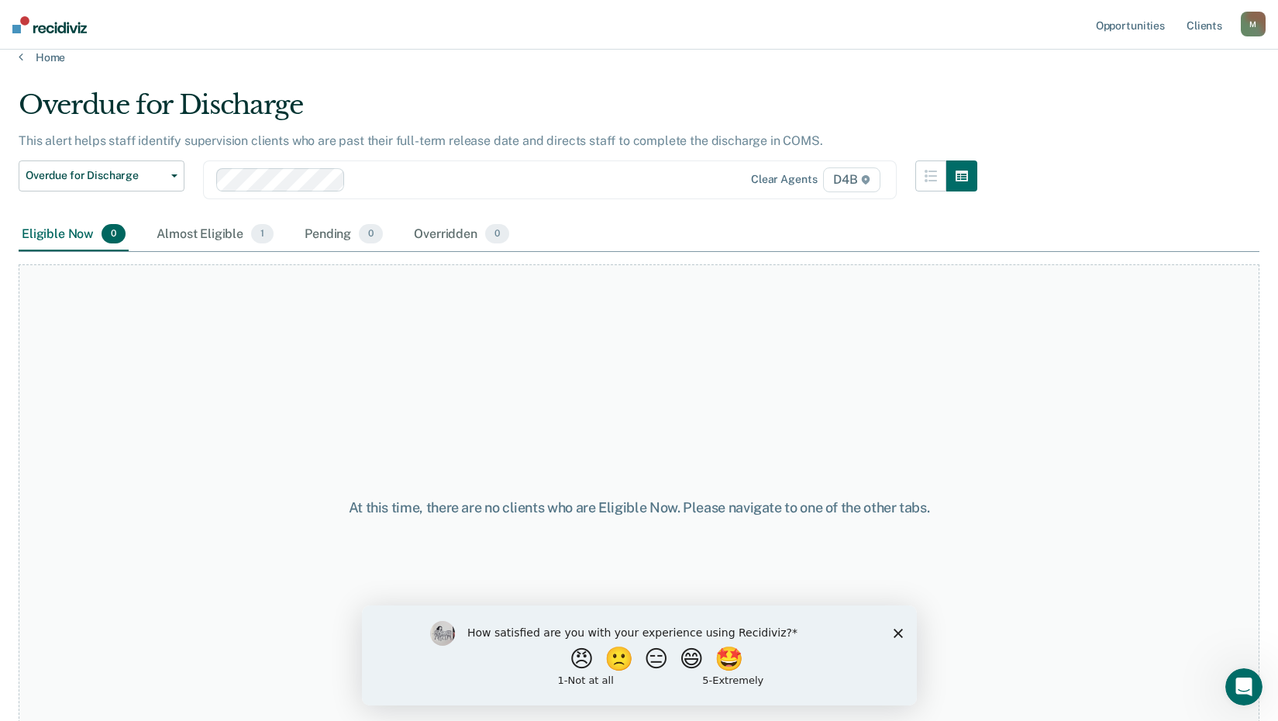
scroll to position [46, 0]
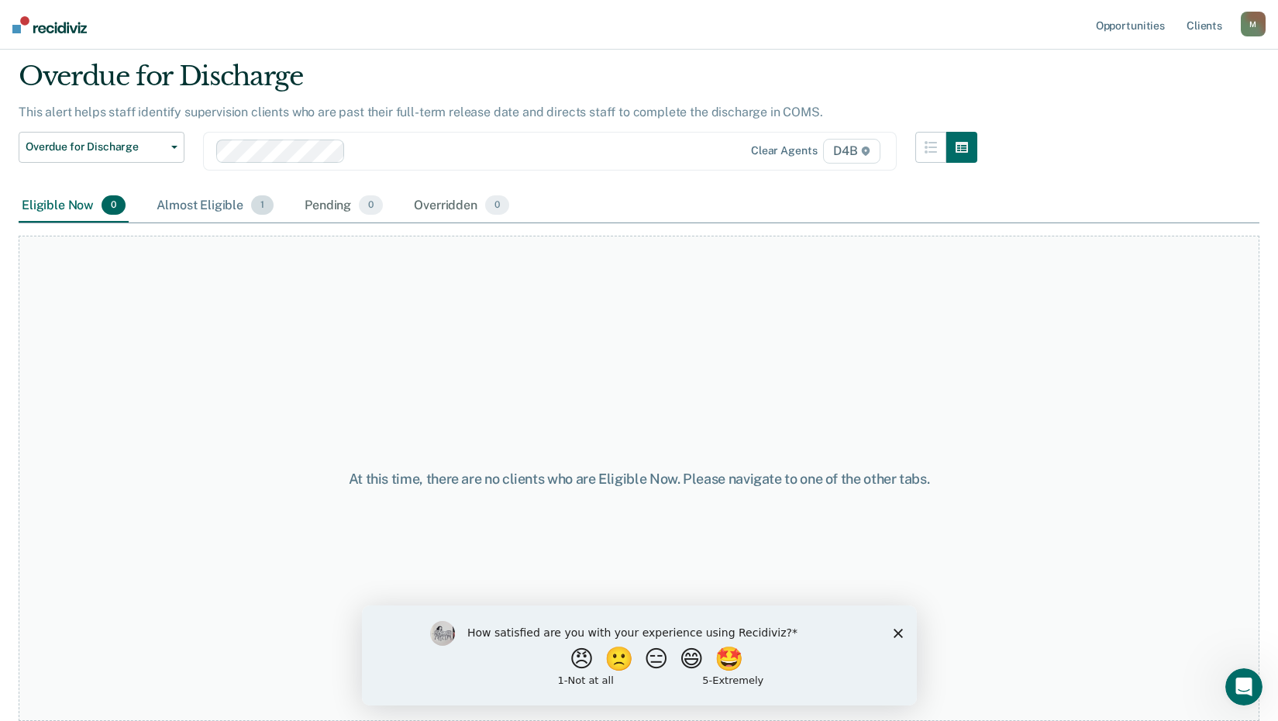
click at [232, 207] on div "Almost Eligible 1" at bounding box center [214, 206] width 123 height 34
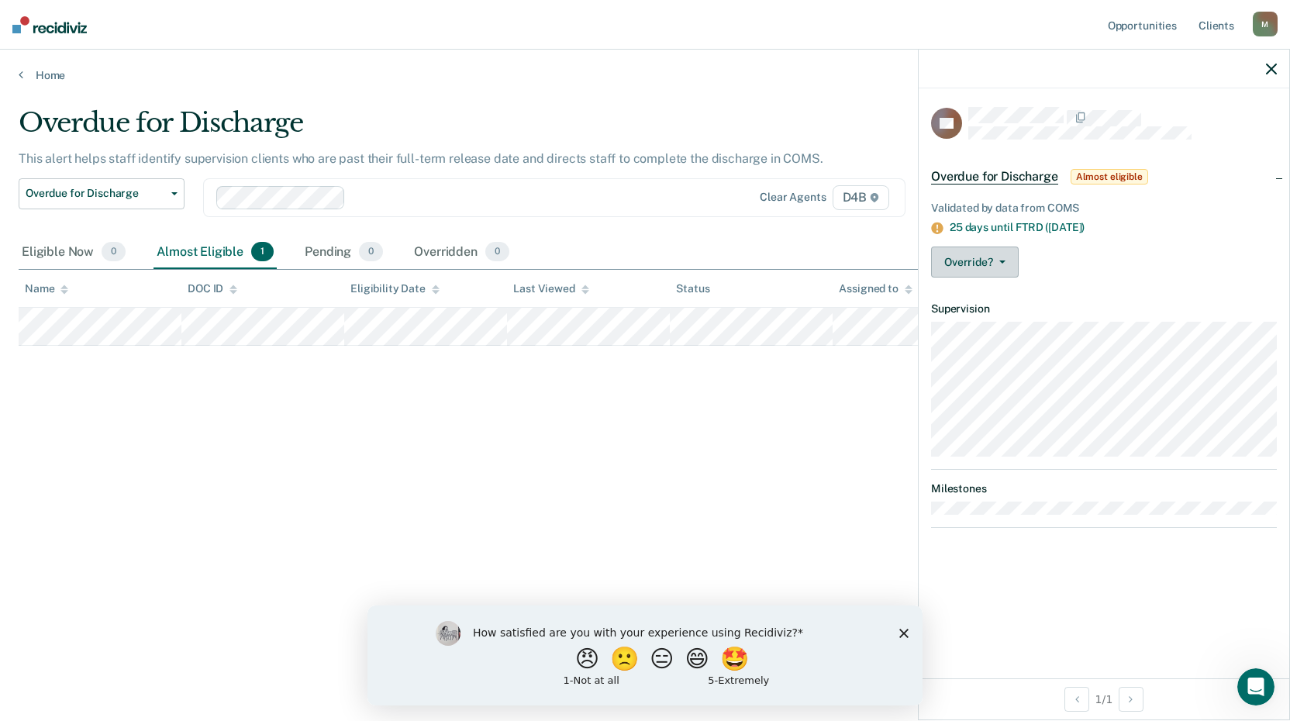
click at [980, 268] on button "Override?" at bounding box center [975, 261] width 88 height 31
click at [1187, 272] on div "Override? [PERSON_NAME] Mark Overridden" at bounding box center [1104, 261] width 346 height 31
click at [50, 71] on link "Home" at bounding box center [645, 75] width 1252 height 14
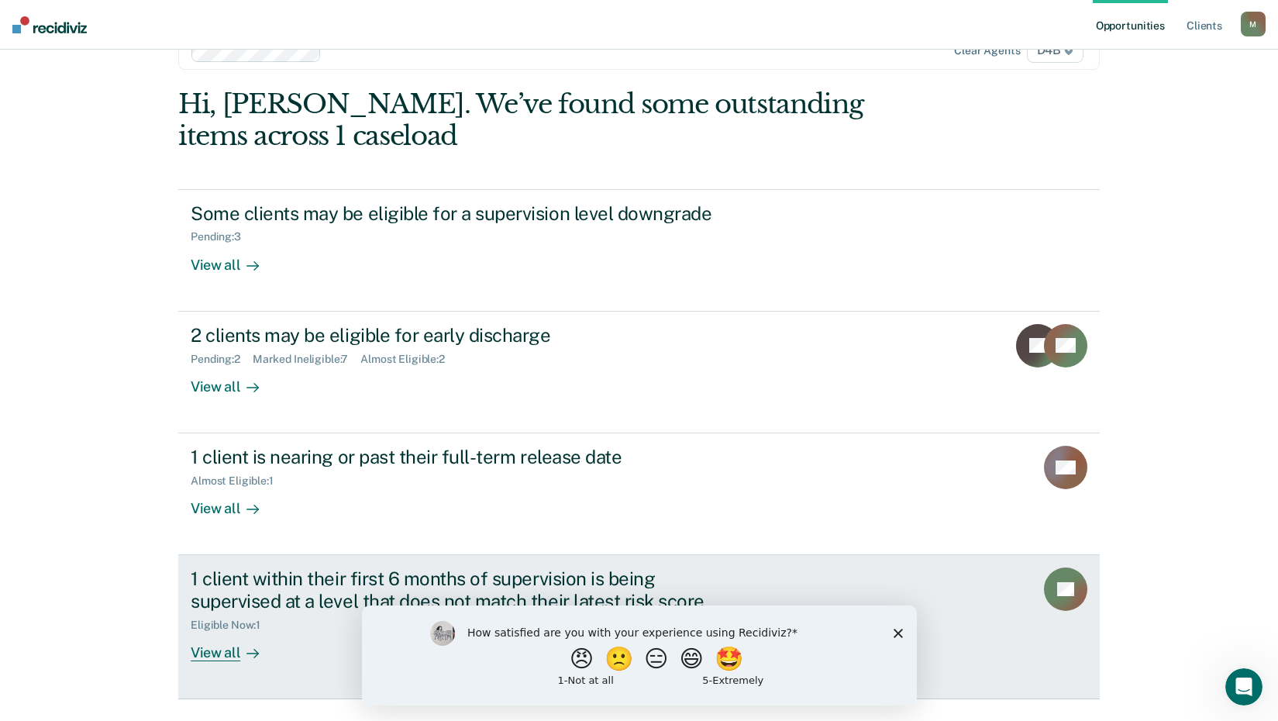
scroll to position [84, 0]
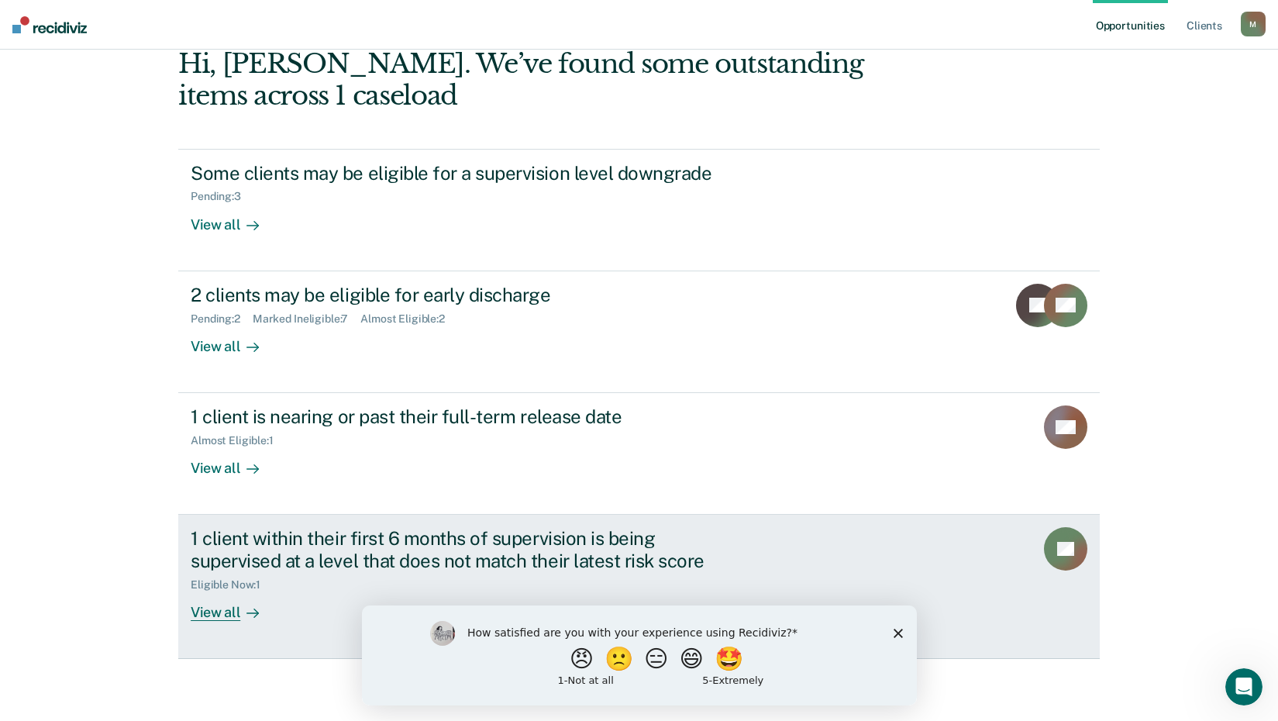
click at [271, 549] on div "1 client within their first 6 months of supervision is being supervised at a le…" at bounding box center [463, 549] width 544 height 45
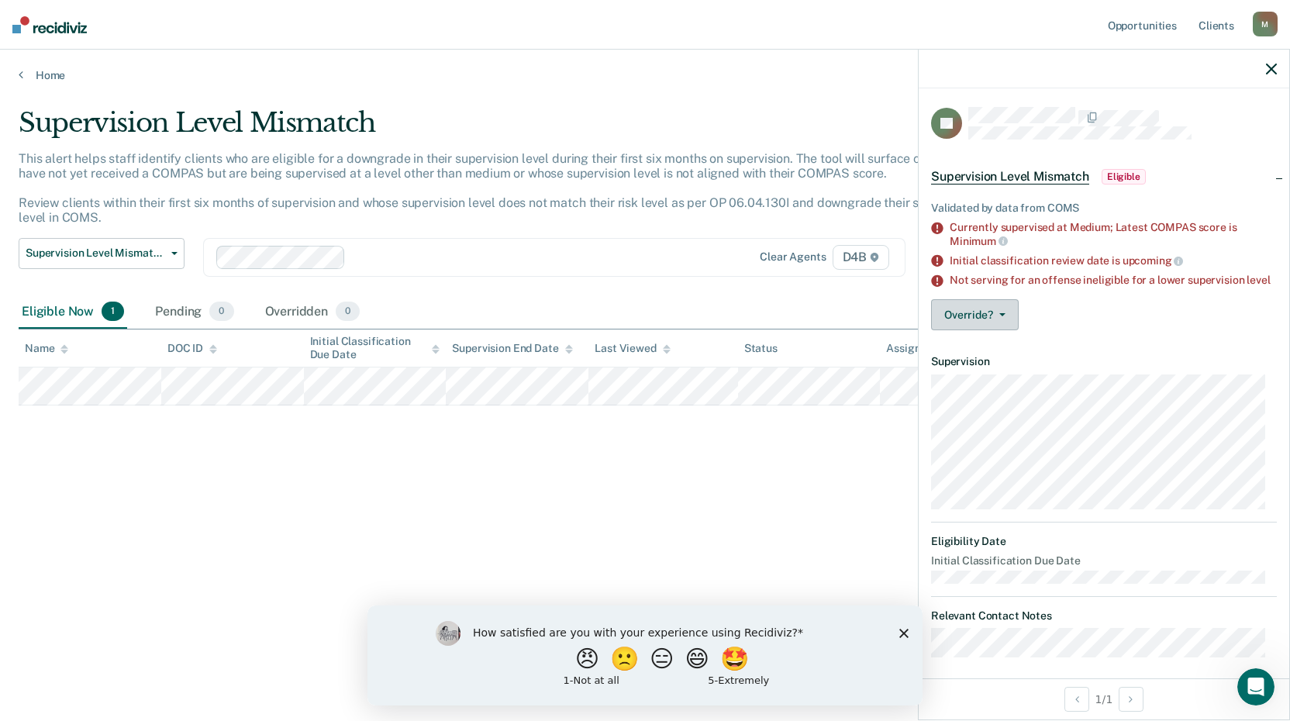
click at [962, 330] on button "Override?" at bounding box center [975, 314] width 88 height 31
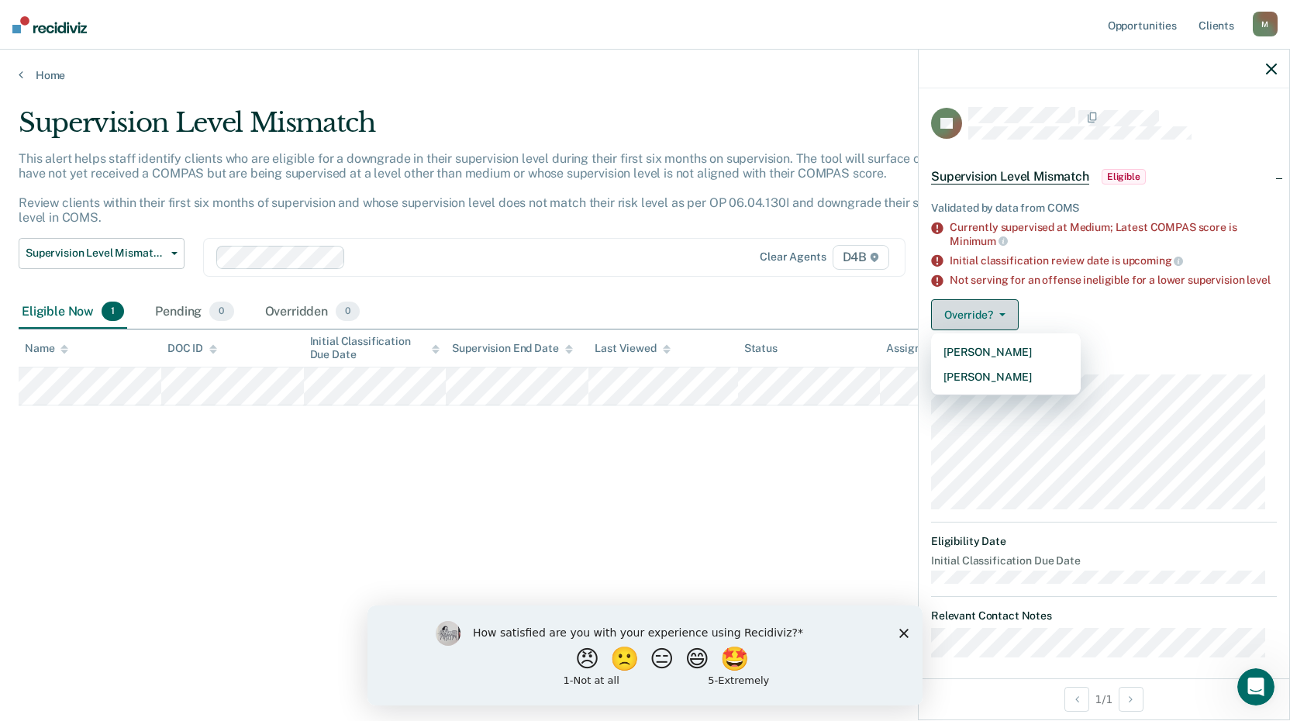
click at [973, 329] on button "Override?" at bounding box center [975, 314] width 88 height 31
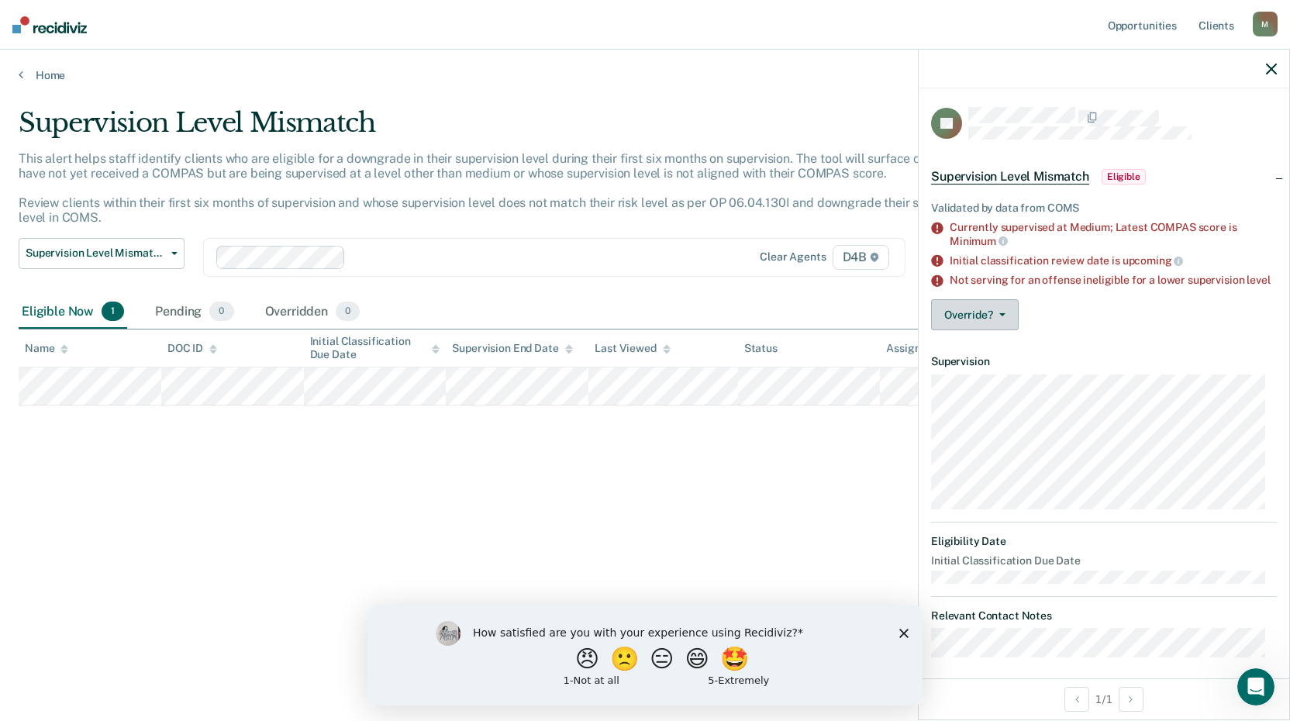
click at [973, 329] on button "Override?" at bounding box center [975, 314] width 88 height 31
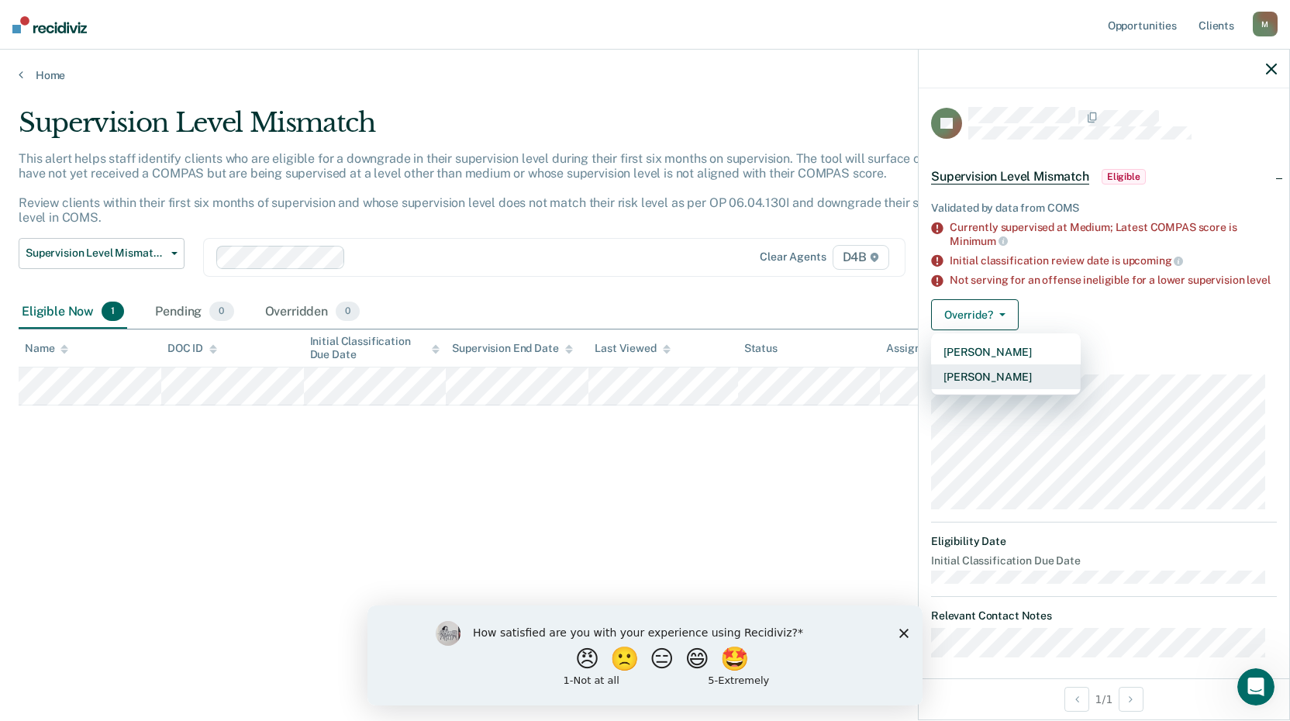
click at [970, 385] on button "[PERSON_NAME]" at bounding box center [1006, 376] width 150 height 25
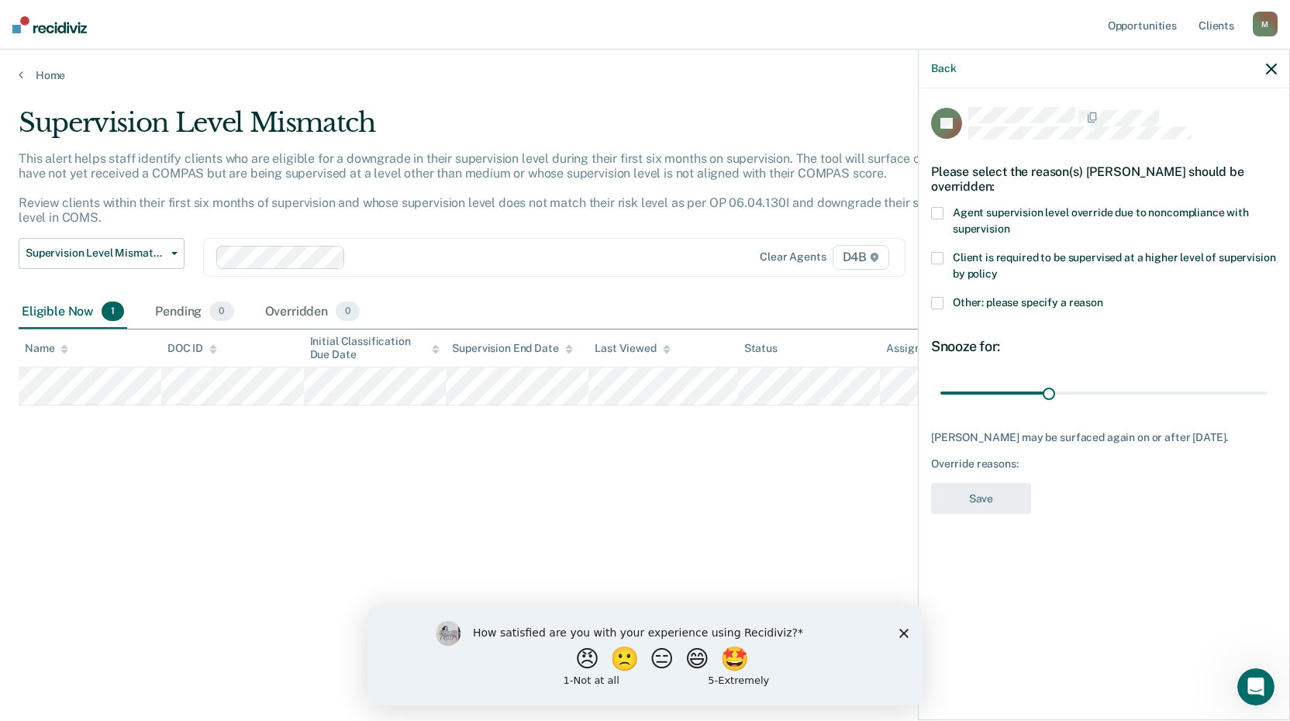
click at [932, 303] on span at bounding box center [937, 303] width 12 height 12
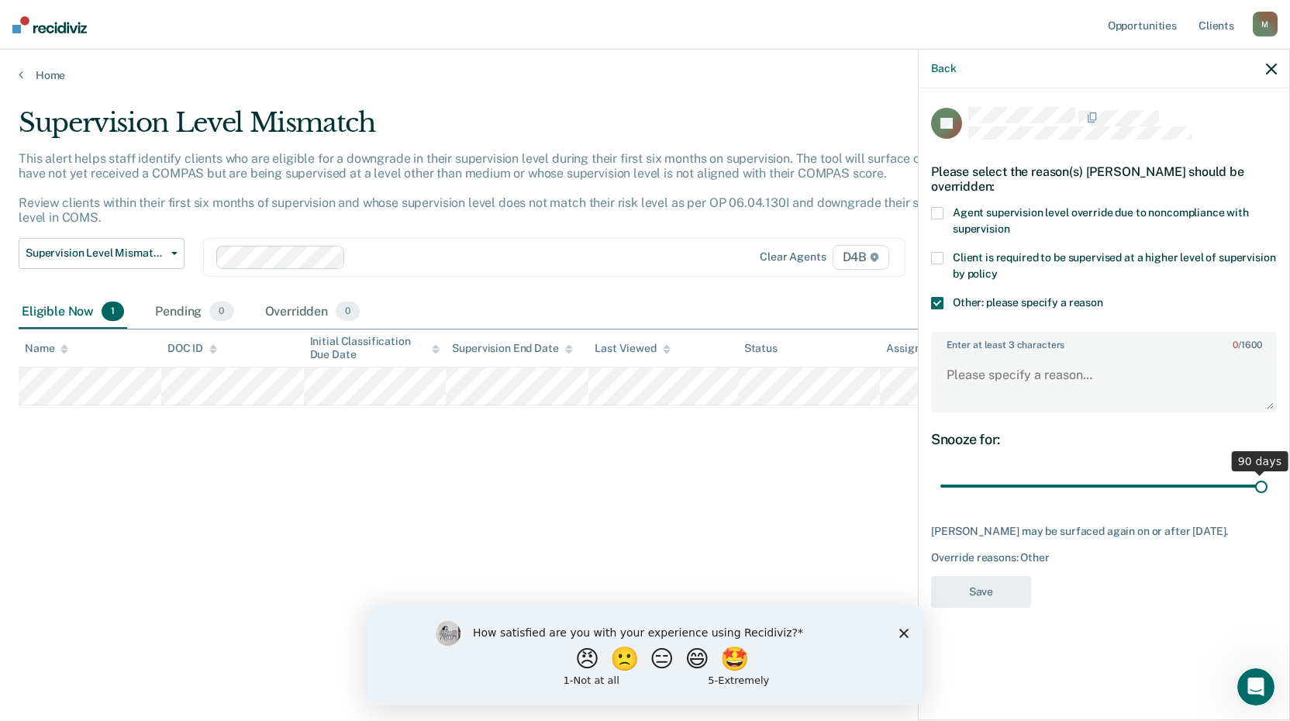
drag, startPoint x: 1044, startPoint y: 480, endPoint x: 1295, endPoint y: 484, distance: 251.1
type input "90"
click at [1267, 484] on input "range" at bounding box center [1103, 486] width 327 height 27
click at [1001, 380] on textarea "Enter at least 3 characters 0 / 1600" at bounding box center [1103, 381] width 343 height 57
paste textarea "substantial amount of monies owed; as of 2013, FOC records indicate D has paid …"
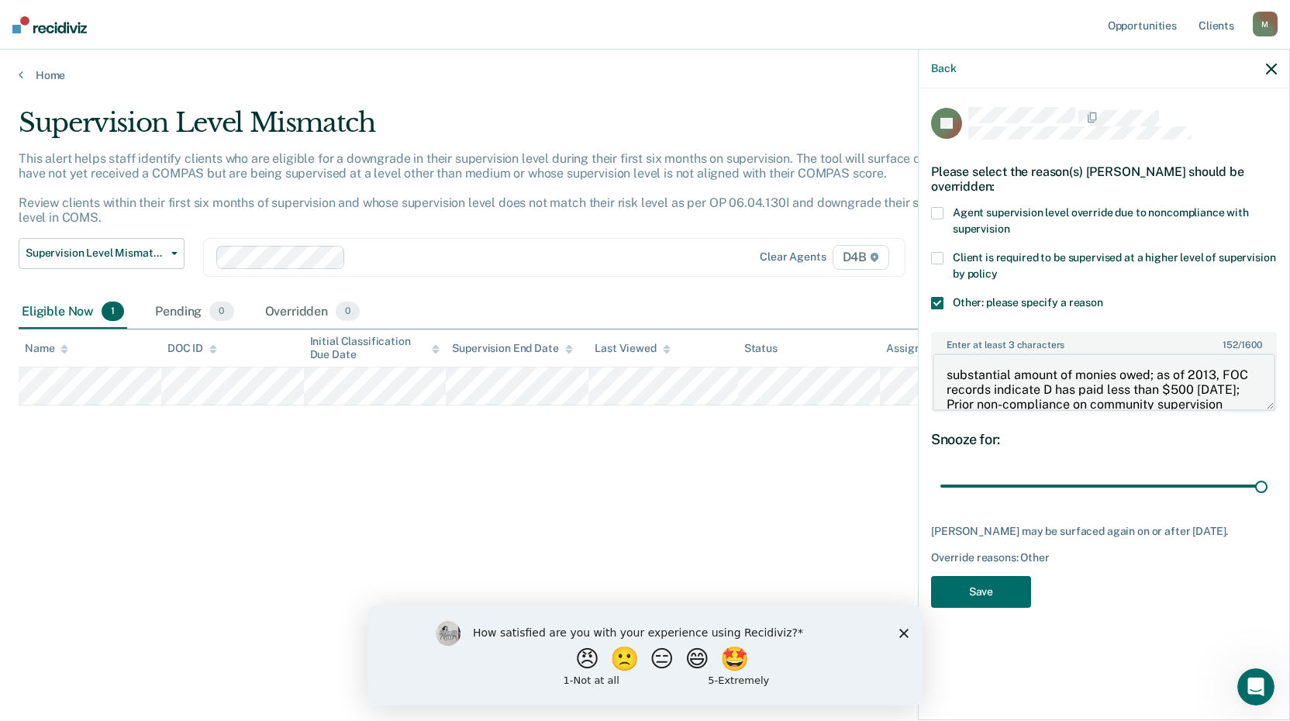
drag, startPoint x: 1026, startPoint y: 368, endPoint x: 991, endPoint y: 361, distance: 35.6
click at [1009, 358] on textarea "substantial amount of monies owed; as of 2013, FOC records indicate D has paid …" at bounding box center [1103, 381] width 343 height 57
click at [951, 368] on textarea "substantial amount of monies owed; as of 2013, FOC records indicate D has paid …" at bounding box center [1103, 381] width 343 height 57
type textarea "Substantial amount of monies owed; as of 2013, FOC records indicate D has paid …"
click at [1003, 608] on button "Save" at bounding box center [981, 592] width 100 height 32
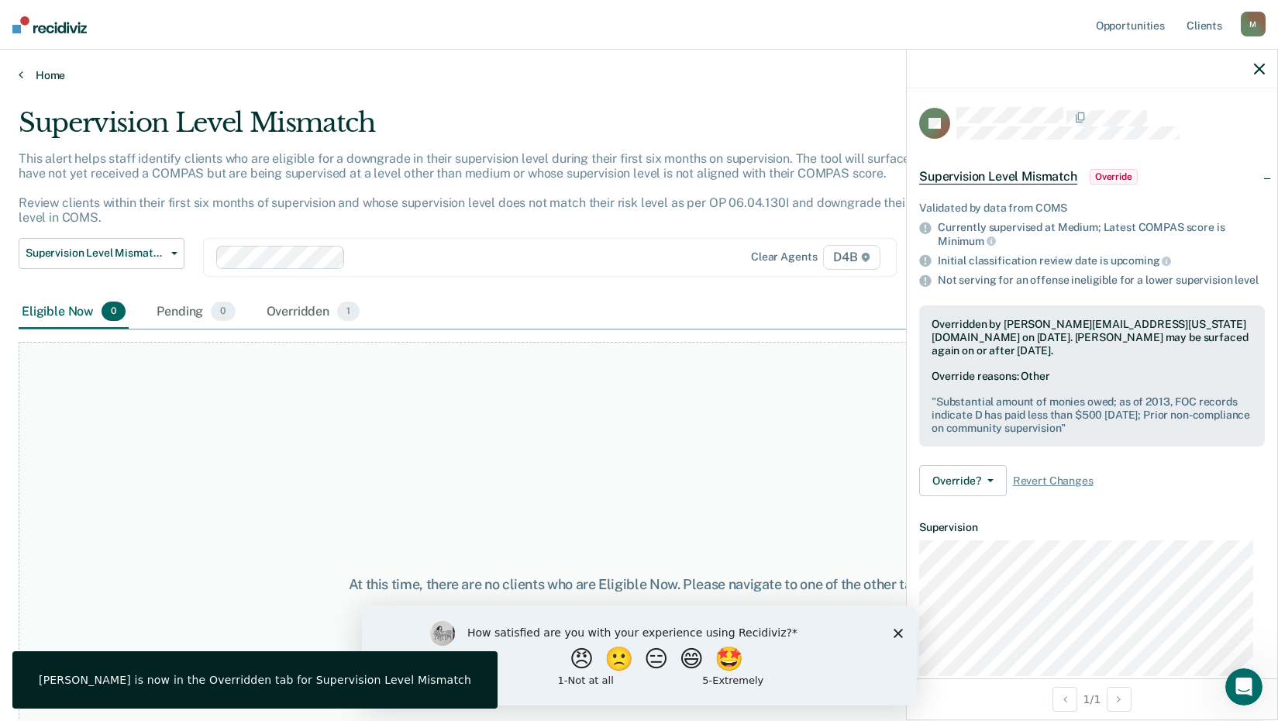
click at [60, 74] on link "Home" at bounding box center [639, 75] width 1241 height 14
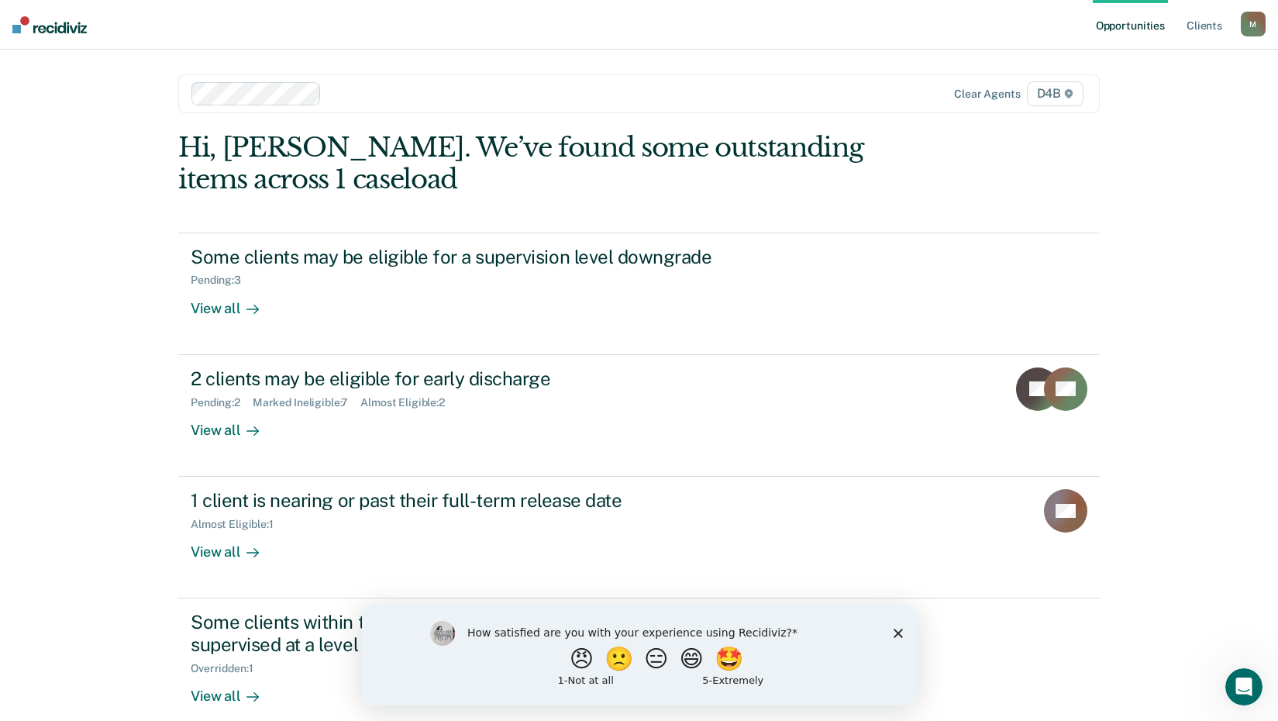
click at [58, 398] on div "Opportunities Client s [EMAIL_ADDRESS][US_STATE][DOMAIN_NAME] M Profile How it …" at bounding box center [639, 402] width 1278 height 804
